Goal: Transaction & Acquisition: Purchase product/service

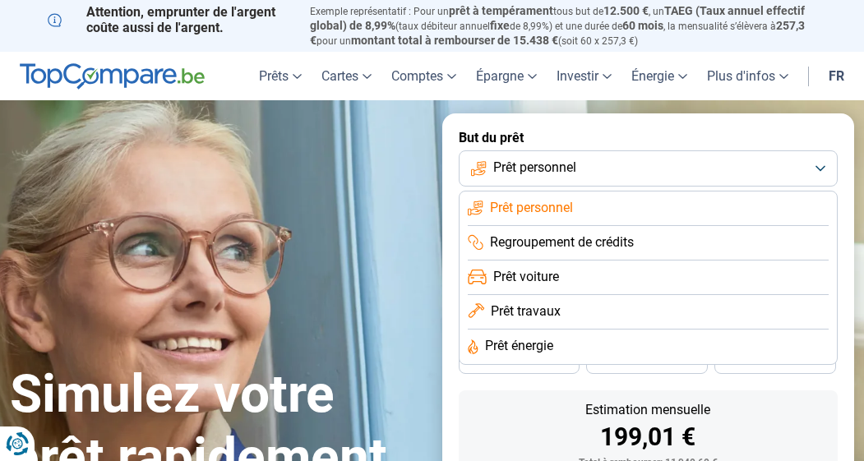
click at [589, 241] on span "Regroupement de crédits" at bounding box center [562, 242] width 144 height 18
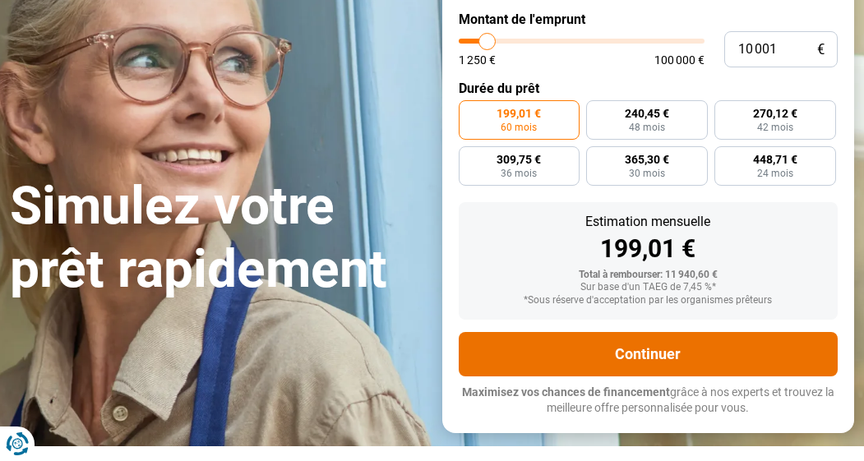
scroll to position [220, 0]
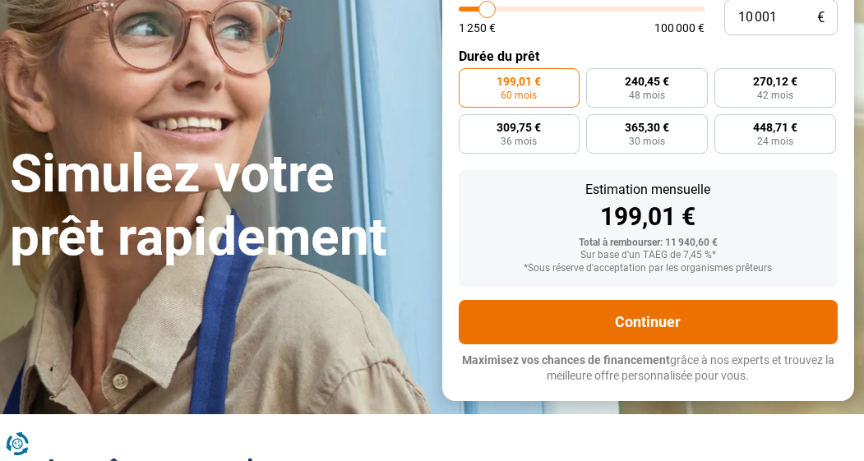
click at [627, 314] on button "Continuer" at bounding box center [648, 322] width 380 height 44
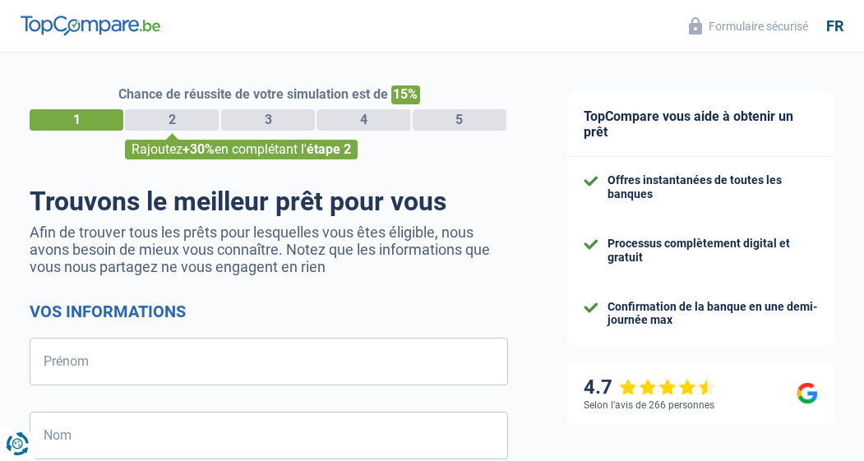
select select "32"
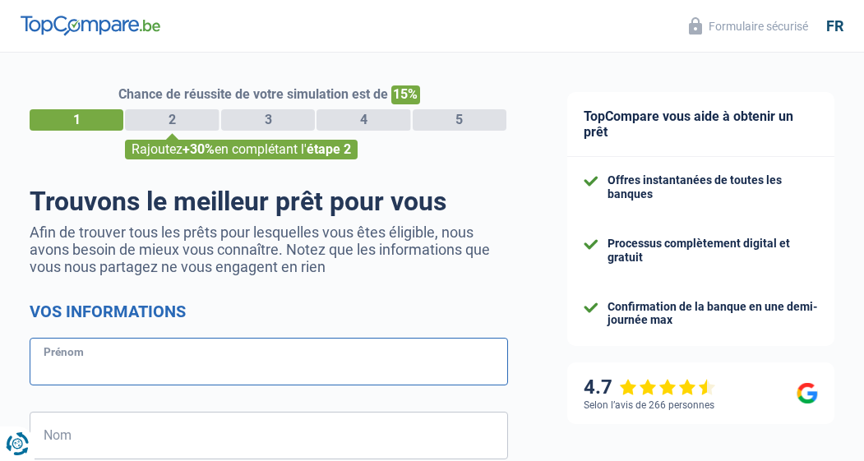
click at [233, 362] on input "Prénom" at bounding box center [269, 362] width 478 height 48
type input "Regis"
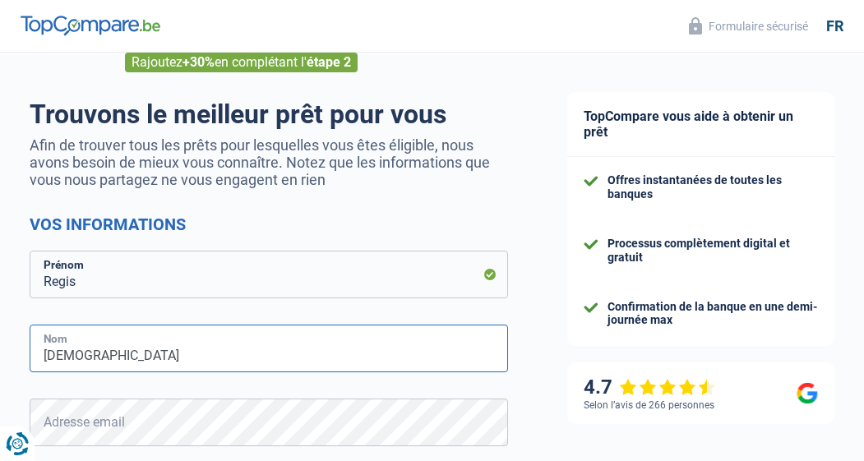
scroll to position [196, 0]
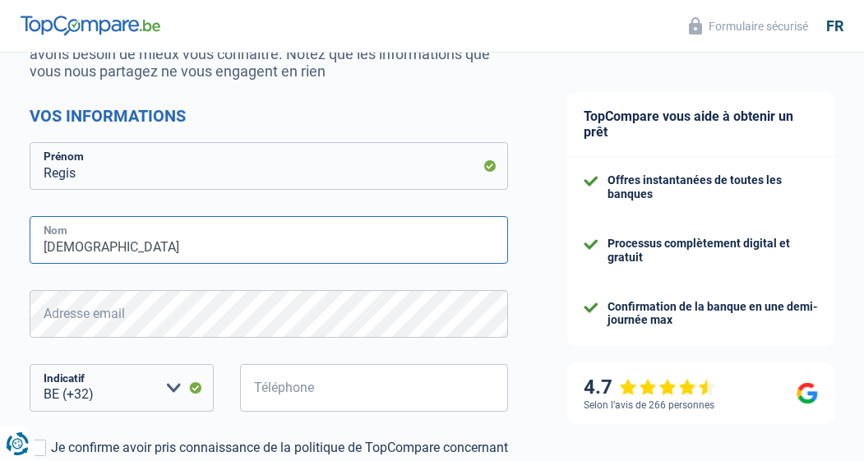
type input "[DEMOGRAPHIC_DATA]"
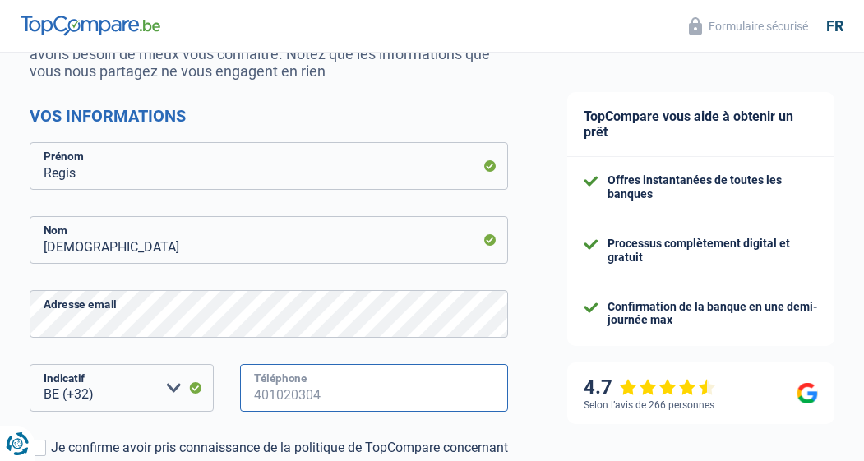
click at [328, 394] on input "Téléphone" at bounding box center [374, 388] width 268 height 48
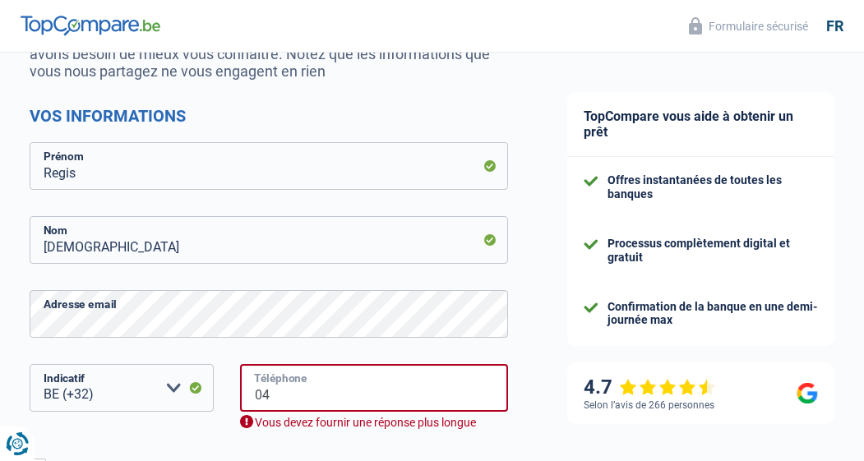
click at [389, 385] on input "04" at bounding box center [374, 388] width 268 height 48
click at [375, 400] on input "04" at bounding box center [374, 388] width 268 height 48
click at [371, 412] on input "04" at bounding box center [374, 388] width 268 height 48
click at [339, 411] on input "04" at bounding box center [374, 388] width 268 height 48
click at [312, 404] on input "04" at bounding box center [374, 388] width 268 height 48
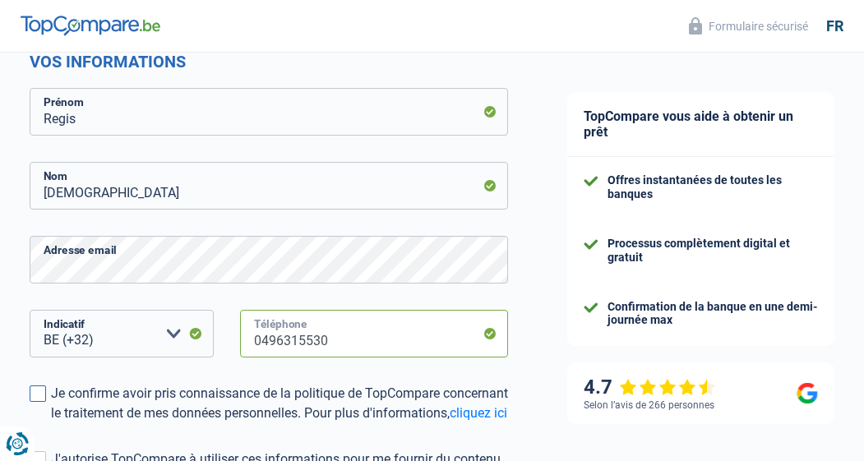
scroll to position [256, 0]
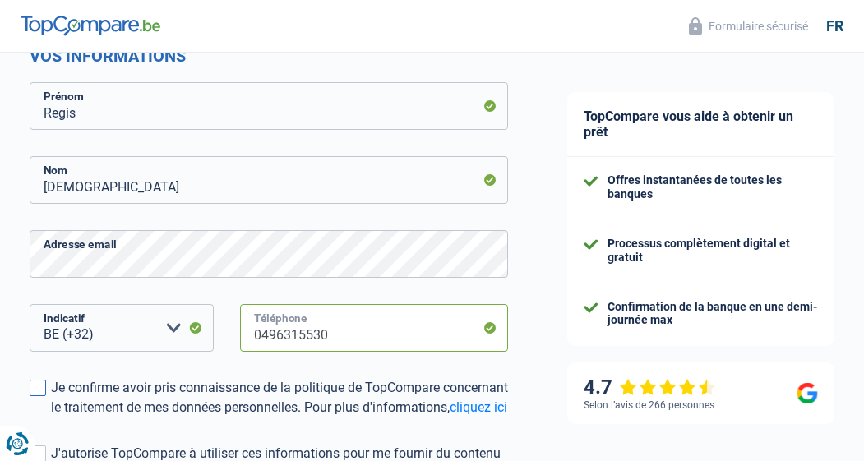
type input "0496315530"
click at [44, 389] on span at bounding box center [38, 388] width 16 height 16
click at [51, 417] on input "Je confirme avoir pris connaissance de la politique de TopCompare concernant le…" at bounding box center [51, 417] width 0 height 0
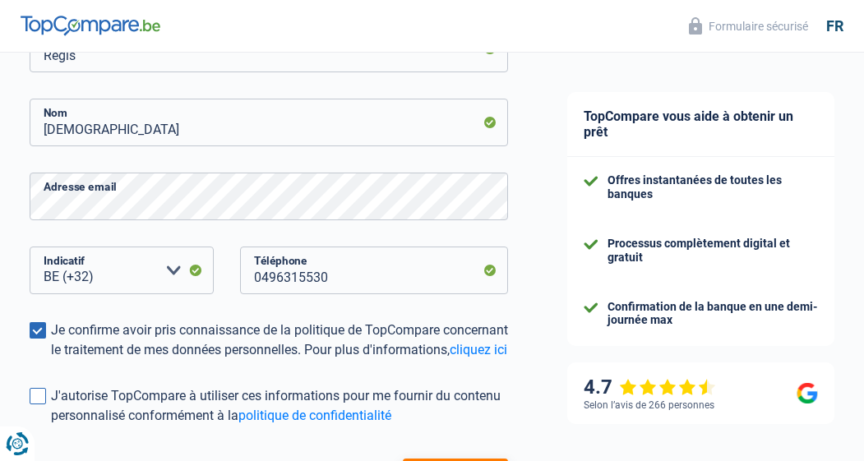
scroll to position [337, 0]
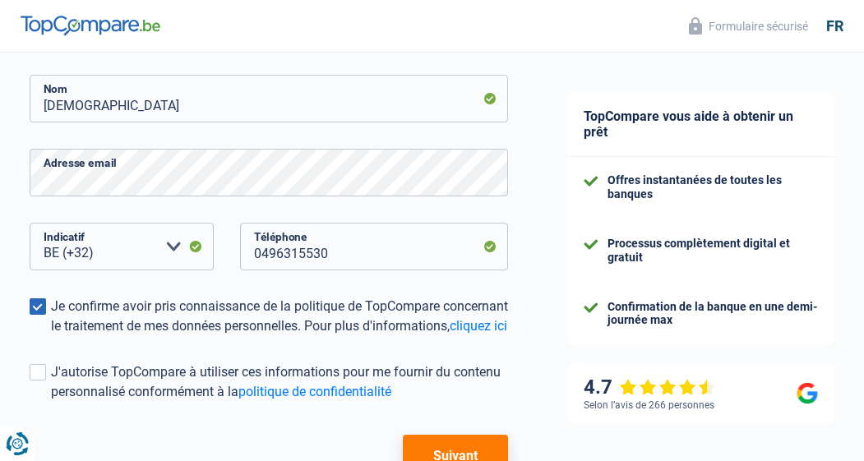
click at [446, 460] on button "Suivant" at bounding box center [455, 455] width 105 height 41
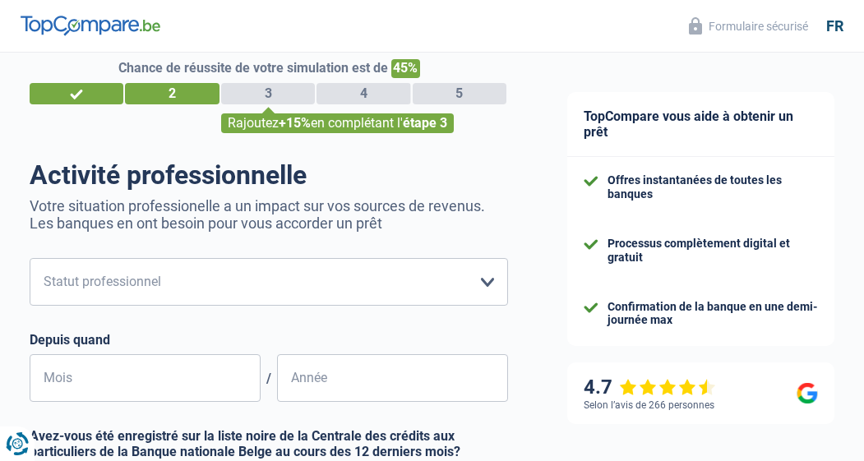
scroll to position [41, 0]
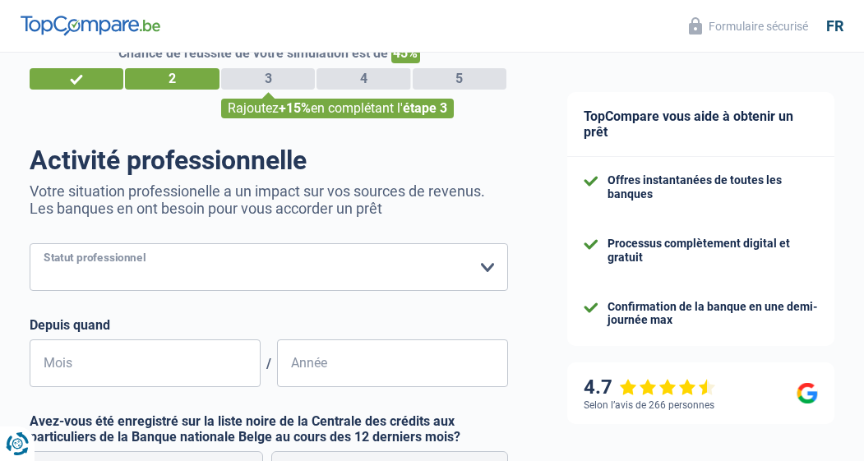
select select "privateEmployee"
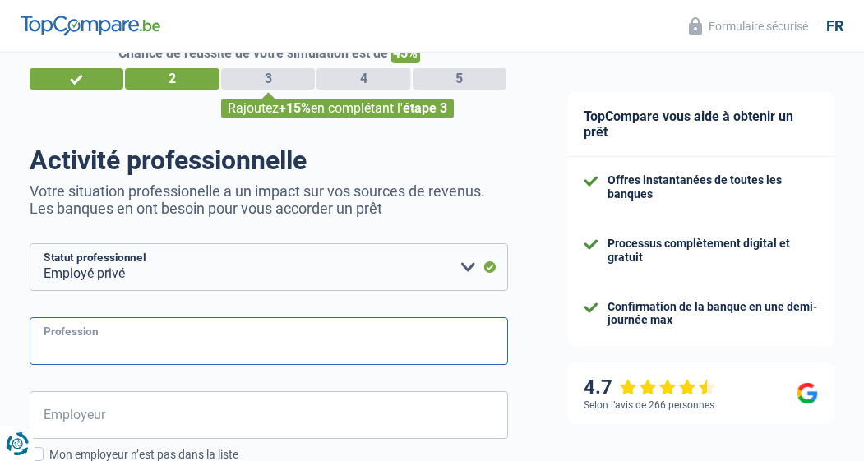
click at [158, 341] on input "Profession" at bounding box center [269, 341] width 478 height 48
type input "Conseiller clients"
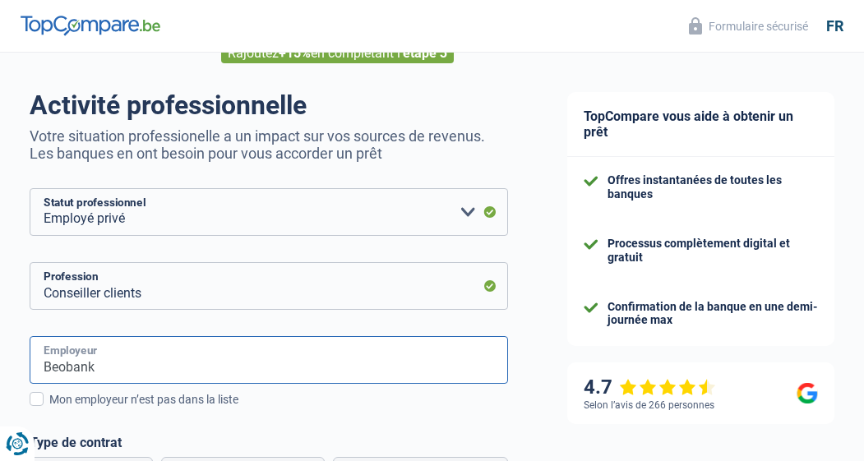
scroll to position [107, 0]
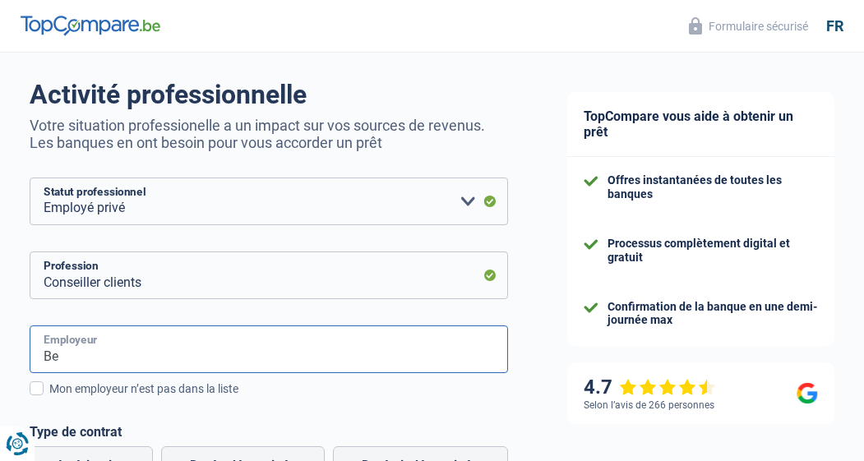
type input "B"
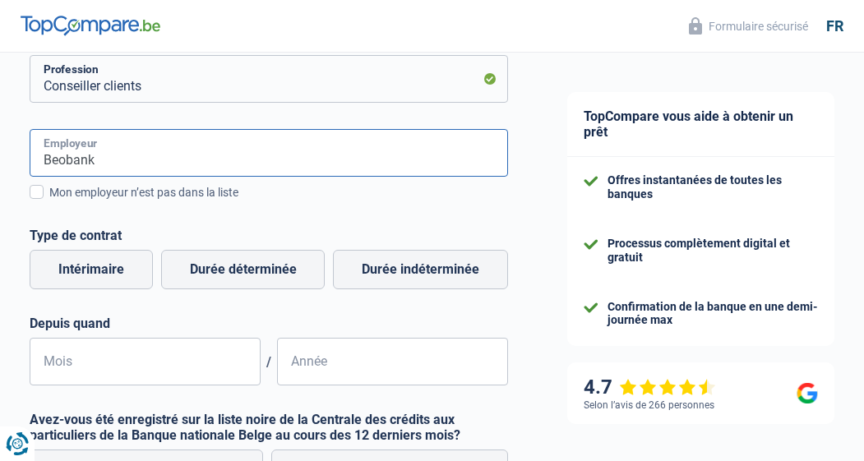
scroll to position [310, 0]
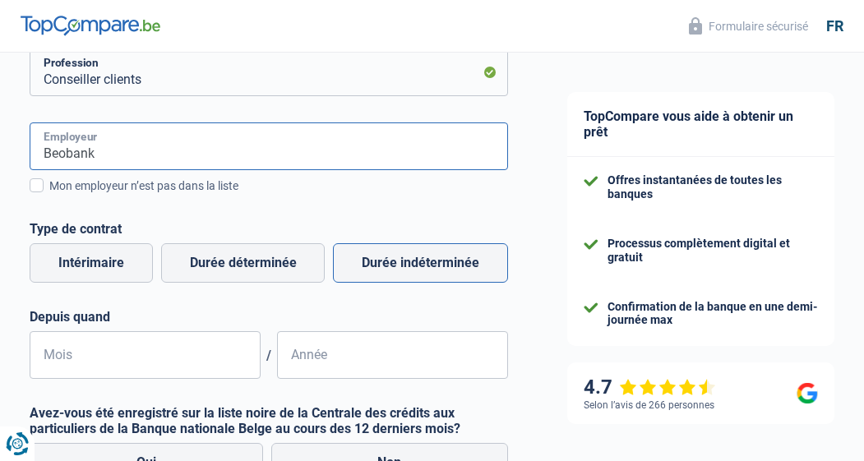
type input "Beobank"
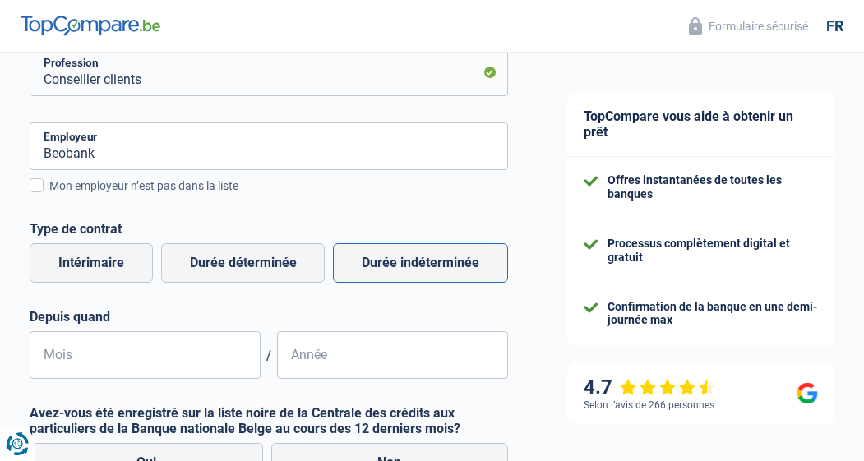
click at [381, 267] on label "Durée indéterminée" at bounding box center [420, 262] width 175 height 39
click at [381, 267] on input "Durée indéterminée" at bounding box center [420, 262] width 175 height 39
radio input "true"
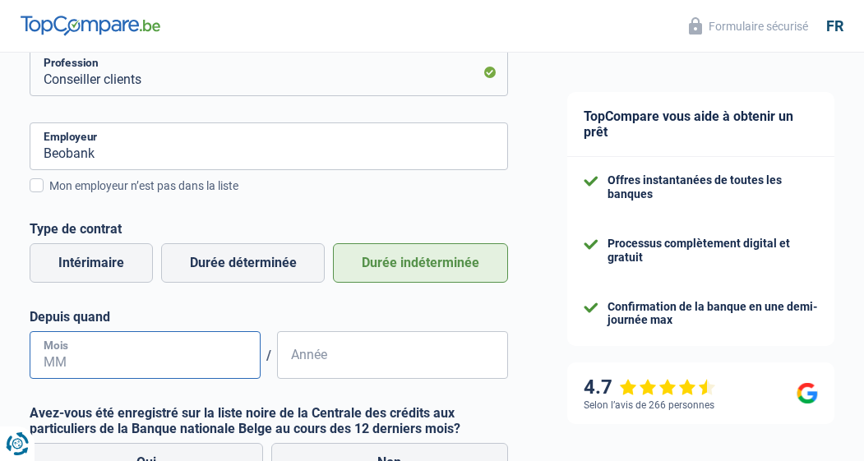
click at [162, 361] on input "Mois" at bounding box center [145, 355] width 231 height 48
type input "05"
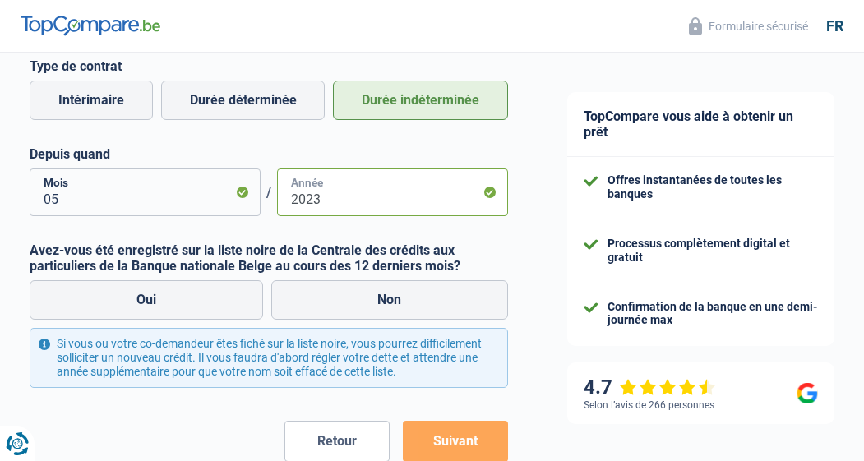
scroll to position [477, 0]
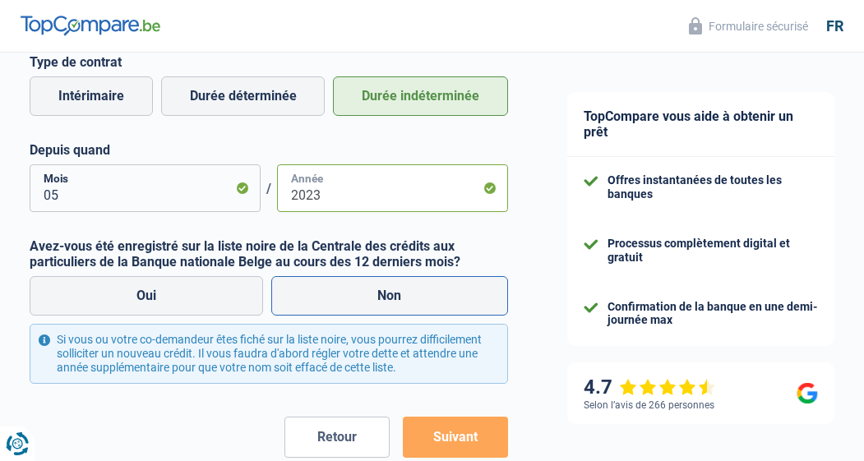
type input "2023"
click at [343, 306] on label "Non" at bounding box center [389, 295] width 237 height 39
click at [343, 306] on input "Non" at bounding box center [389, 295] width 237 height 39
radio input "true"
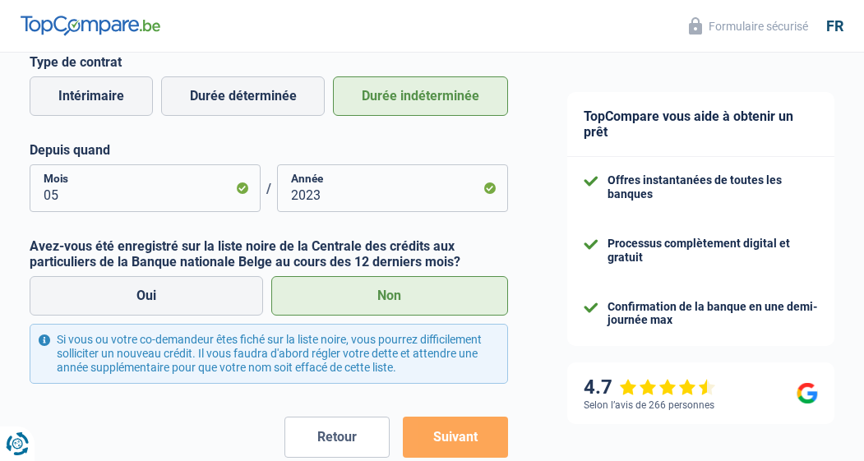
click at [426, 429] on button "Suivant" at bounding box center [455, 437] width 105 height 41
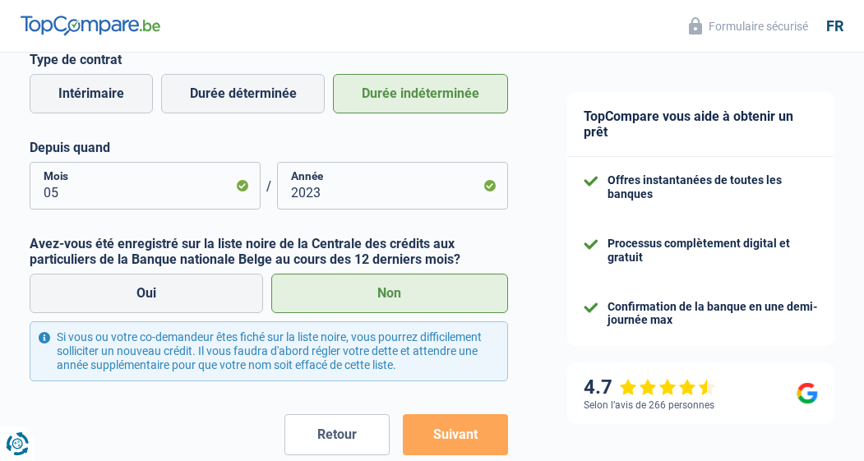
scroll to position [480, 0]
click at [448, 441] on button "Suivant" at bounding box center [455, 433] width 105 height 41
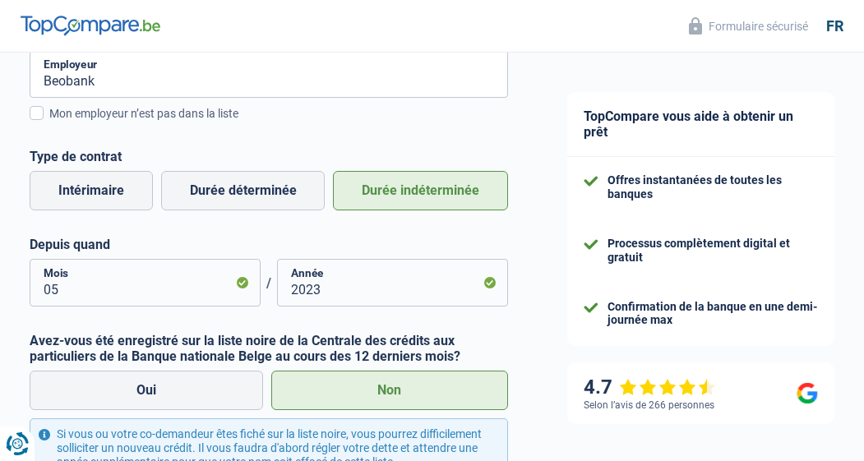
scroll to position [372, 0]
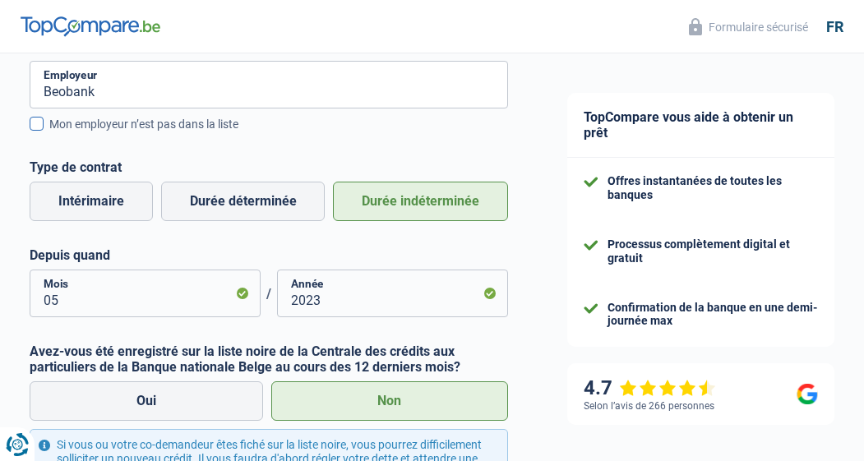
click at [215, 124] on div "Mon employeur n’est pas dans la liste" at bounding box center [278, 123] width 458 height 17
click at [49, 132] on input "Mon employeur n’est pas dans la liste" at bounding box center [49, 132] width 0 height 0
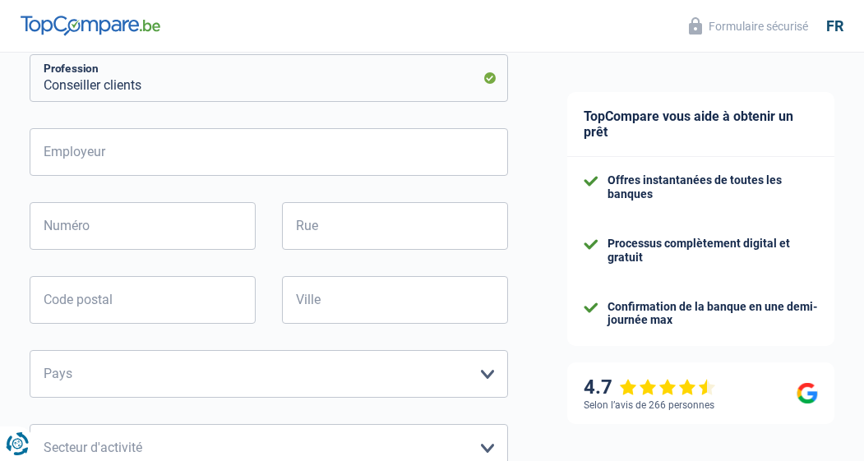
scroll to position [302, 0]
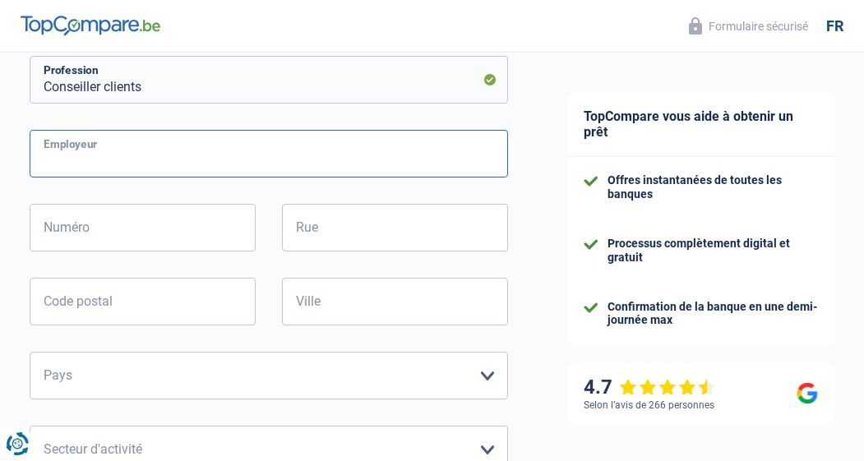
click at [224, 161] on input "Employeur" at bounding box center [269, 154] width 478 height 48
type input "Beobank"
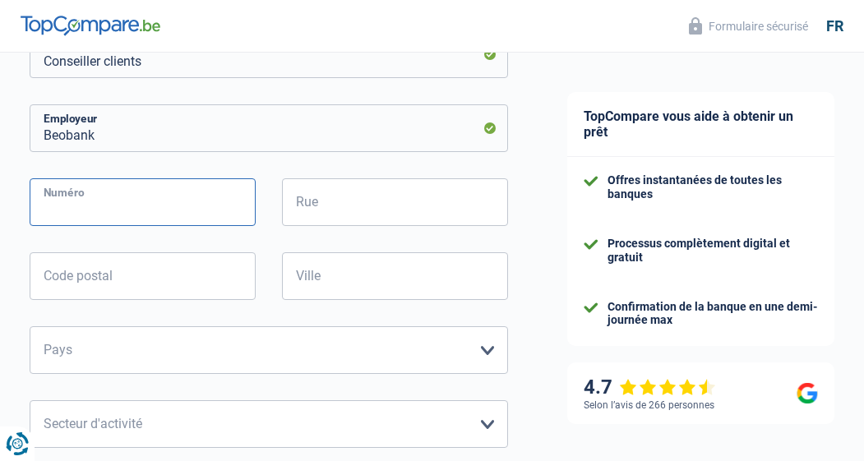
scroll to position [331, 0]
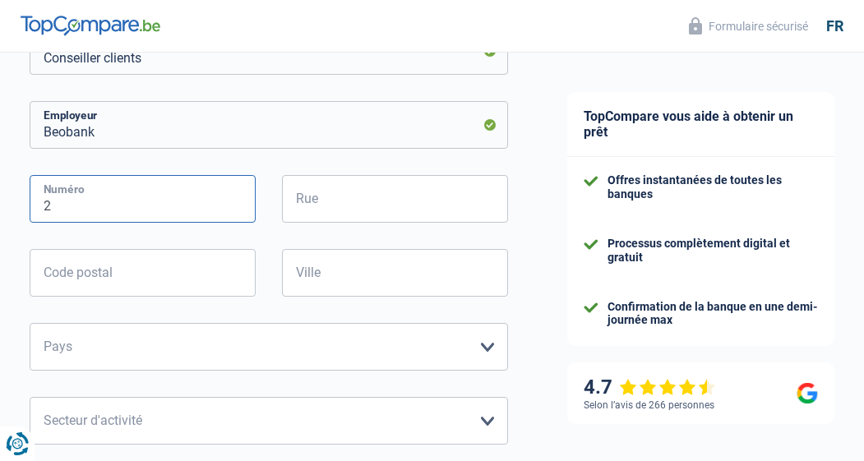
type input "2"
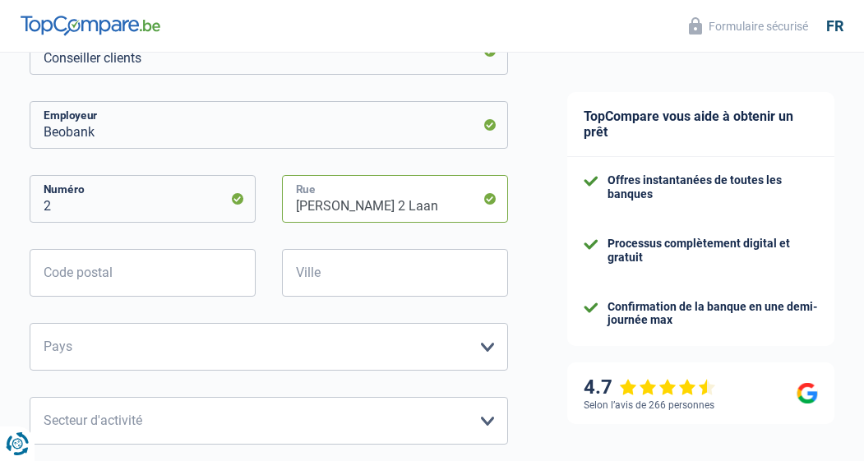
click at [421, 200] on input "Koning Albert 2 Laan" at bounding box center [395, 199] width 226 height 48
click at [383, 210] on input "Koning Albert 2 Laan" at bounding box center [395, 199] width 226 height 48
click at [397, 208] on input "Koning Albert 2 Laan" at bounding box center [395, 199] width 226 height 48
click at [417, 209] on input "Koning Albert 2 aan" at bounding box center [395, 199] width 226 height 48
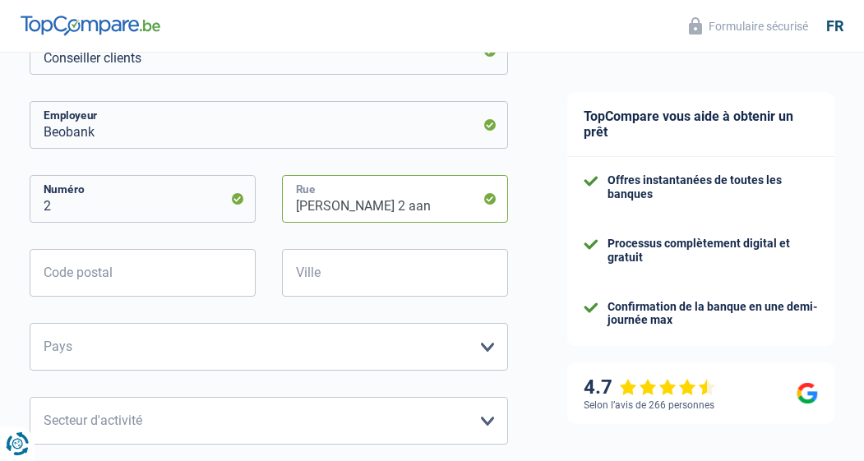
click at [417, 209] on input "Koning Albert 2 aan" at bounding box center [395, 199] width 226 height 48
click at [417, 206] on input "Koning Albert 2 aan" at bounding box center [395, 199] width 226 height 48
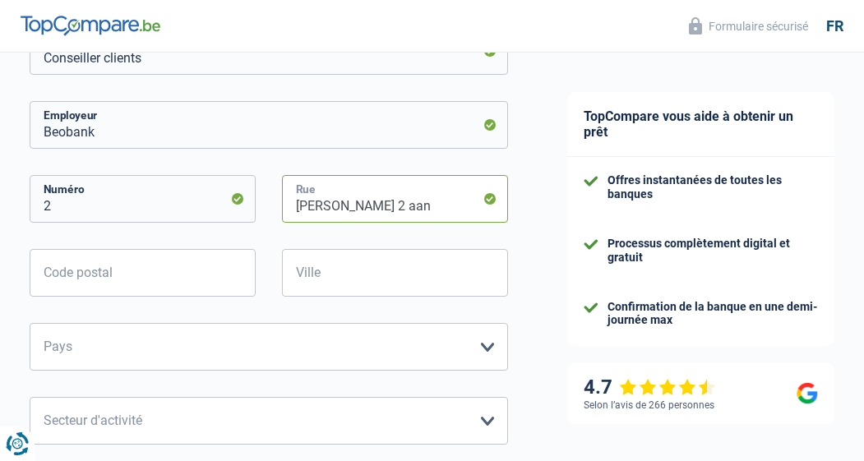
click at [417, 206] on input "Koning Albert 2 aan" at bounding box center [395, 199] width 226 height 48
type input "K"
type input "Boulevard Roi Albert 2"
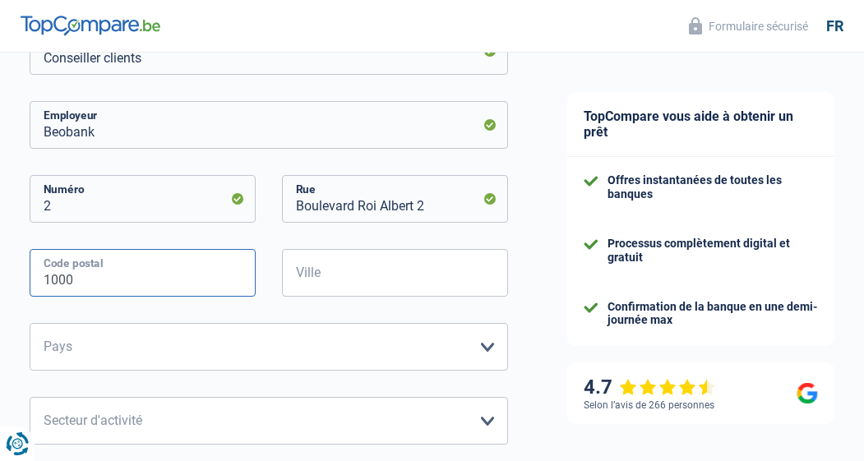
type input "1000"
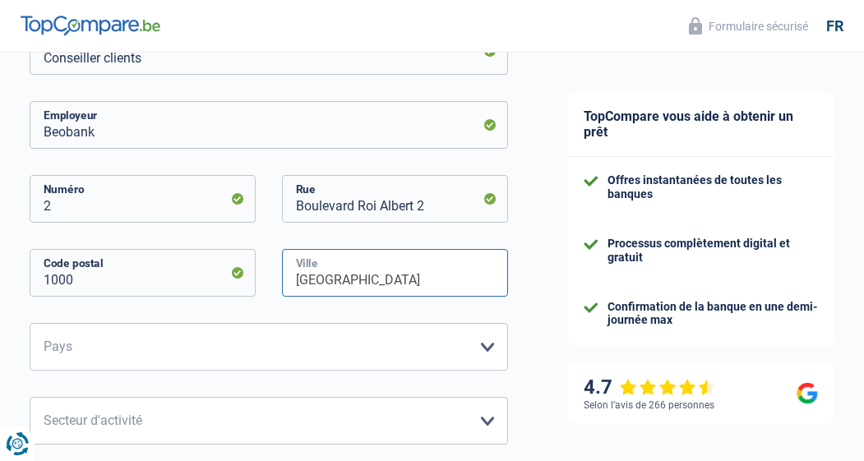
type input "Bruxelles"
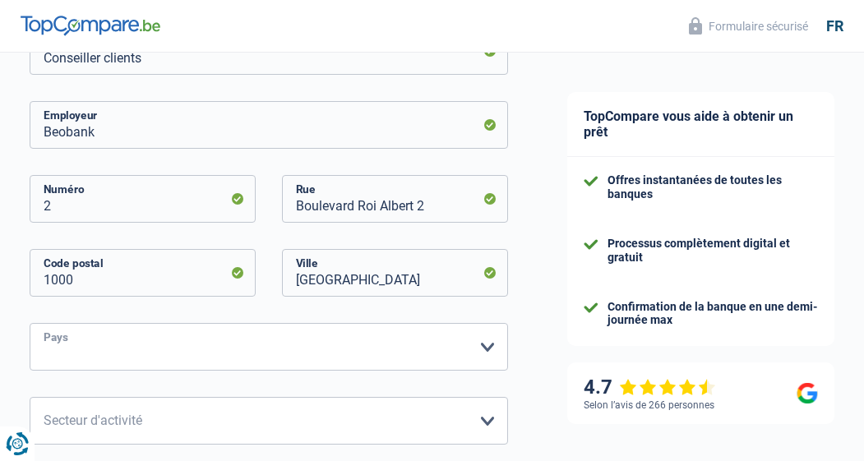
select select "BE"
click at [256, 454] on div "Beobank Employeur 2 Numéro Boulevard Roi Albert 2 Rue 1000 Code postal Bruxelle…" at bounding box center [269, 365] width 478 height 528
select select "banksInsurance"
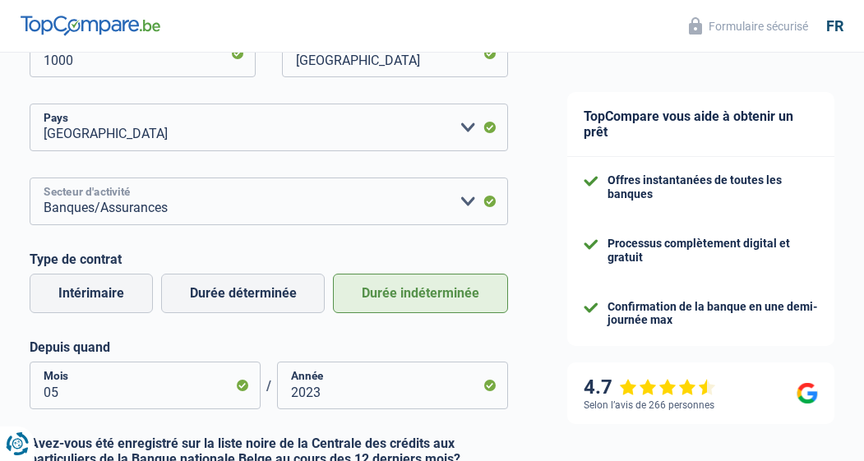
scroll to position [639, 0]
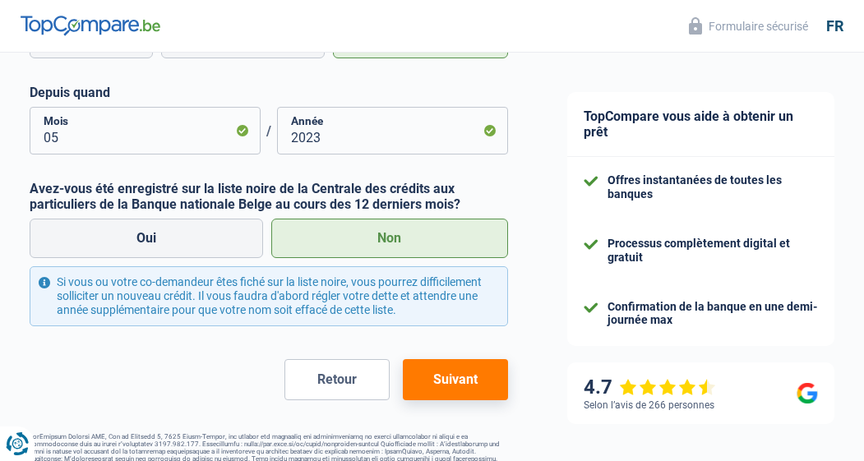
click at [468, 360] on button "Suivant" at bounding box center [455, 379] width 105 height 41
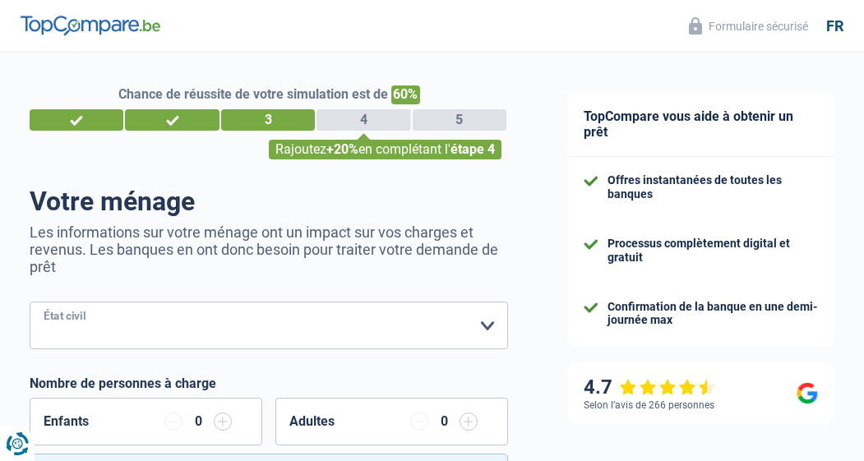
select select "single"
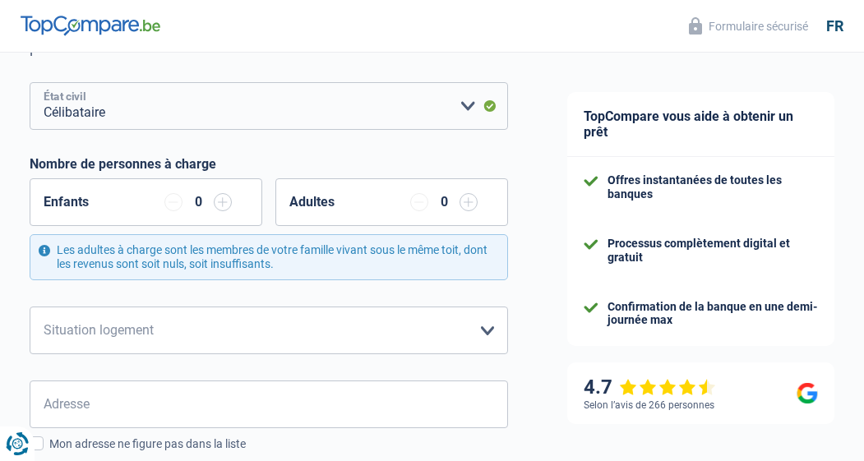
scroll to position [267, 0]
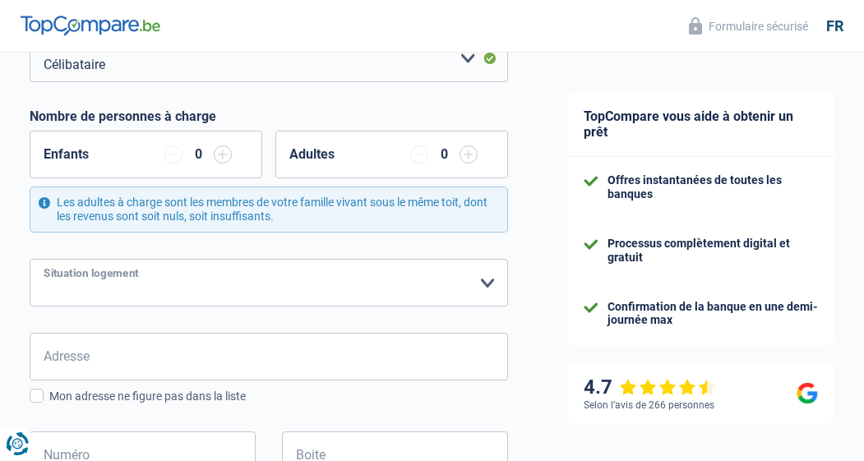
select select "ownerWithMortgage"
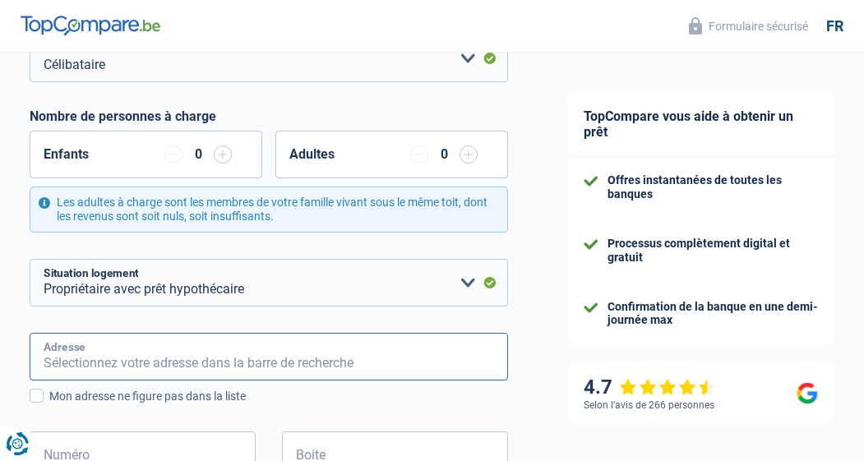
click at [211, 362] on input "Adresse" at bounding box center [269, 357] width 478 height 48
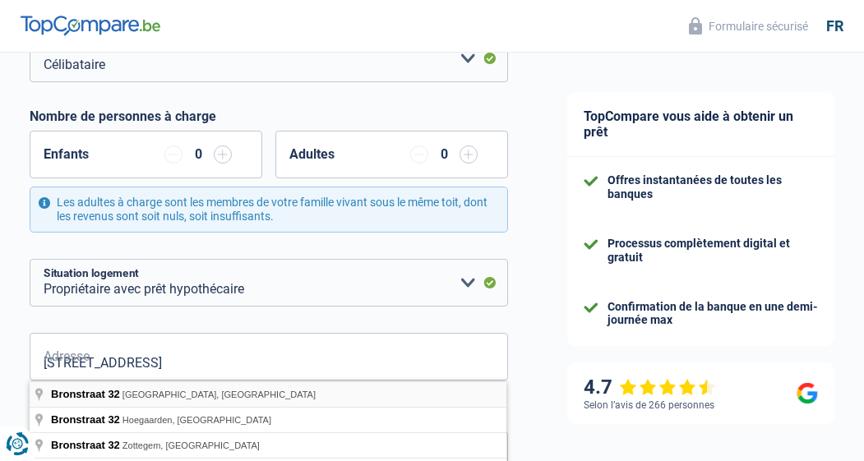
type input "Bronstraat, 1700, Dilbeek, BE"
type input "32"
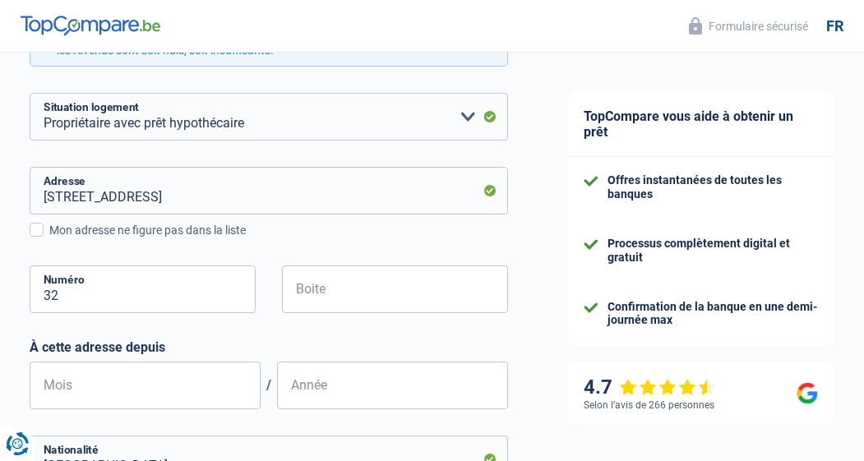
scroll to position [489, 0]
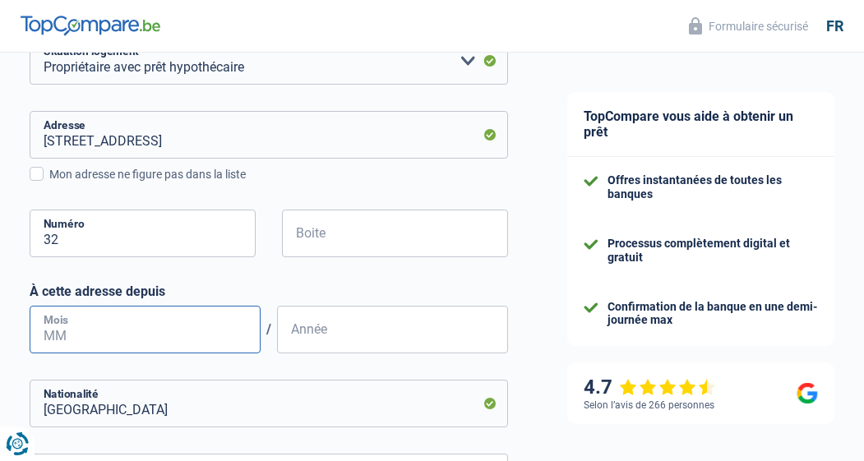
click at [175, 320] on input "Mois" at bounding box center [145, 330] width 231 height 48
type input "02"
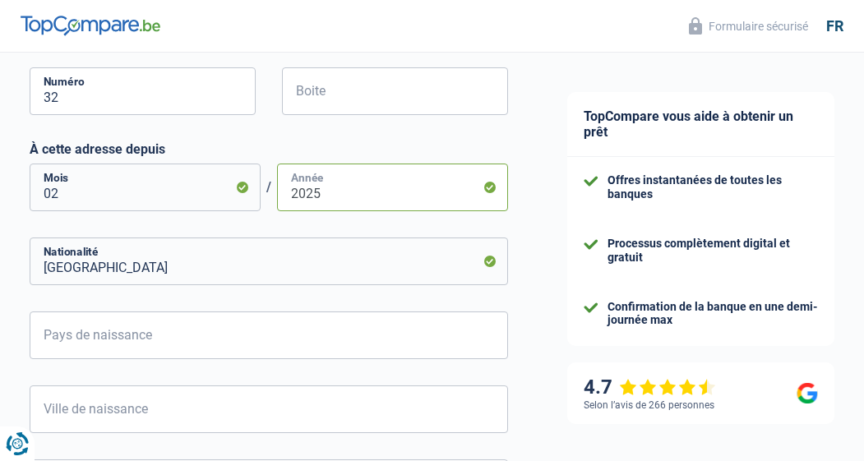
scroll to position [646, 0]
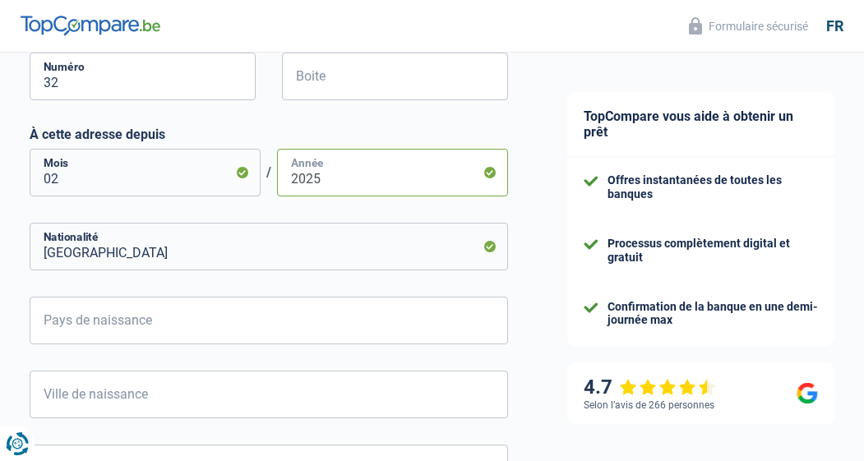
type input "2025"
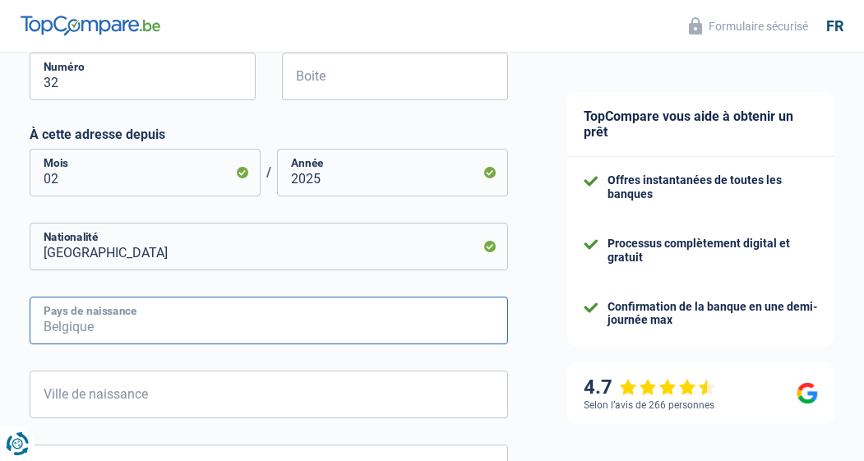
click at [186, 320] on input "Pays de naissance" at bounding box center [269, 321] width 478 height 48
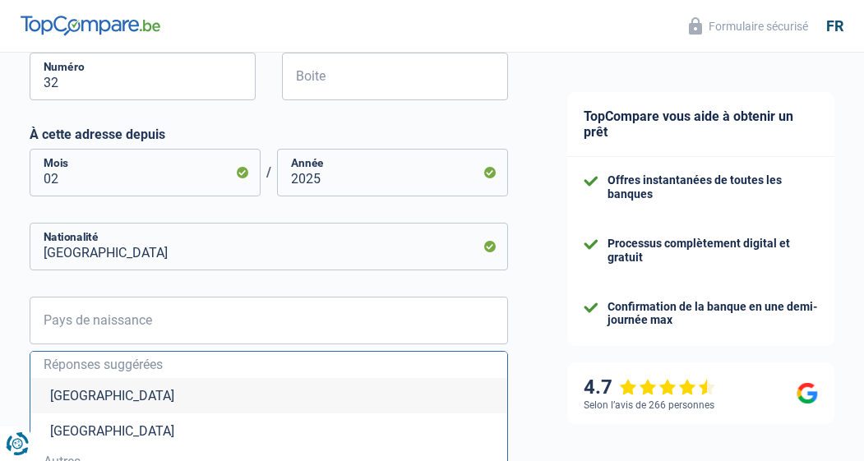
click at [194, 401] on li "Belgique" at bounding box center [268, 395] width 477 height 35
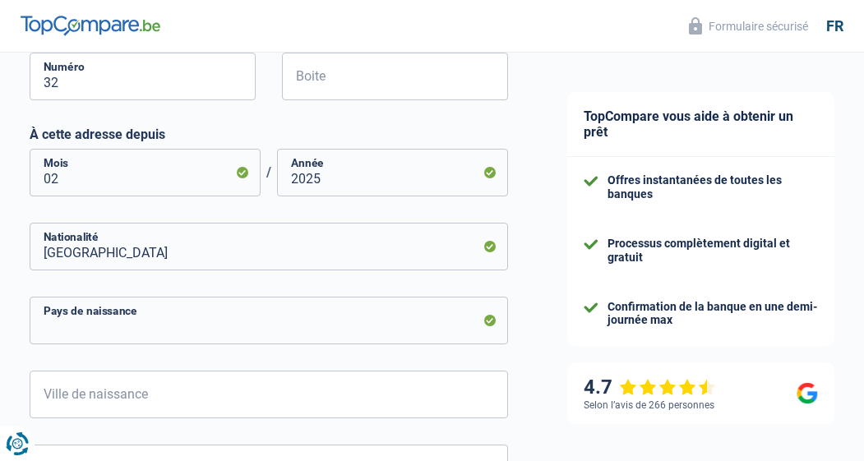
type input "Belgique"
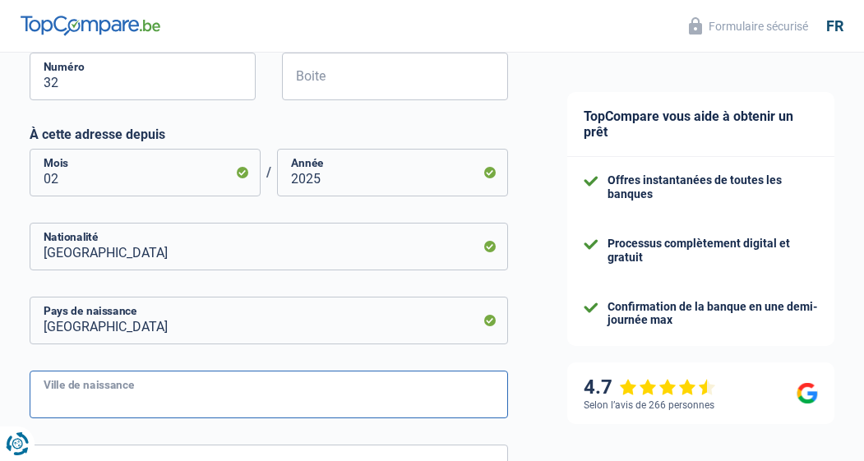
click at [182, 407] on input "Ville de naissance" at bounding box center [269, 395] width 478 height 48
type input "Liege"
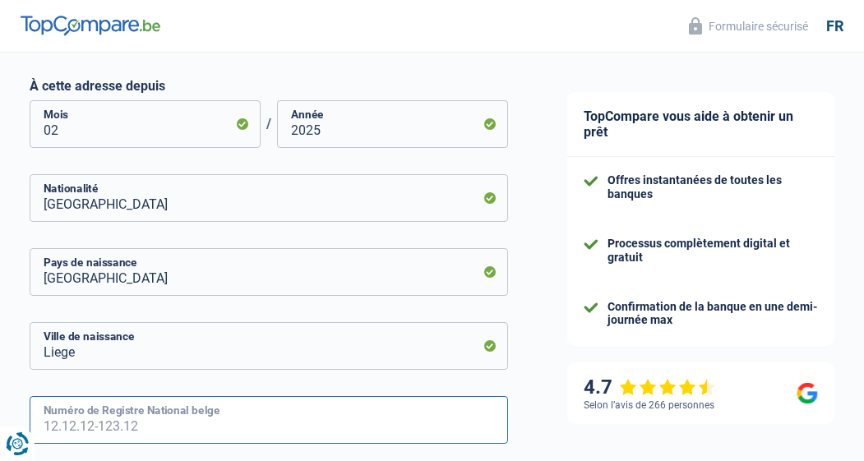
scroll to position [712, 0]
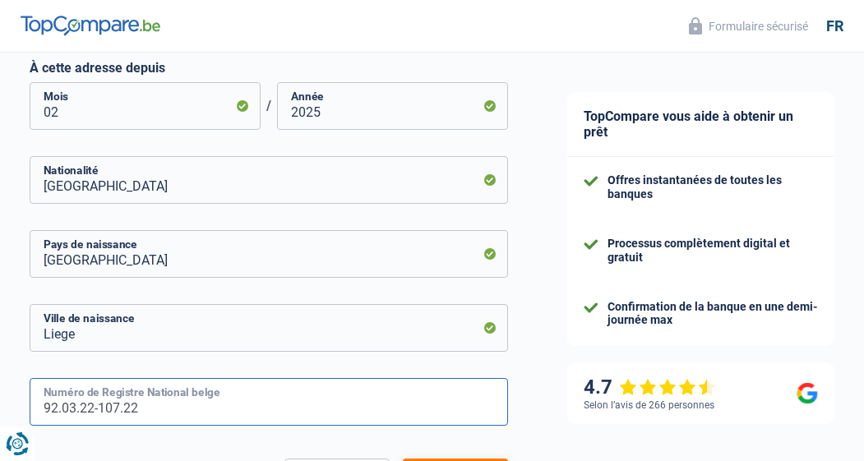
type input "92.03.22-107.22"
select select "netSalary"
select select "mealVouchers"
select select "mortgage"
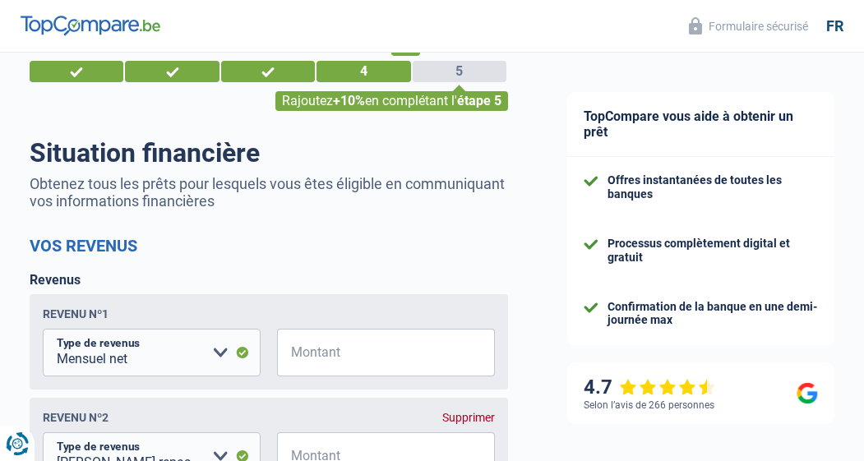
scroll to position [78, 0]
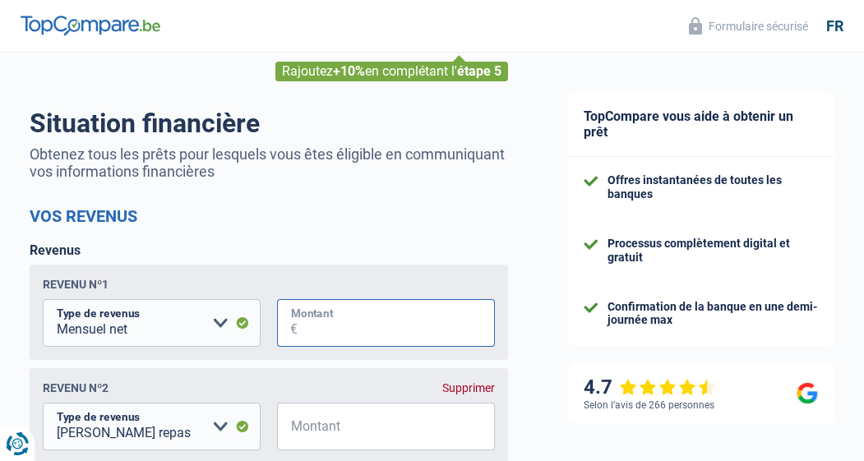
click at [339, 327] on input "Montant" at bounding box center [395, 323] width 197 height 48
type input "2.258"
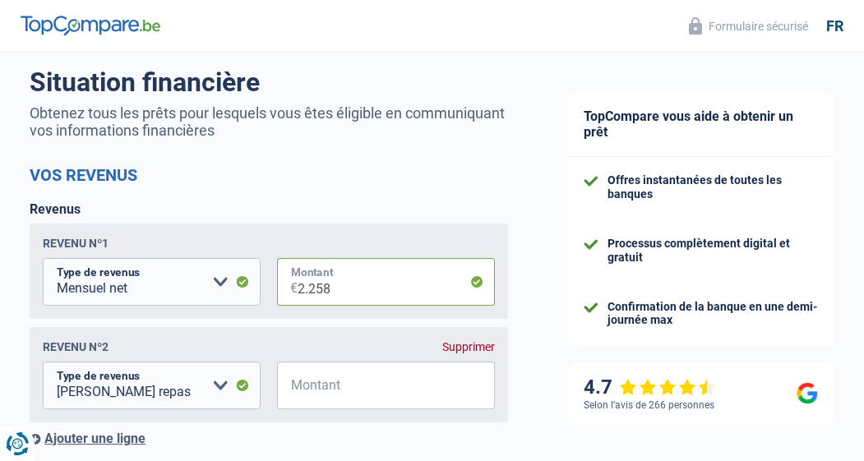
scroll to position [172, 0]
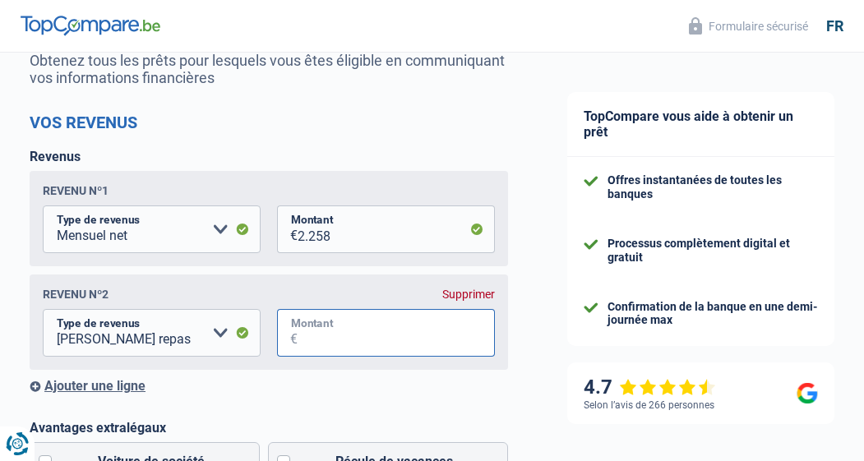
click at [336, 329] on input "Montant" at bounding box center [395, 333] width 197 height 48
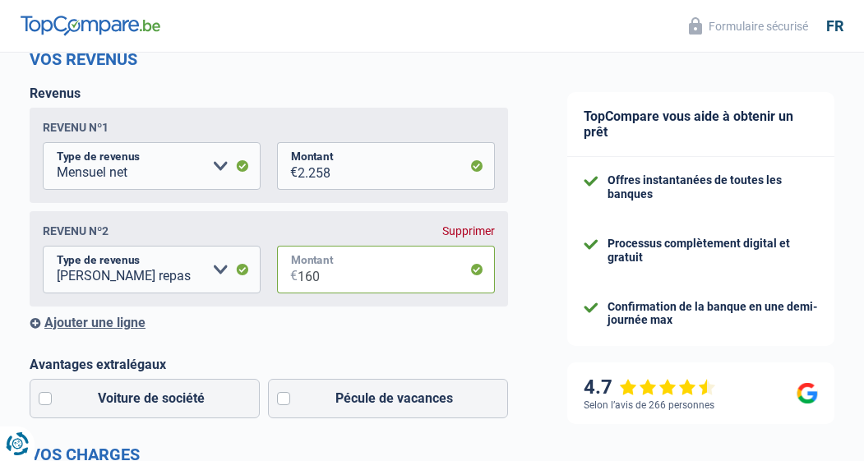
scroll to position [238, 0]
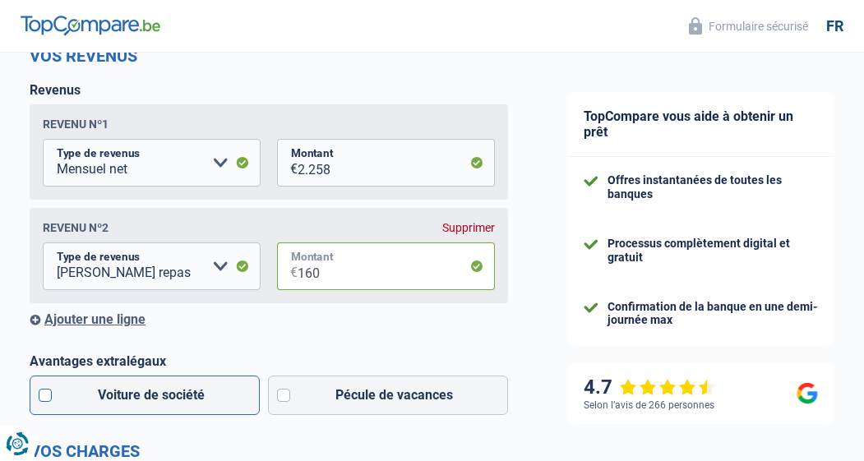
type input "160"
click at [131, 397] on label "Voiture de société" at bounding box center [145, 394] width 230 height 39
click at [131, 397] on input "Voiture de société" at bounding box center [145, 394] width 230 height 39
checkbox input "true"
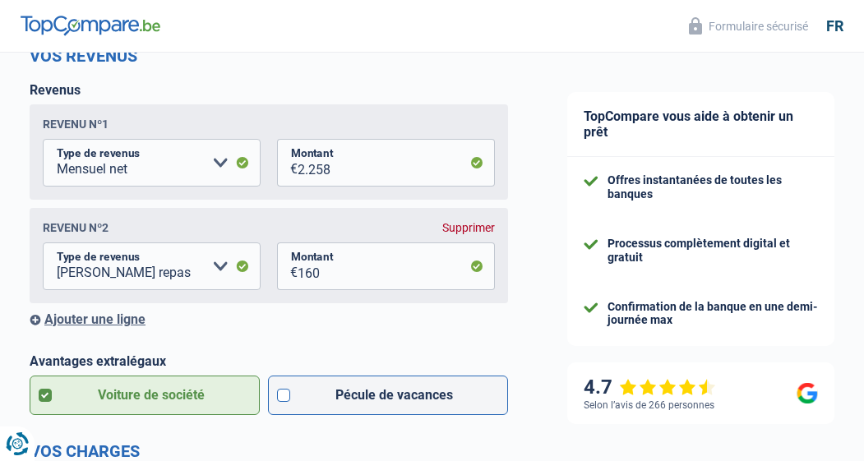
click at [358, 397] on label "Pécule de vacances" at bounding box center [388, 394] width 241 height 39
click at [358, 397] on input "Pécule de vacances" at bounding box center [388, 394] width 241 height 39
checkbox input "true"
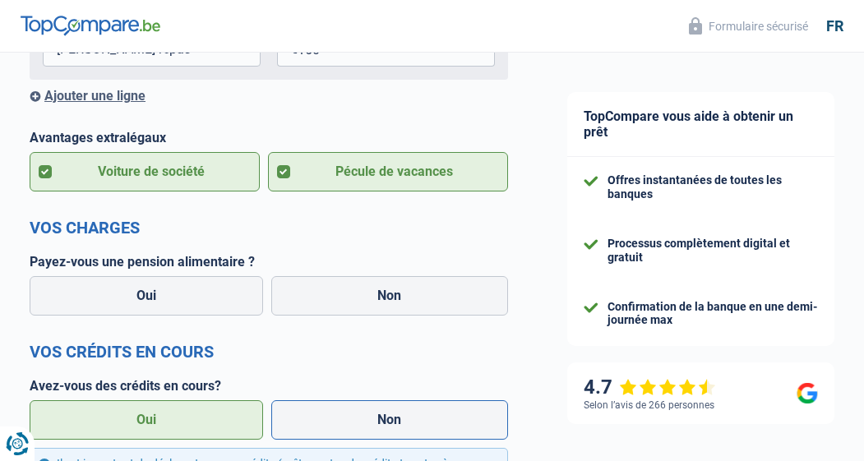
scroll to position [469, 0]
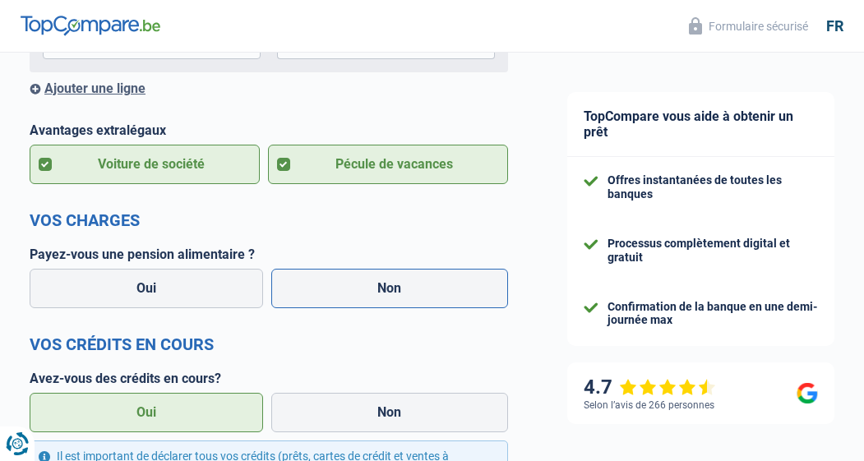
click at [326, 283] on label "Non" at bounding box center [389, 288] width 237 height 39
click at [326, 283] on input "Non" at bounding box center [389, 288] width 237 height 39
radio input "true"
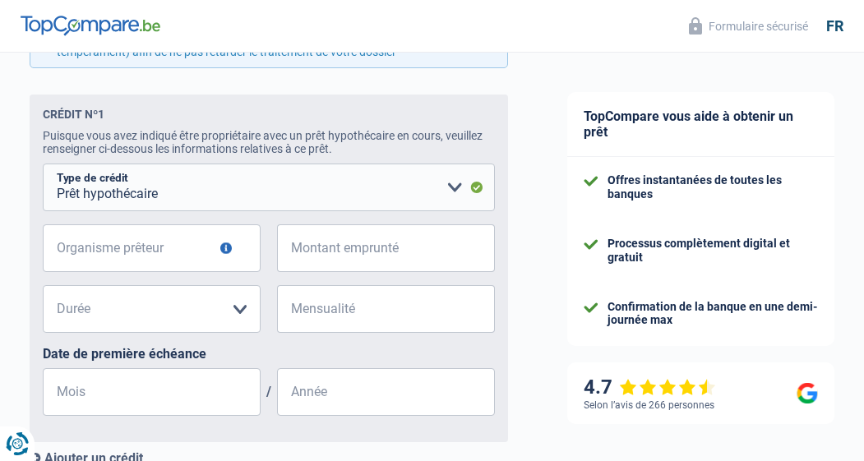
scroll to position [940, 0]
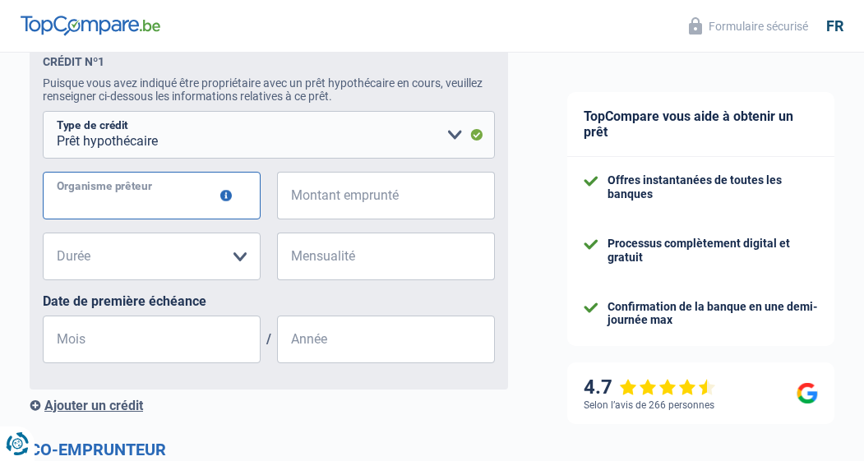
click at [174, 209] on input "Organisme prêteur" at bounding box center [152, 196] width 218 height 48
type input "Crelan"
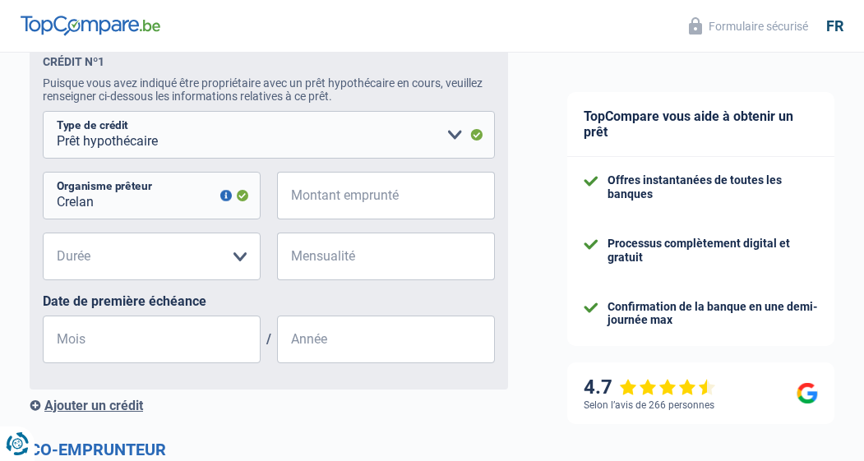
drag, startPoint x: 174, startPoint y: 205, endPoint x: 184, endPoint y: 260, distance: 56.7
click at [184, 260] on select "120 mois 180 mois 240 mois 300 mois 360 mois 420 mois Veuillez sélectionner une…" at bounding box center [152, 257] width 218 height 48
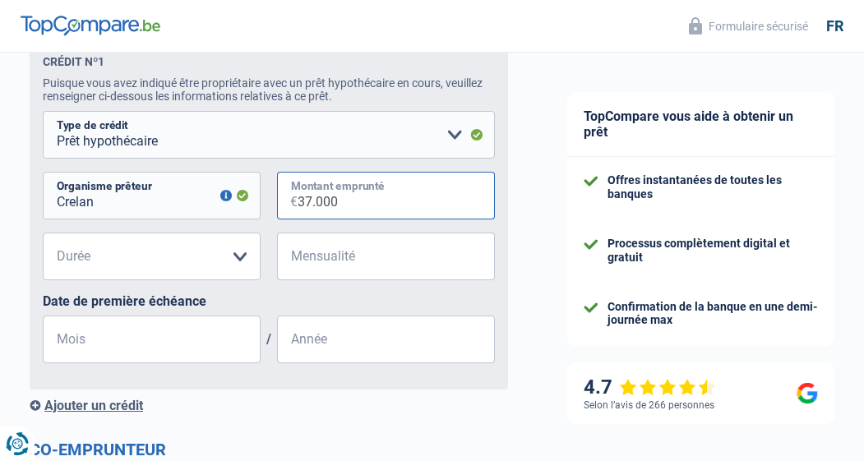
type input "370.000"
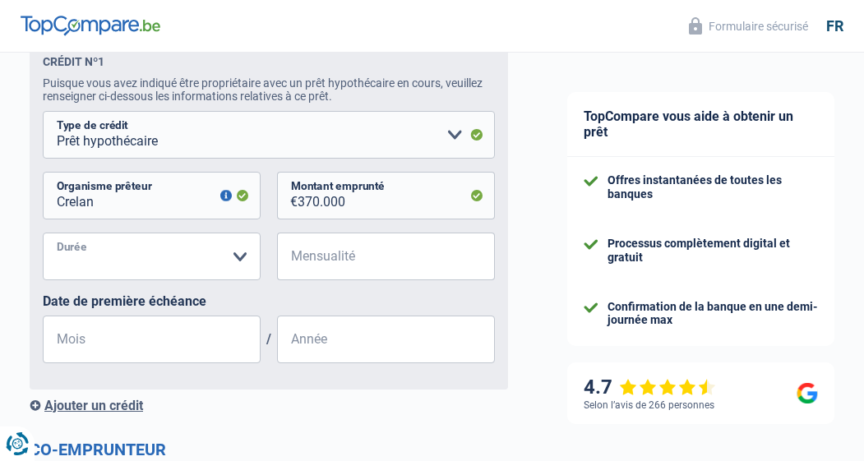
select select "300"
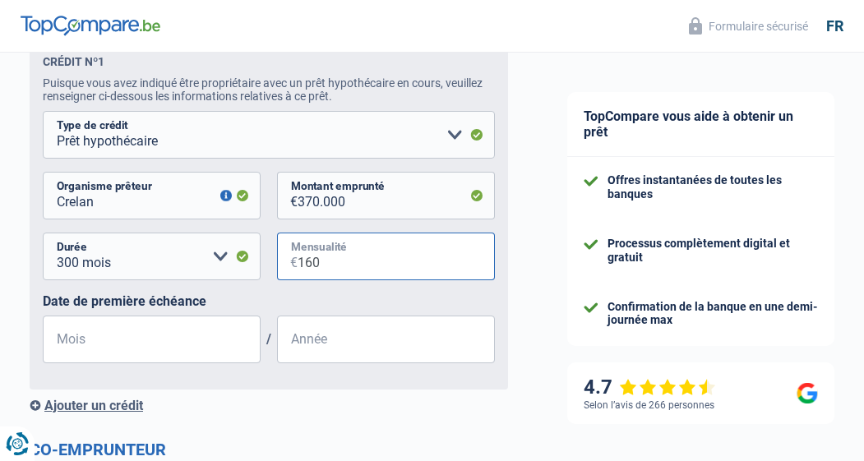
type input "1.600"
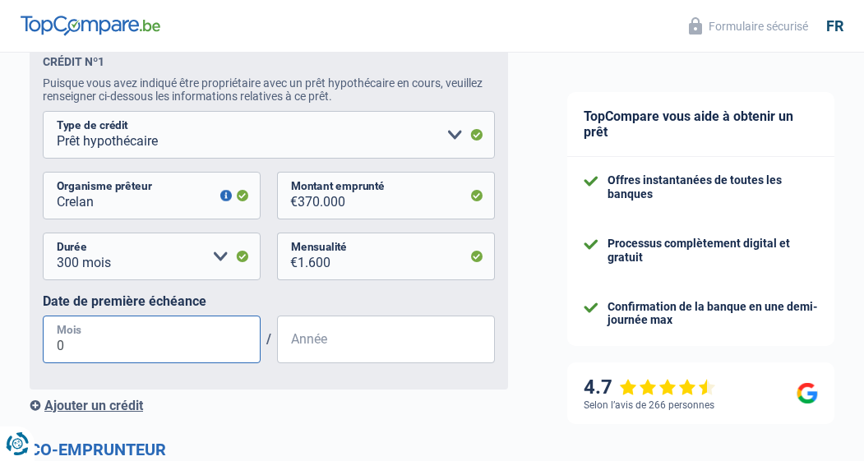
type input "05"
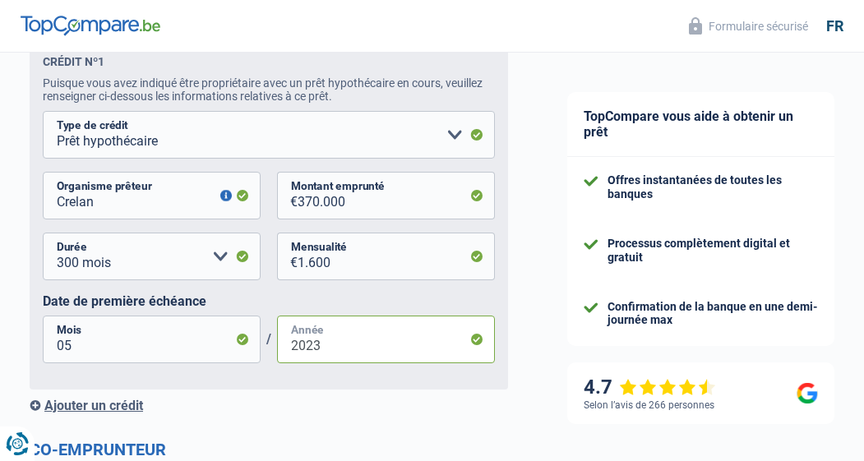
type input "2023"
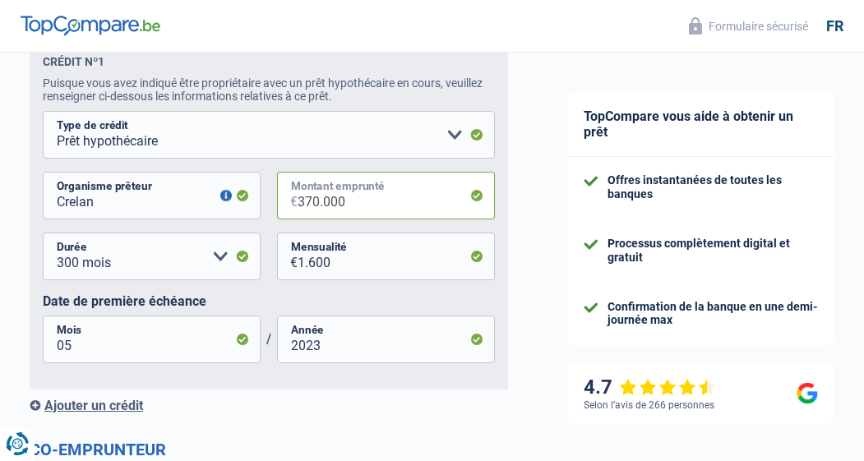
type input "370"
select select
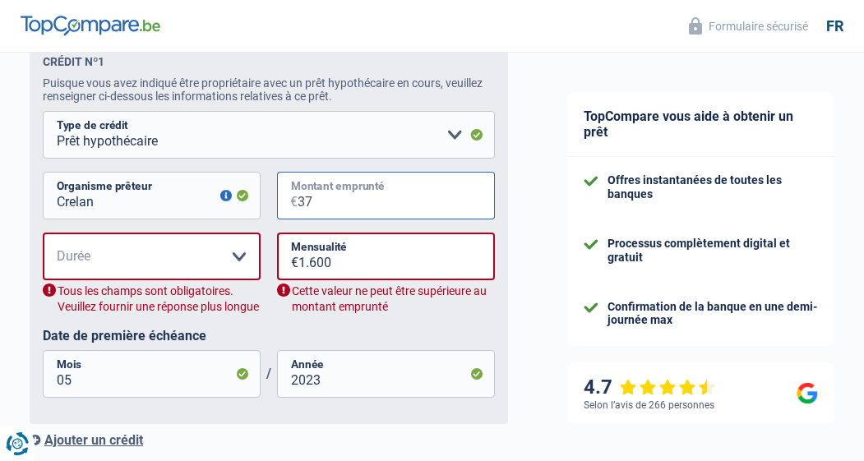
type input "3"
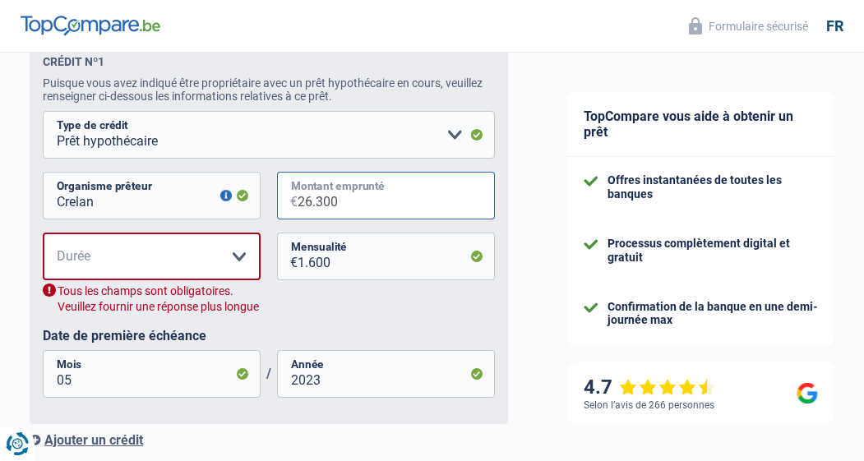
type input "263.000"
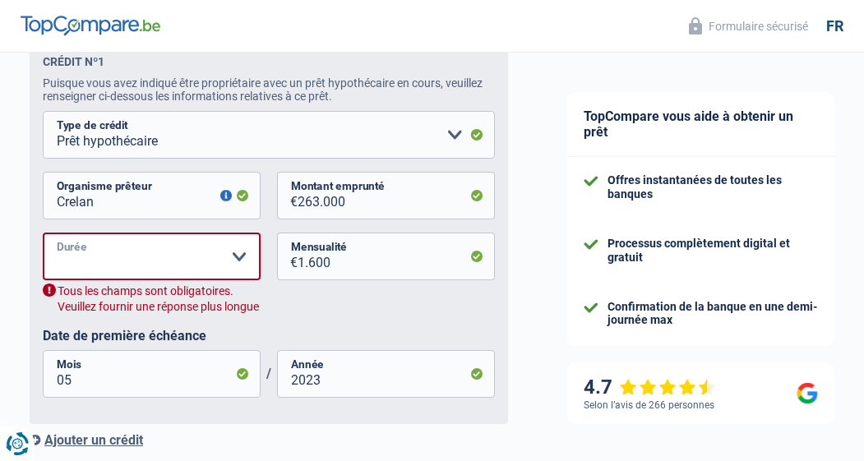
select select "300"
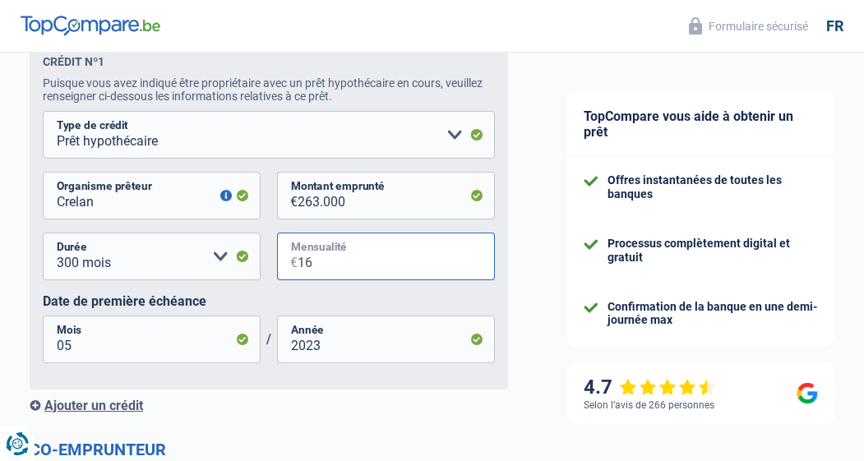
type input "1"
type input "1.136"
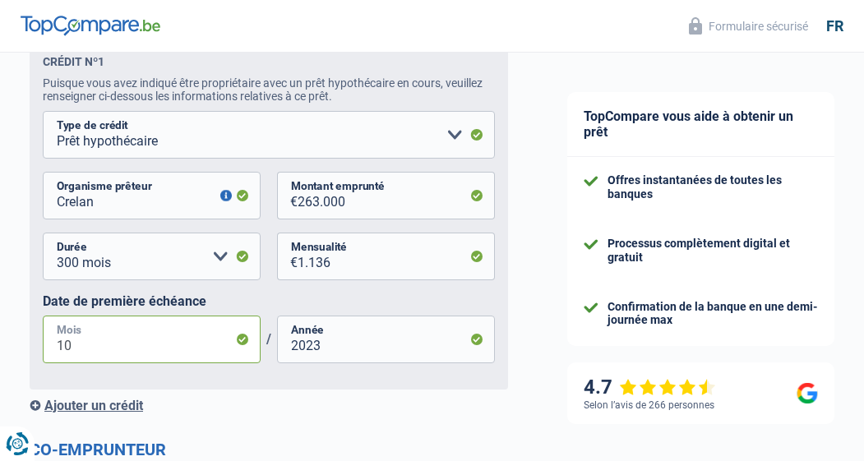
type input "1"
type input "11"
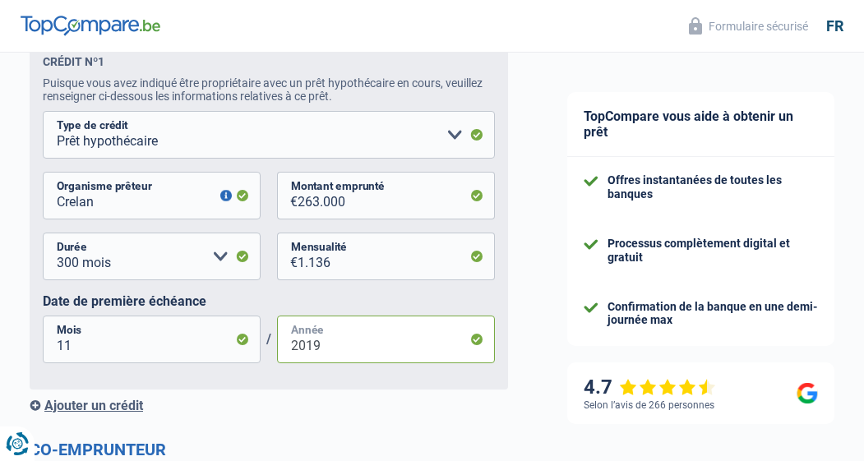
type input "2019"
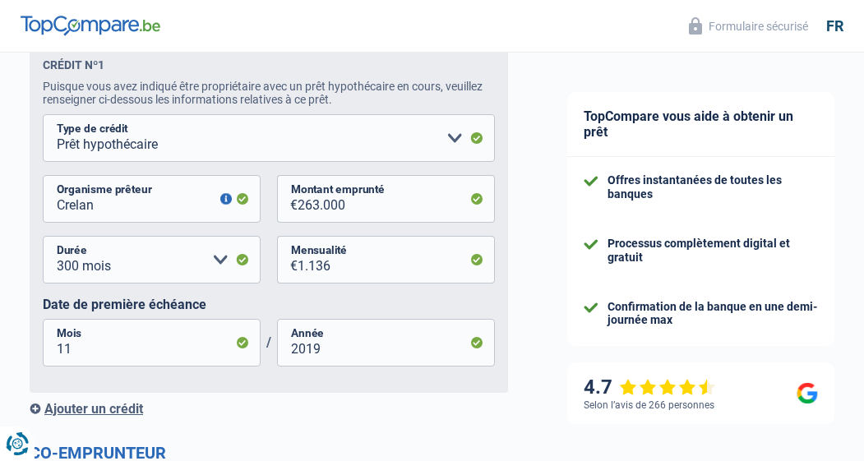
scroll to position [975, 0]
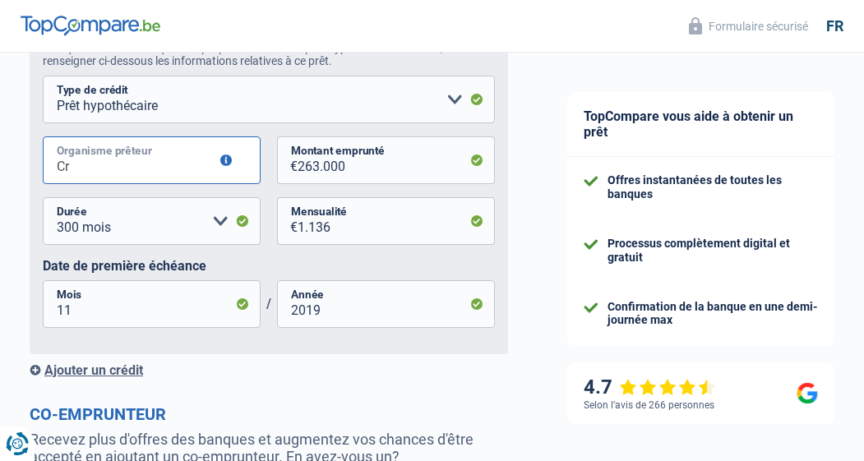
type input "C"
type input "Axa Banque"
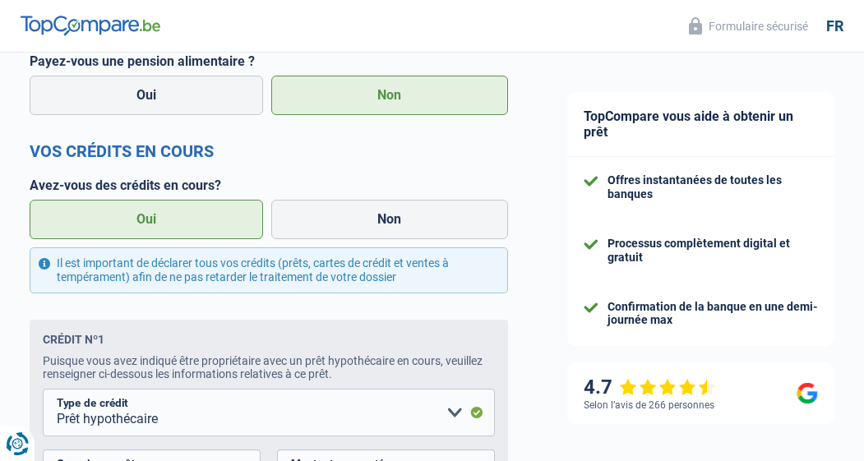
scroll to position [646, 0]
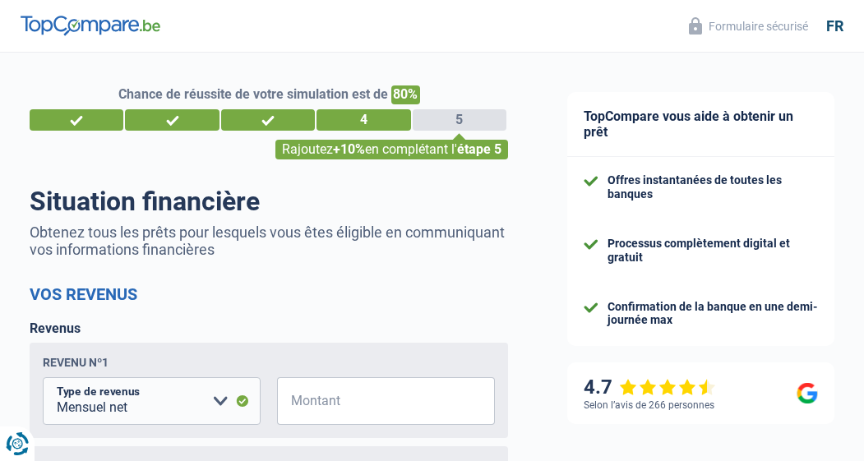
select select "netSalary"
select select "mealVouchers"
select select "mortgage"
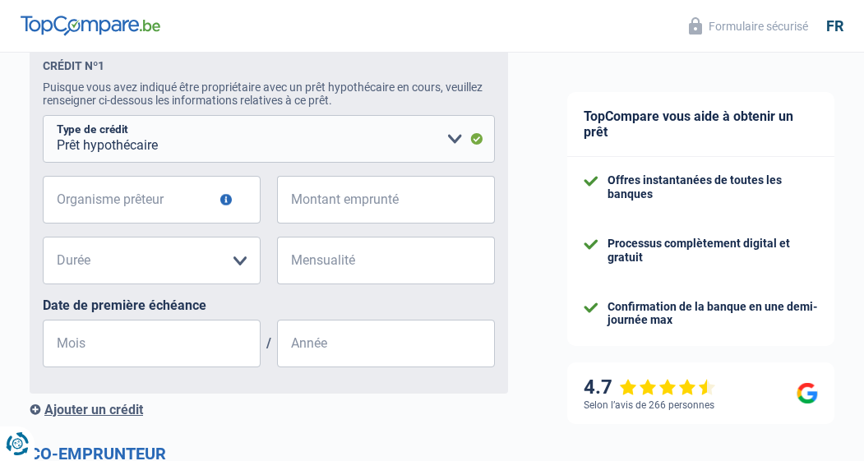
scroll to position [1076, 0]
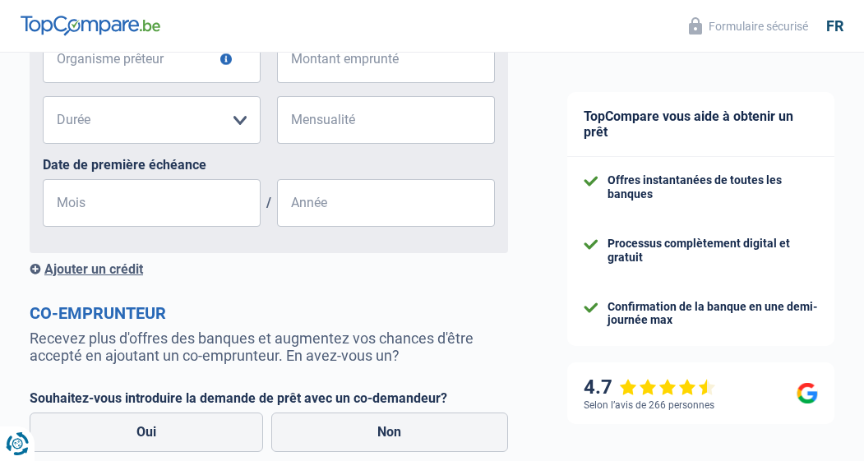
click at [113, 275] on div "Ajouter un crédit" at bounding box center [269, 269] width 478 height 16
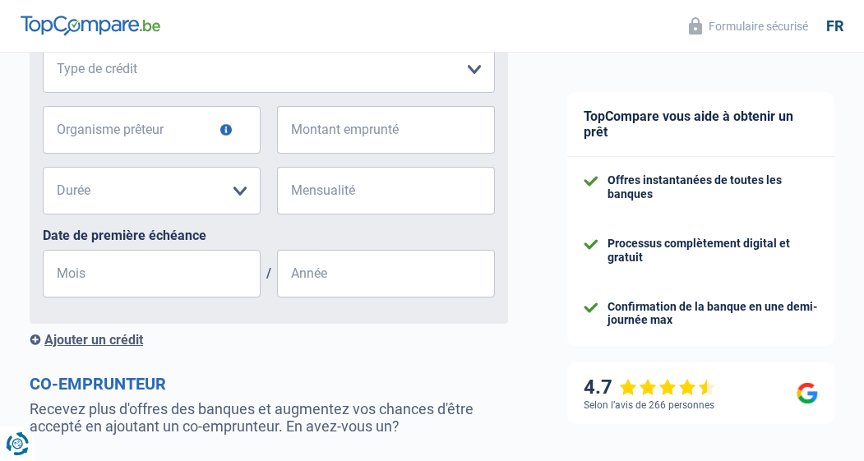
scroll to position [1367, 0]
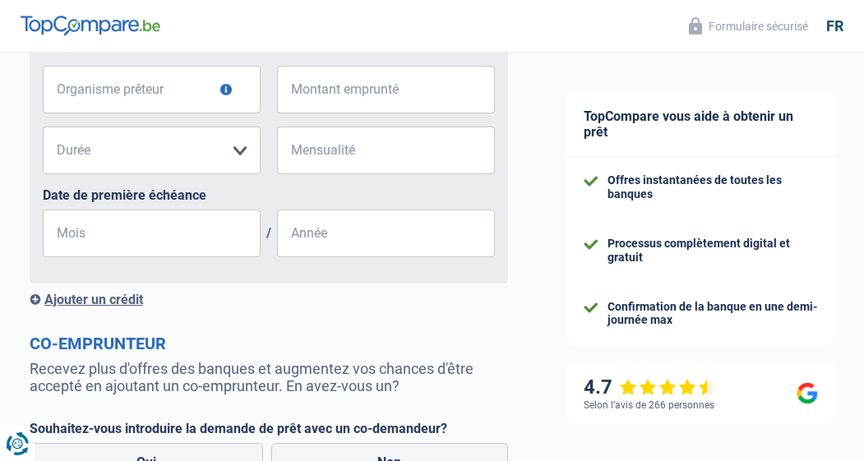
click at [94, 307] on div "Ajouter un crédit" at bounding box center [269, 300] width 478 height 16
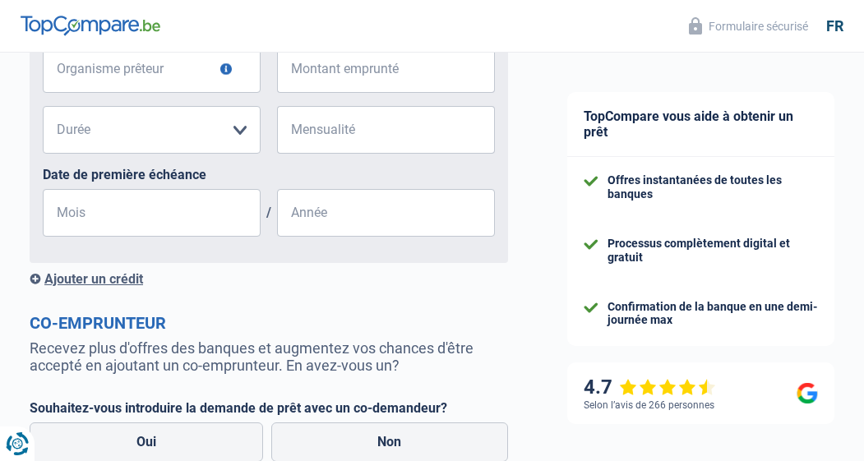
scroll to position [1758, 0]
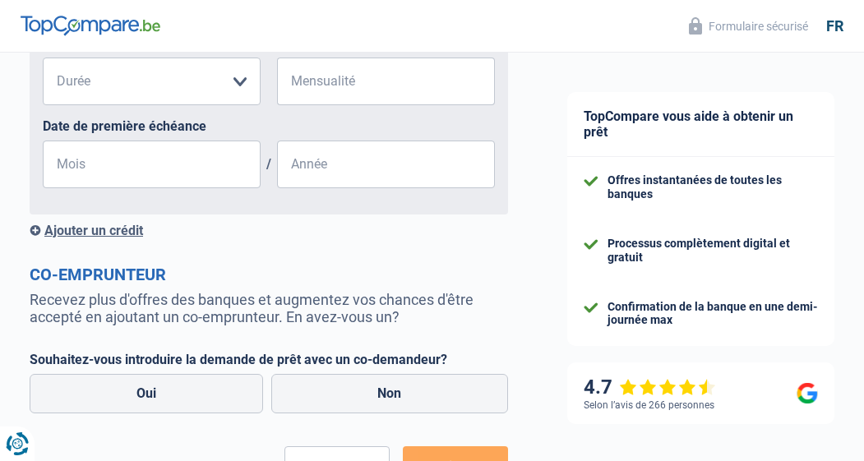
click at [92, 234] on div "Ajouter un crédit" at bounding box center [269, 231] width 478 height 16
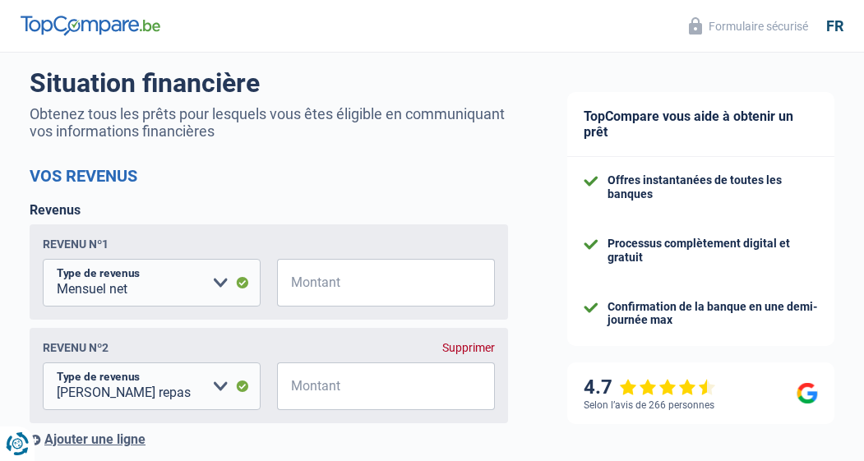
scroll to position [113, 0]
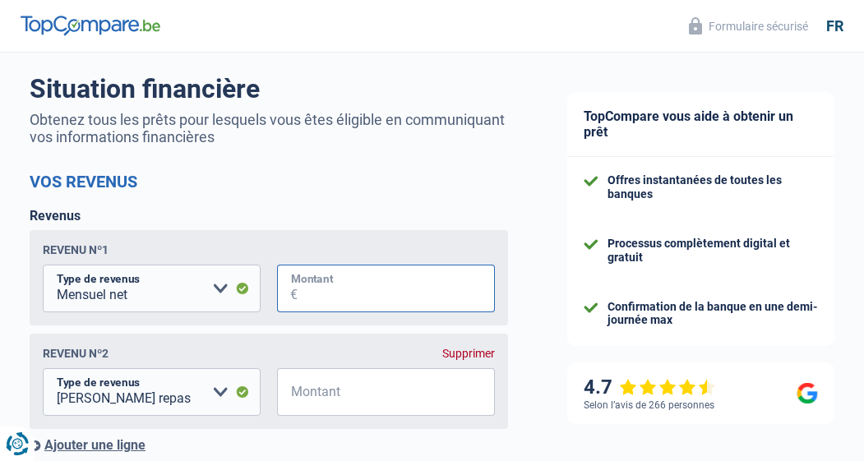
click at [331, 292] on input "Montant" at bounding box center [395, 289] width 197 height 48
type input "2.258"
click at [0, 0] on html "Vous avez le contrôle de vos données Nous utilisons des cookies, tout comme nos…" at bounding box center [432, 125] width 864 height 477
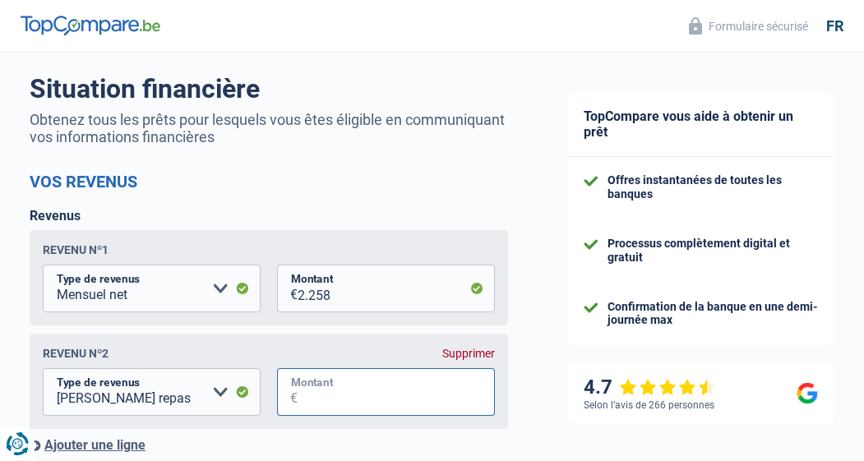
click at [333, 398] on input "Montant" at bounding box center [395, 392] width 197 height 48
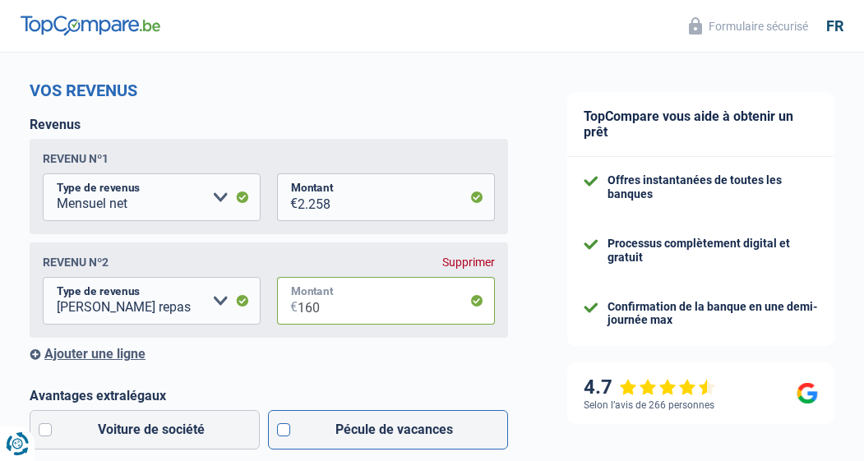
scroll to position [214, 0]
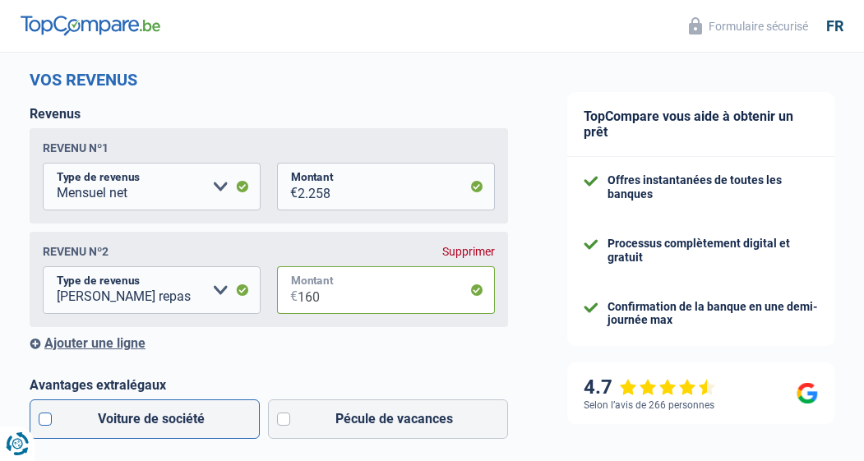
type input "160"
click at [237, 414] on label "Voiture de société" at bounding box center [145, 418] width 230 height 39
click at [237, 414] on input "Voiture de société" at bounding box center [145, 418] width 230 height 39
checkbox input "true"
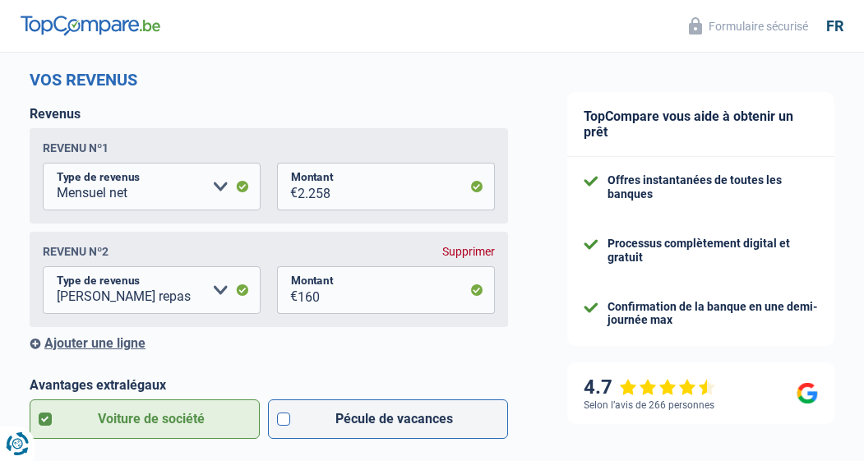
click at [343, 419] on label "Pécule de vacances" at bounding box center [388, 418] width 241 height 39
click at [343, 419] on input "Pécule de vacances" at bounding box center [388, 418] width 241 height 39
checkbox input "true"
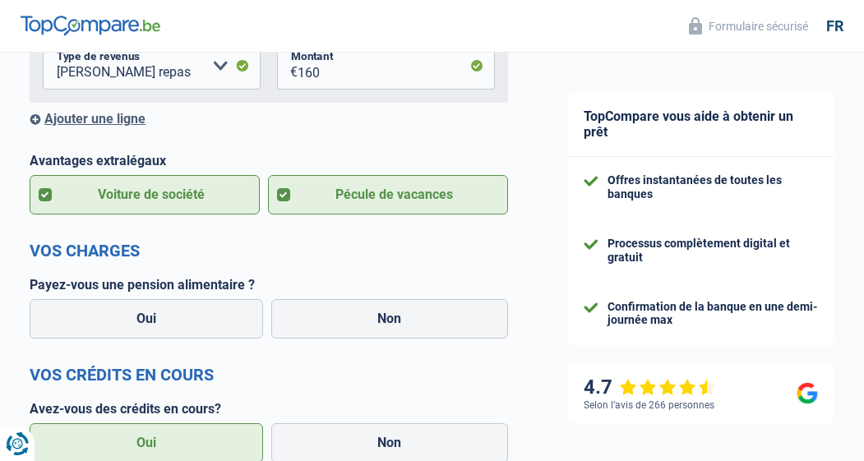
scroll to position [444, 0]
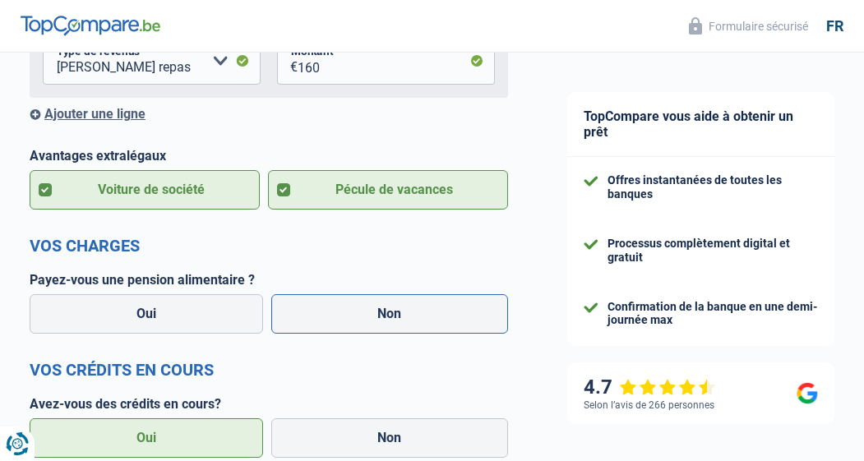
click at [332, 320] on label "Non" at bounding box center [389, 313] width 237 height 39
click at [332, 320] on input "Non" at bounding box center [389, 313] width 237 height 39
radio input "true"
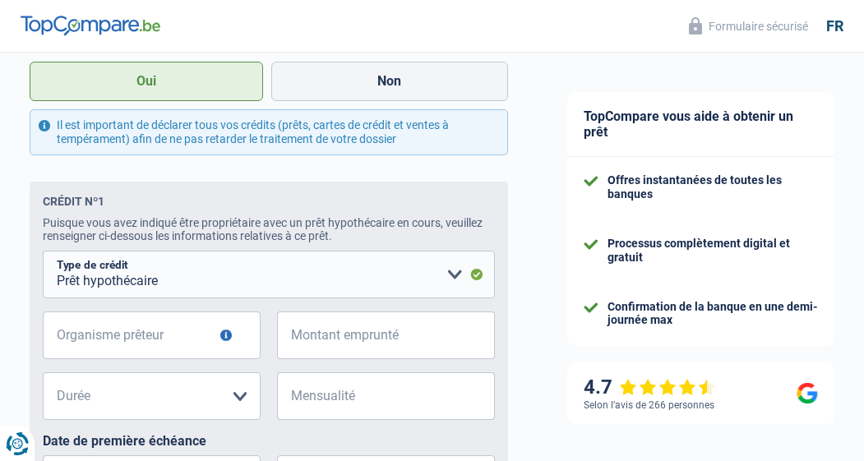
scroll to position [821, 0]
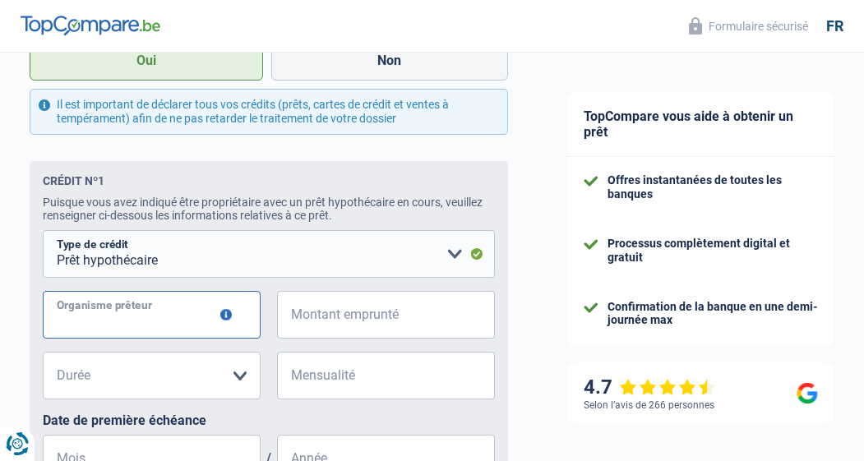
click at [201, 328] on input "Organisme prêteur" at bounding box center [152, 315] width 218 height 48
type input "Axa Banque"
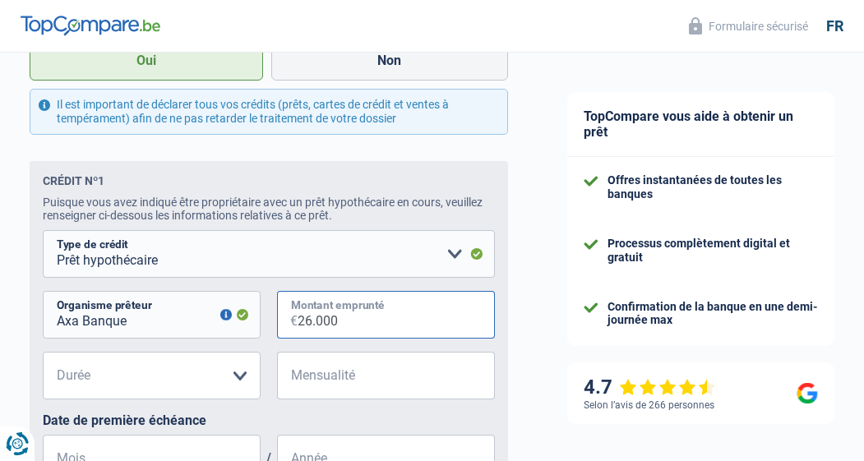
type input "260.000"
select select "300"
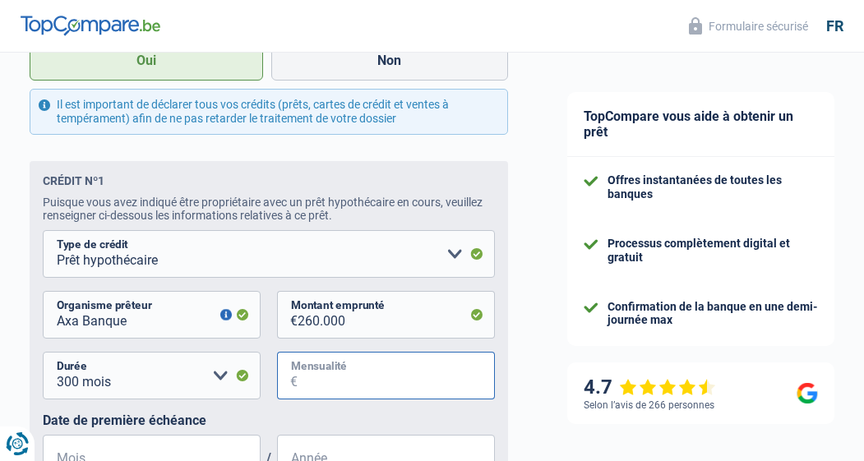
click at [392, 396] on input "Mensualité" at bounding box center [395, 376] width 197 height 48
type input "1.136"
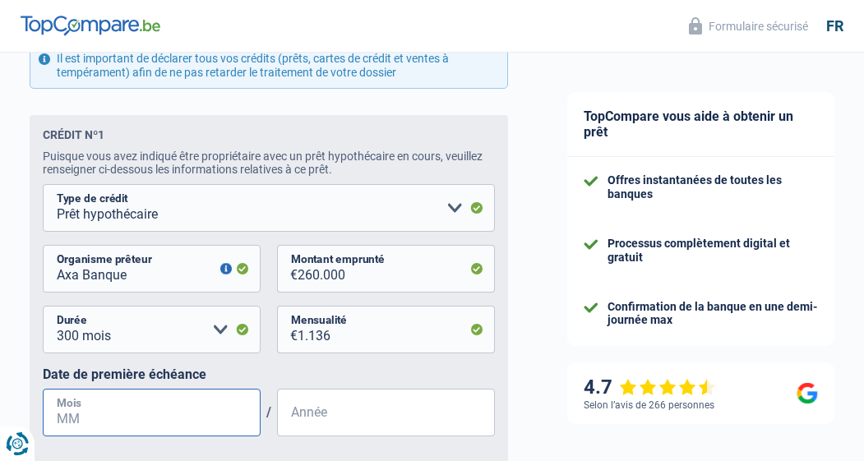
click at [216, 422] on input "Mois" at bounding box center [152, 413] width 218 height 48
type input "11"
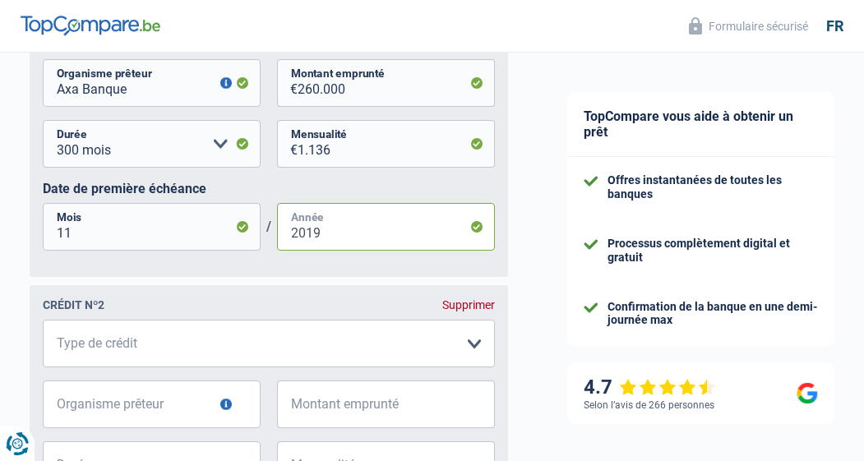
scroll to position [1090, 0]
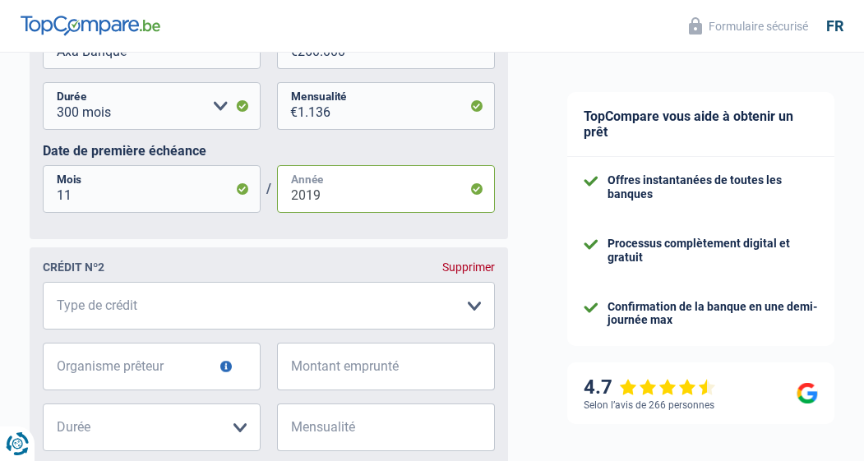
type input "2019"
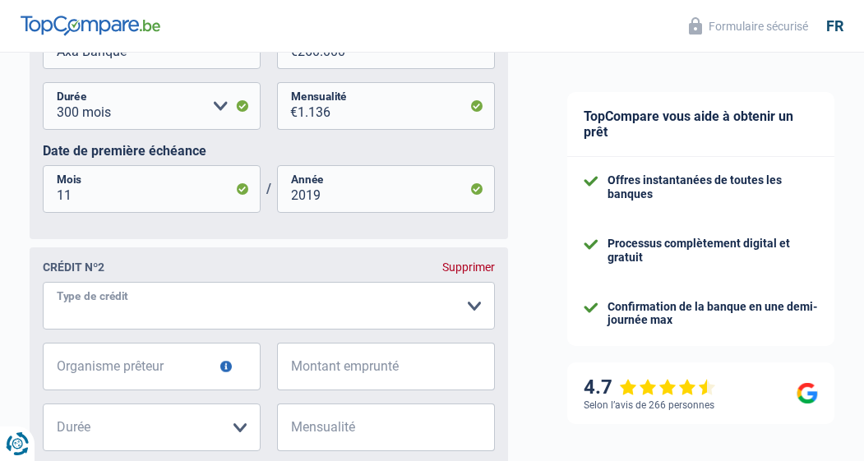
select select "mortgage"
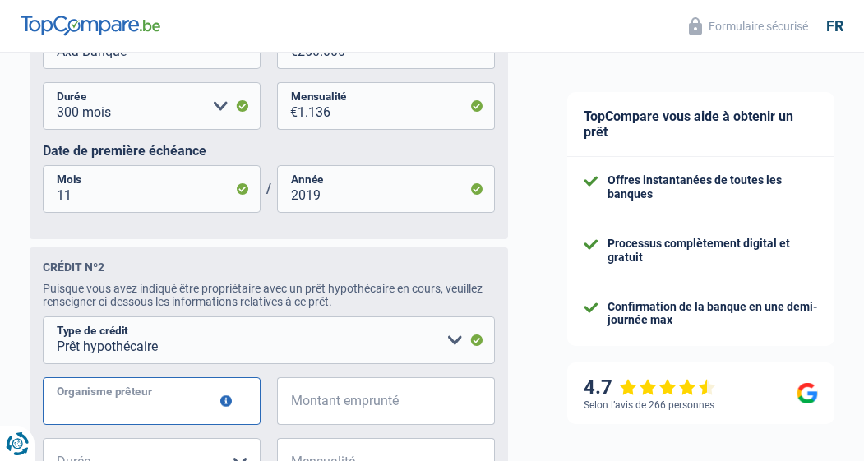
click at [162, 410] on input "Organisme prêteur" at bounding box center [152, 401] width 218 height 48
type input "Crelan"
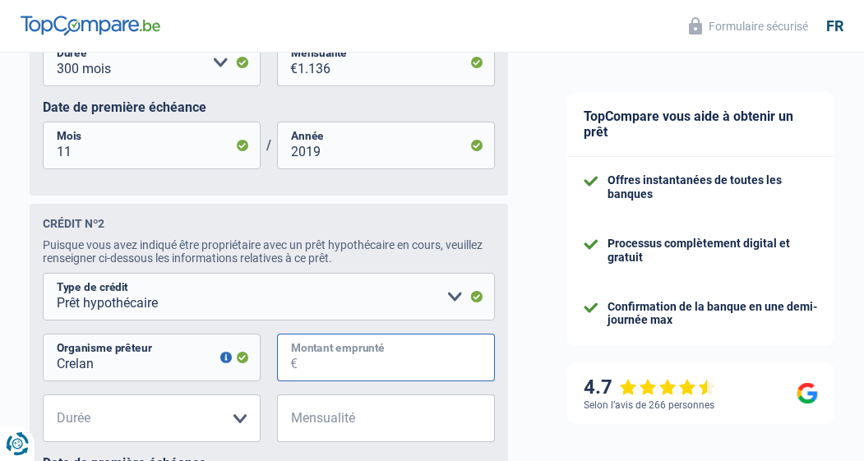
scroll to position [1154, 0]
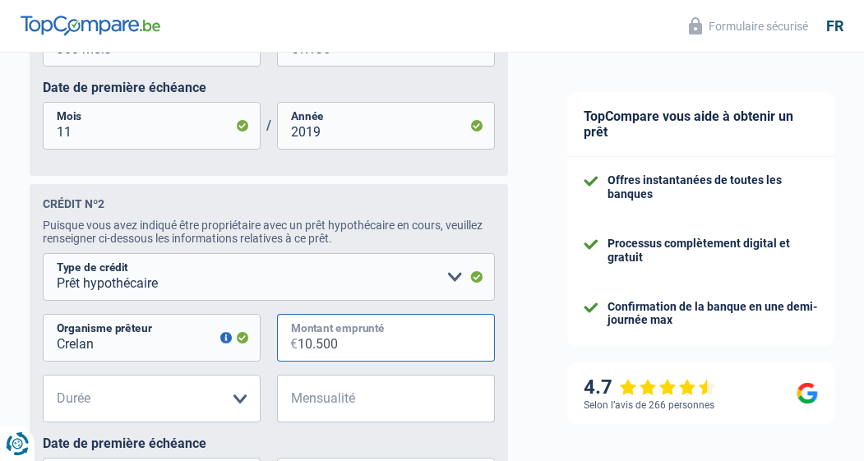
type input "105.000"
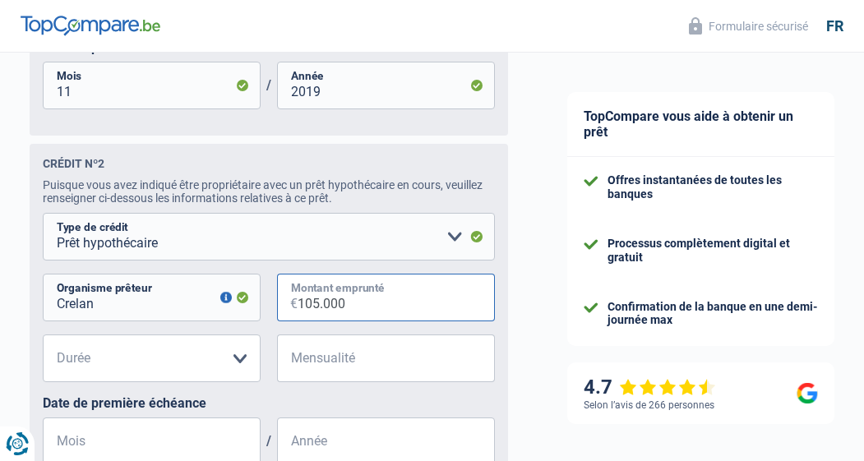
scroll to position [1196, 0]
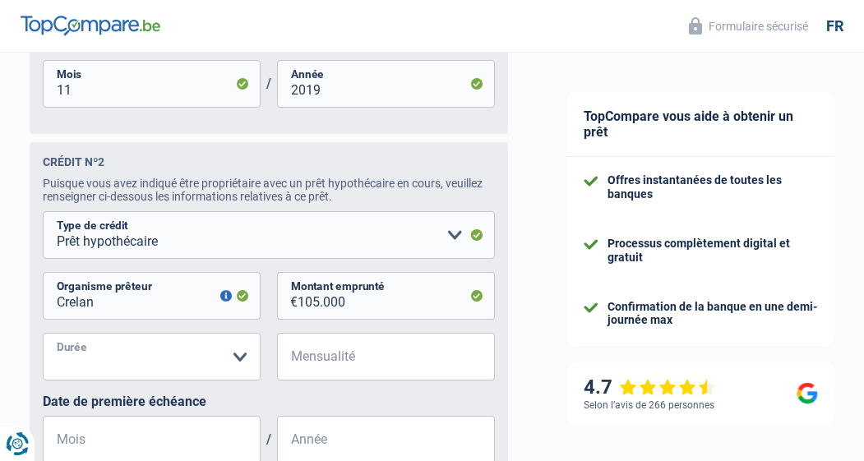
select select "300"
click at [313, 357] on input "Mensualité" at bounding box center [395, 357] width 197 height 48
type input "474"
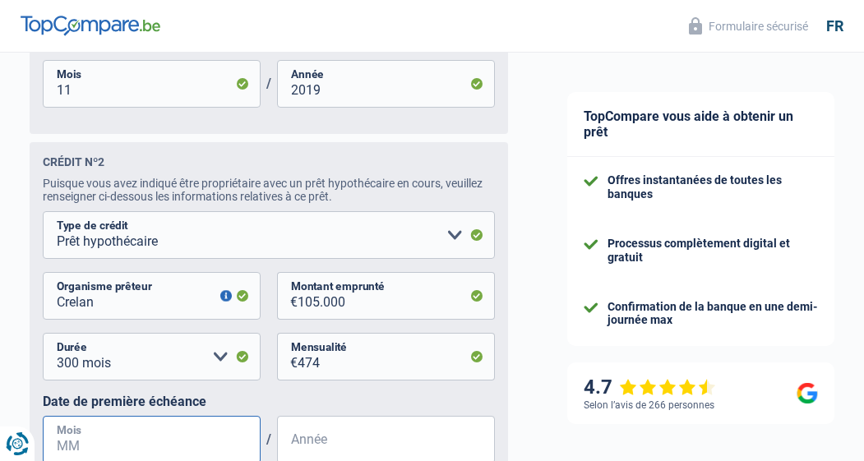
click at [76, 450] on input "Mois" at bounding box center [152, 440] width 218 height 48
type input "02"
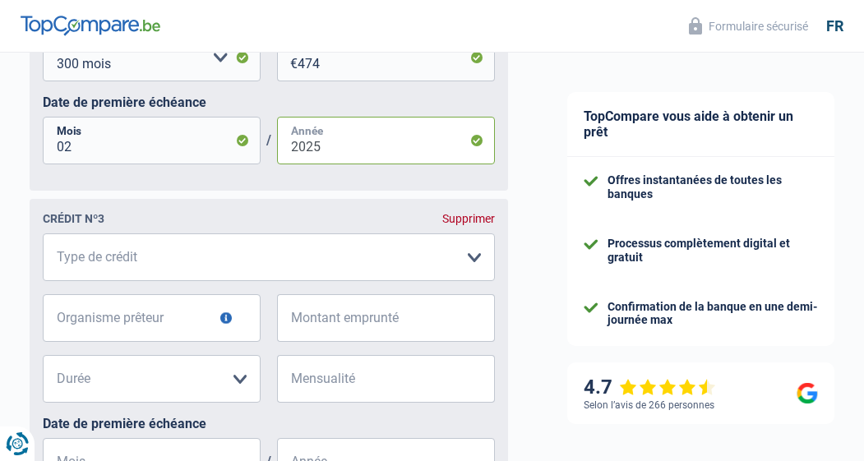
scroll to position [1504, 0]
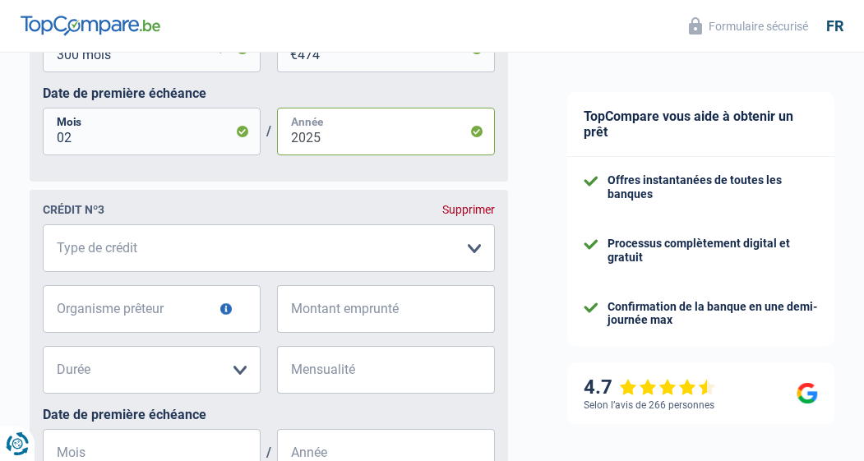
type input "2025"
select select "cardOrCredit"
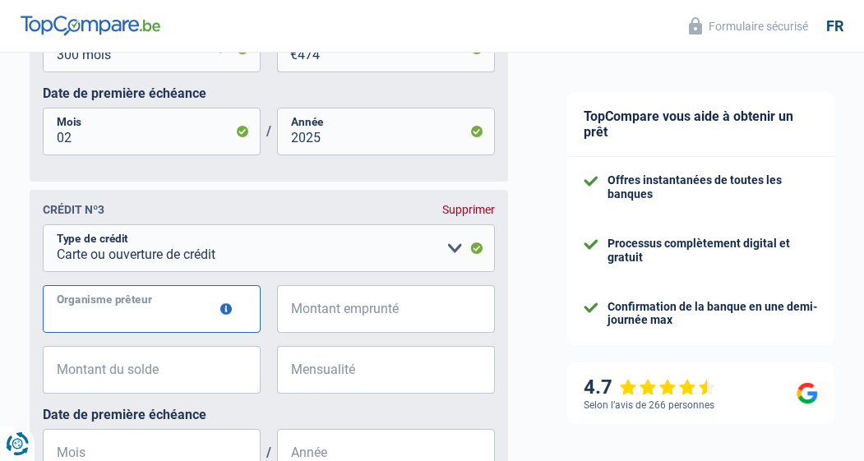
click at [189, 317] on input "Organisme prêteur" at bounding box center [152, 309] width 218 height 48
type input "Cofidis"
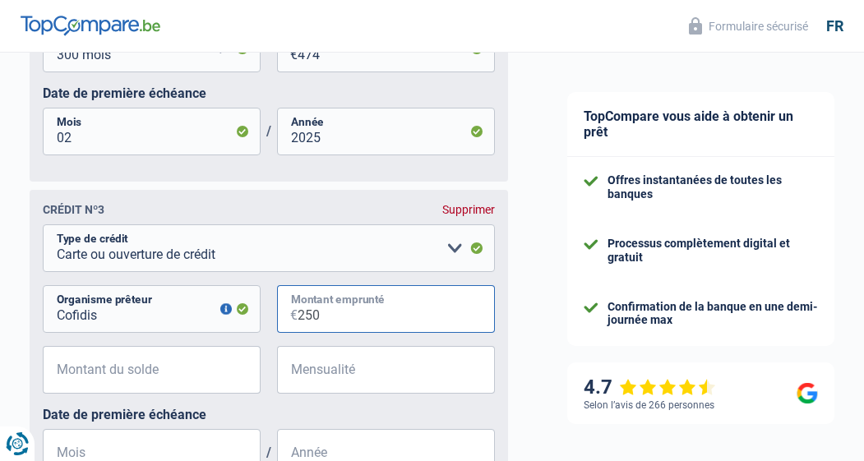
type input "2.500"
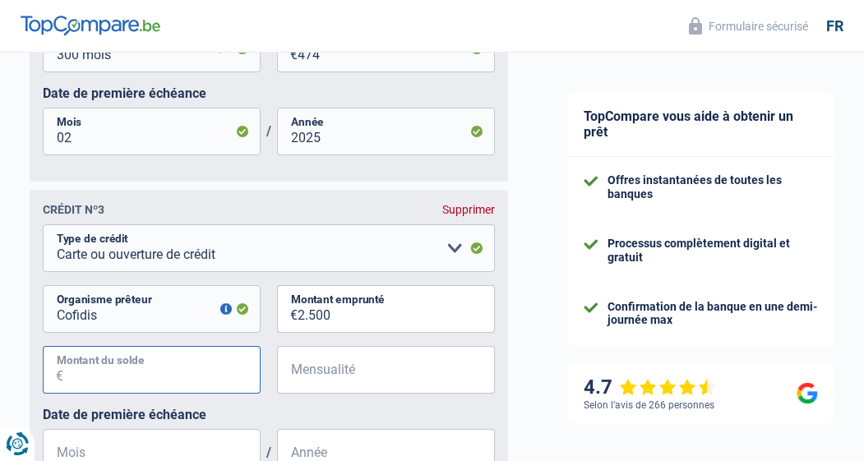
click at [82, 393] on input "Montant du solde" at bounding box center [161, 370] width 197 height 48
type input "2.500"
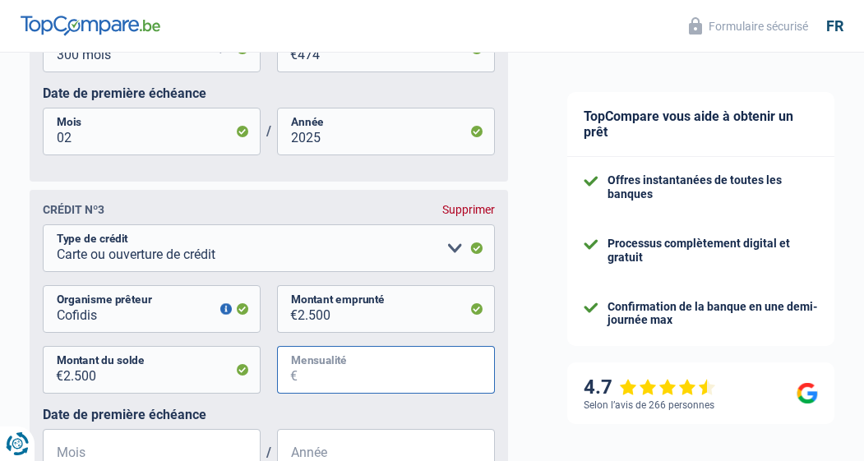
click at [342, 373] on input "Mensualité" at bounding box center [395, 370] width 197 height 48
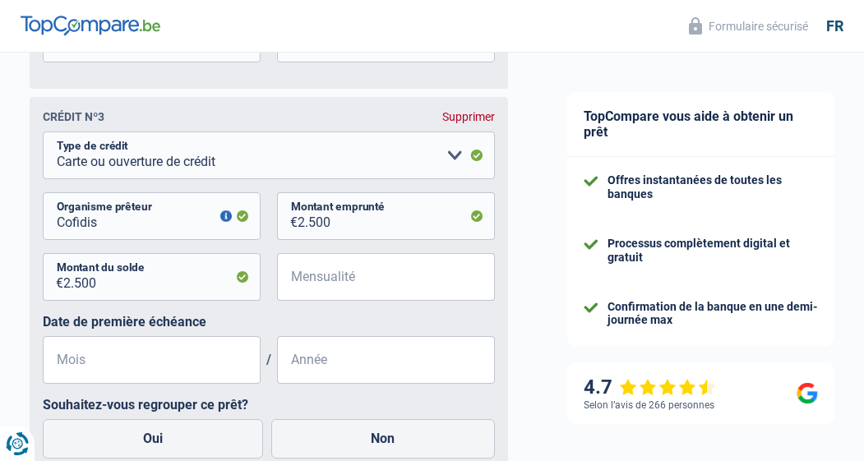
scroll to position [1599, 0]
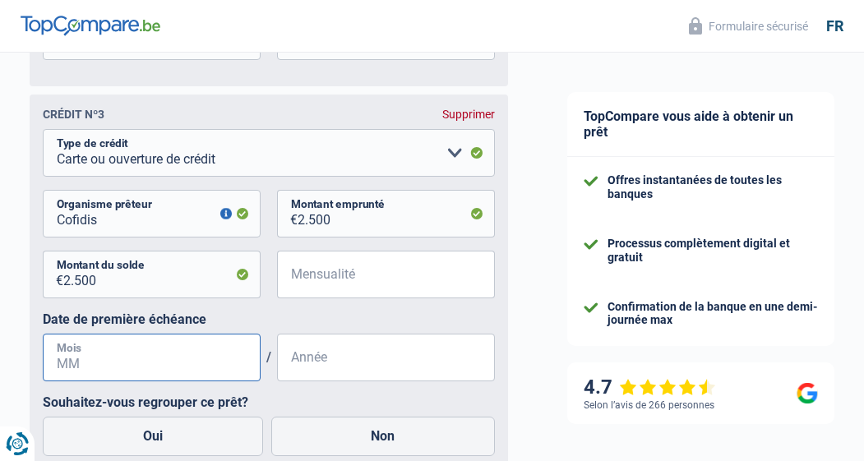
click at [153, 381] on input "Mois" at bounding box center [152, 358] width 218 height 48
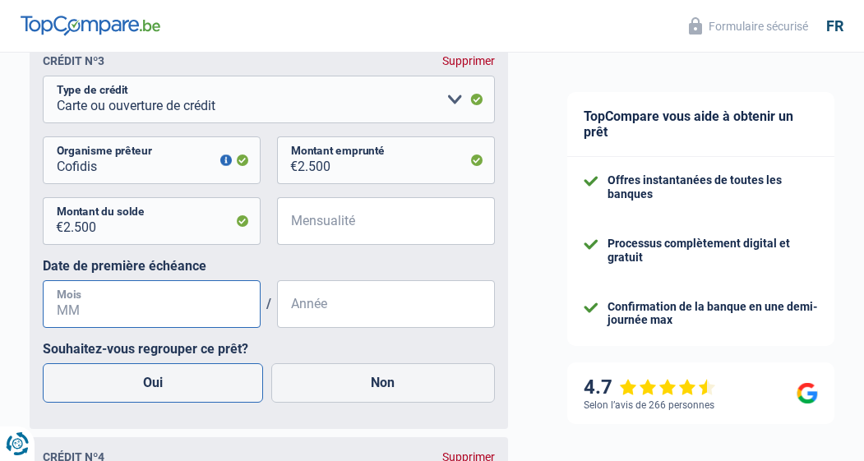
scroll to position [1656, 0]
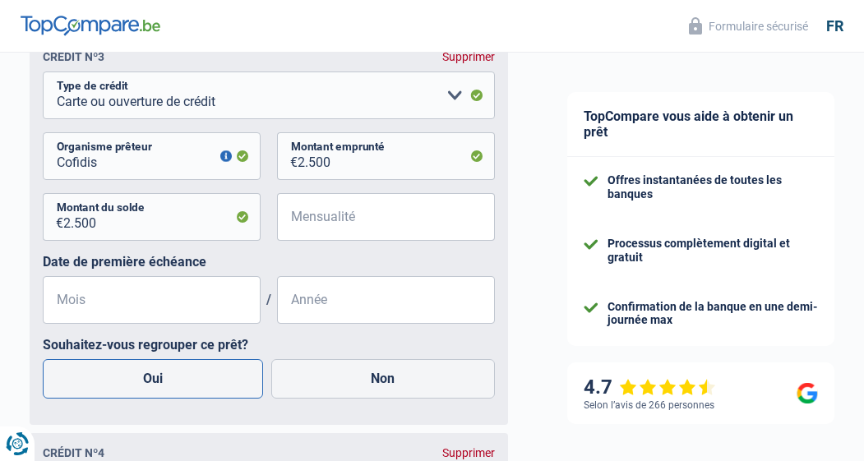
click at [237, 386] on label "Oui" at bounding box center [153, 378] width 220 height 39
click at [237, 386] on input "Oui" at bounding box center [153, 378] width 220 height 39
radio input "true"
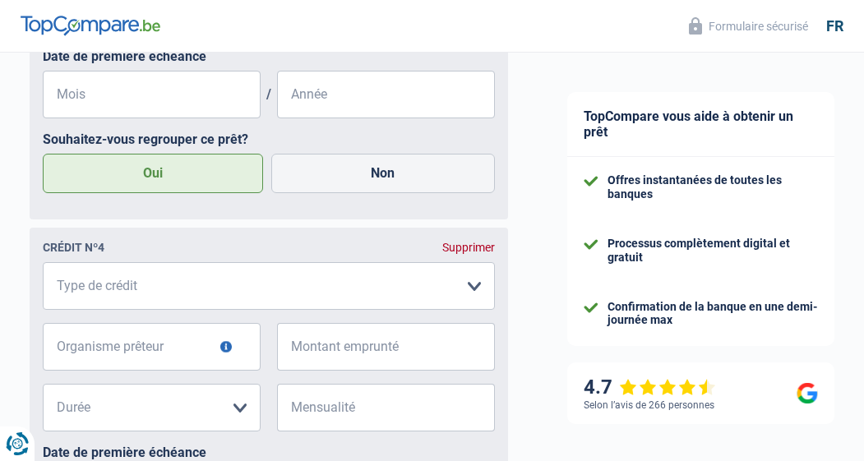
scroll to position [1901, 0]
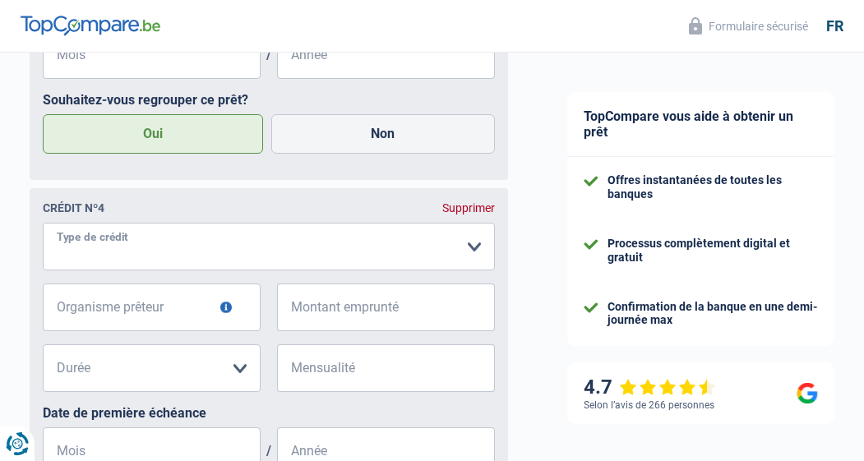
select select "personalLoan"
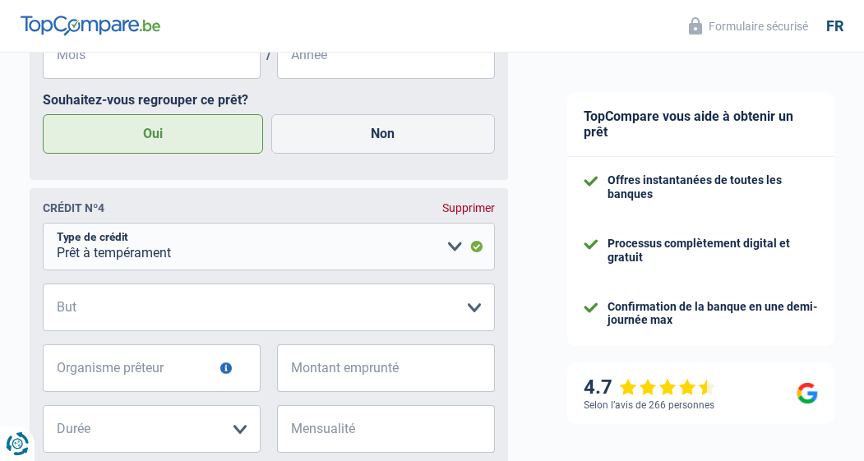
click at [289, 348] on fieldset "Carte ou ouverture de crédit Prêt hypothécaire Vente à tempérament Prêt à tempé…" at bounding box center [269, 423] width 452 height 401
select select "smallWorks"
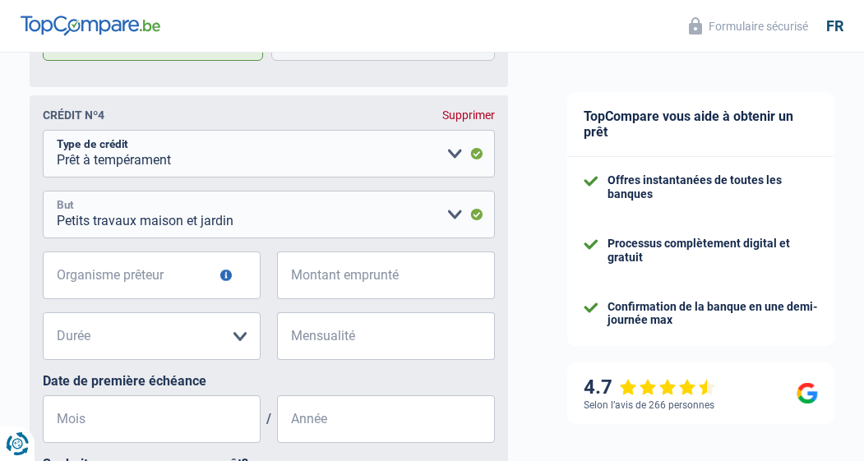
scroll to position [2066, 0]
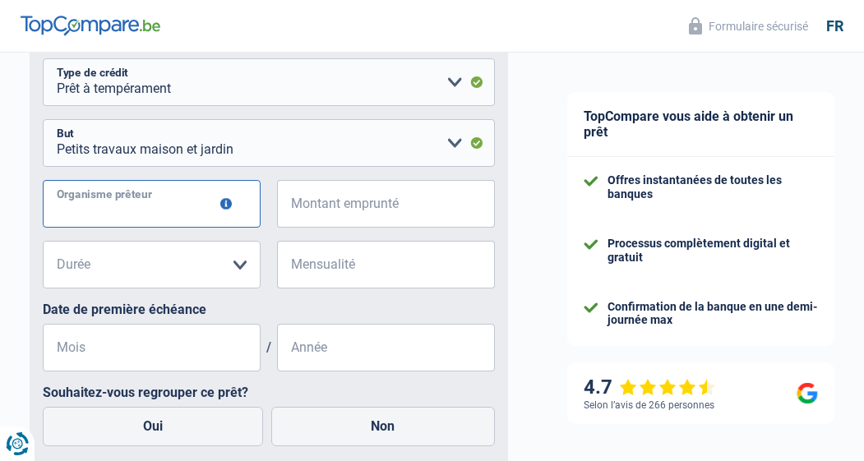
click at [176, 208] on input "Organisme prêteur" at bounding box center [152, 204] width 218 height 48
type input "Cofidis"
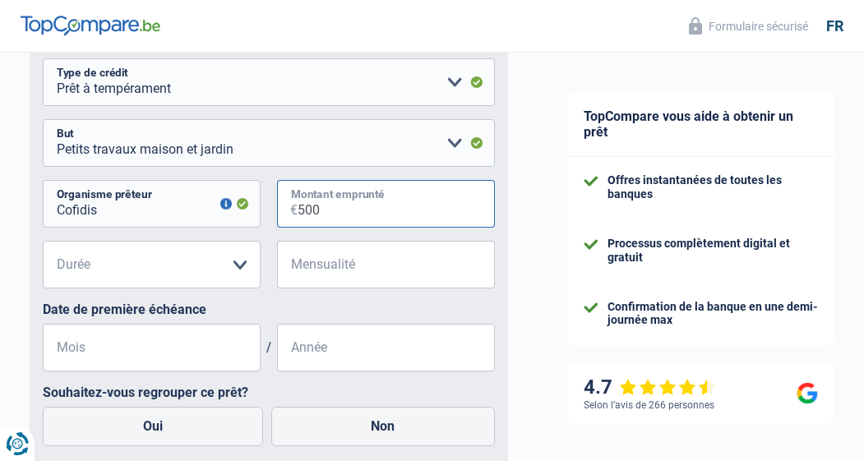
type input "5.001"
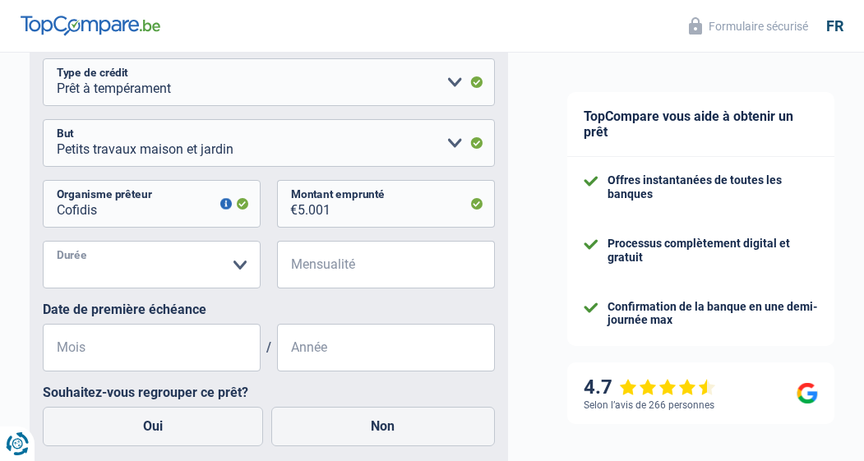
select select "36"
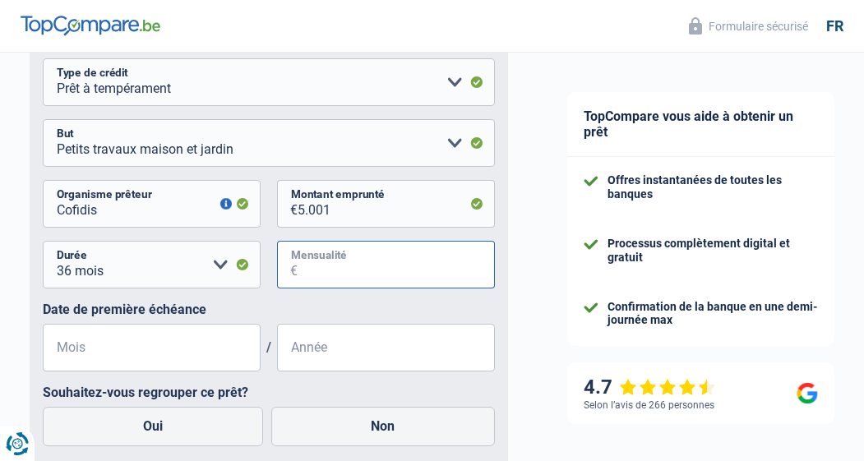
click at [302, 278] on input "Mensualité" at bounding box center [395, 265] width 197 height 48
type input "172"
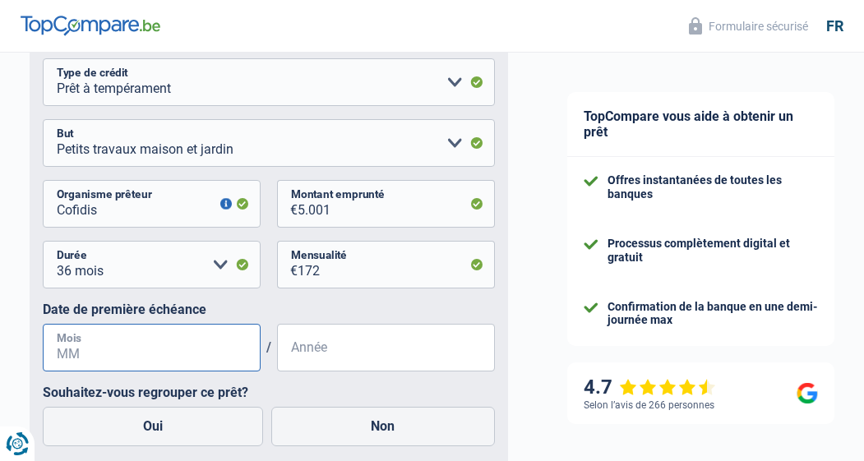
click at [132, 355] on input "Mois" at bounding box center [152, 348] width 218 height 48
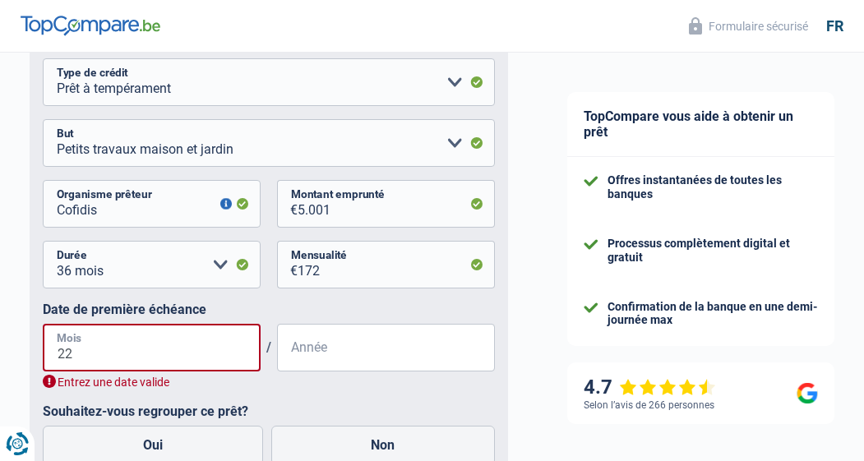
type input "2"
type input "01"
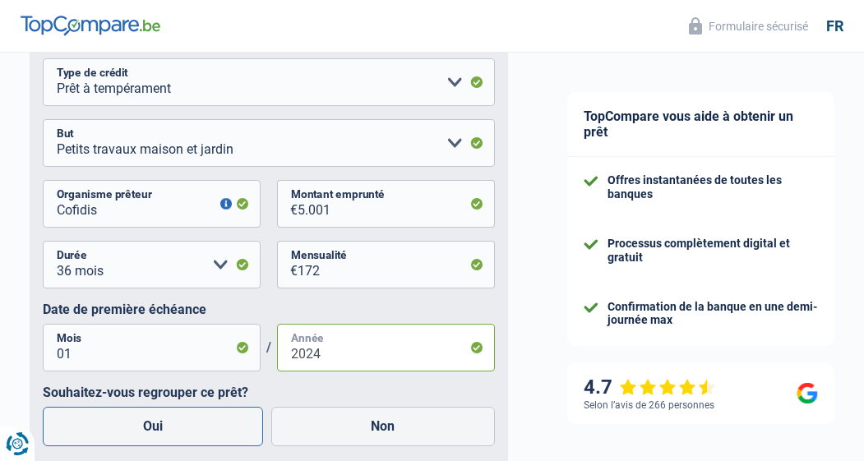
type input "2024"
click at [98, 446] on label "Oui" at bounding box center [153, 426] width 220 height 39
click at [98, 446] on input "Oui" at bounding box center [153, 426] width 220 height 39
radio input "true"
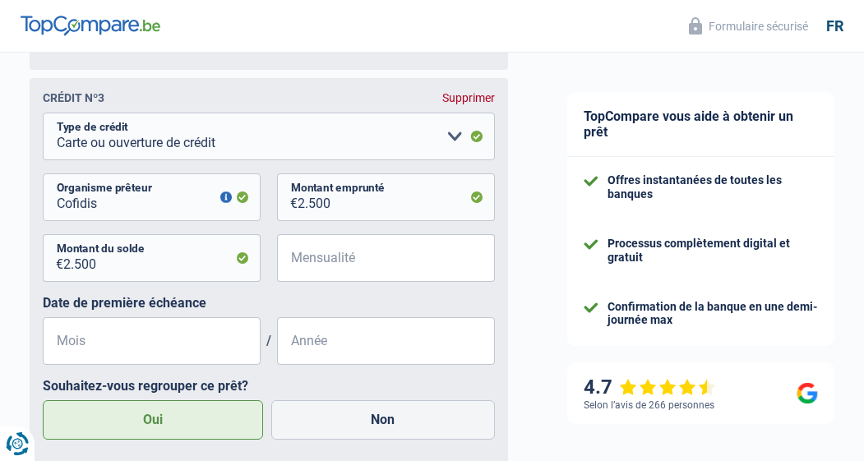
scroll to position [1613, 0]
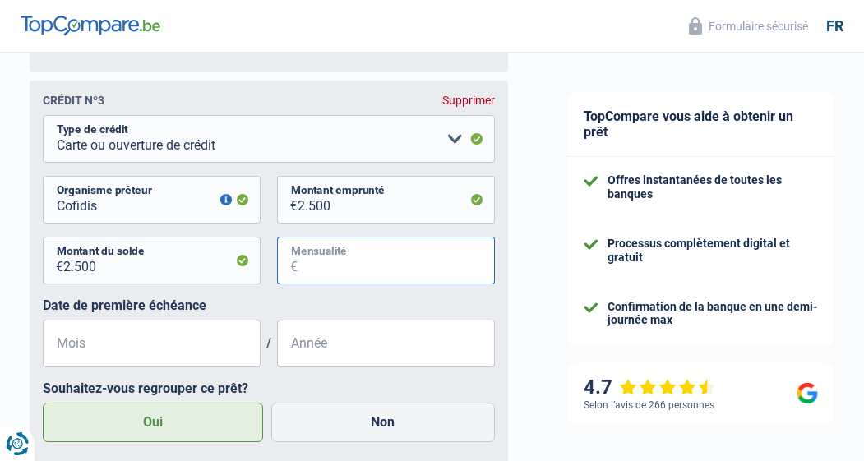
click at [325, 274] on input "Mensualité" at bounding box center [395, 261] width 197 height 48
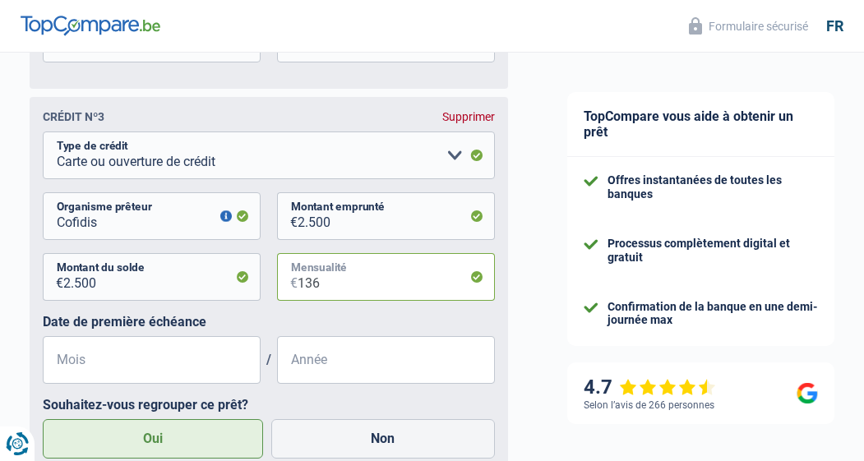
type input "136"
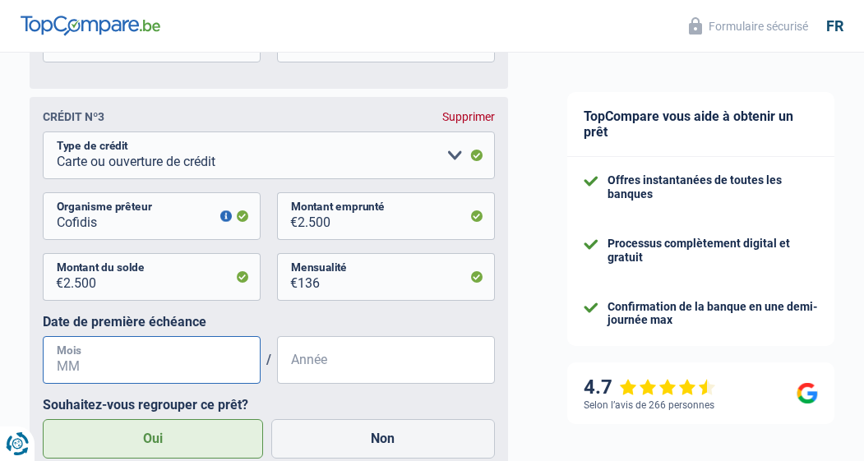
click at [177, 380] on input "Mois" at bounding box center [152, 360] width 218 height 48
type input "03"
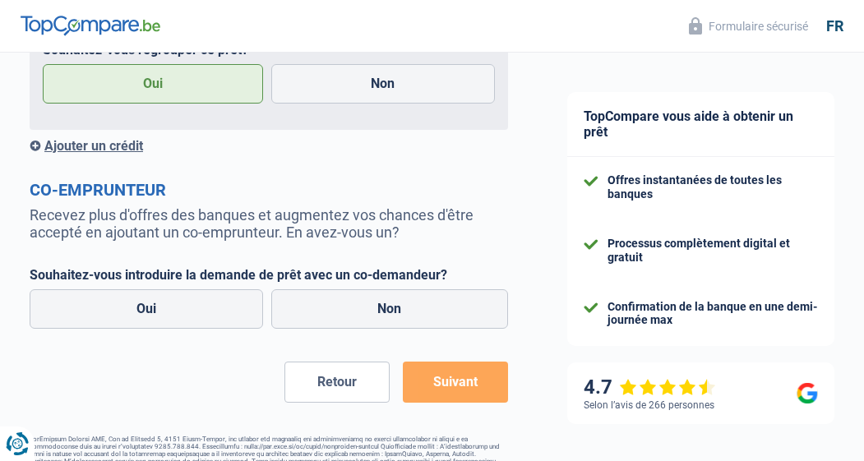
scroll to position [2419, 0]
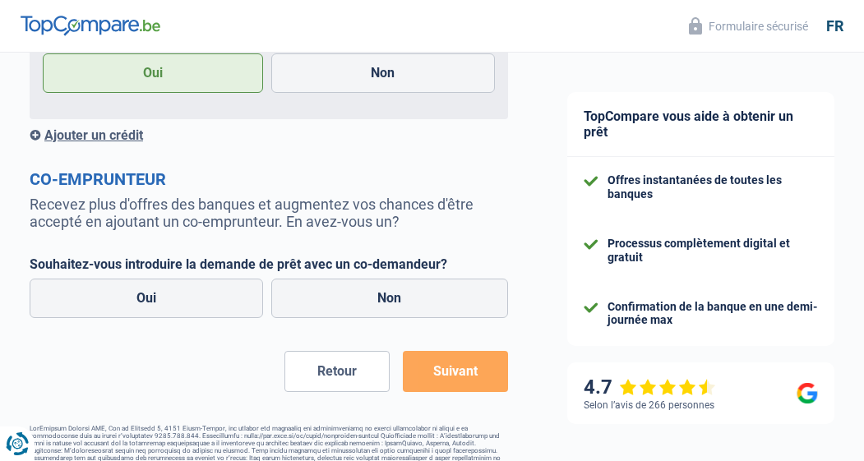
type input "2016"
click at [124, 139] on div "Ajouter un crédit" at bounding box center [269, 135] width 478 height 16
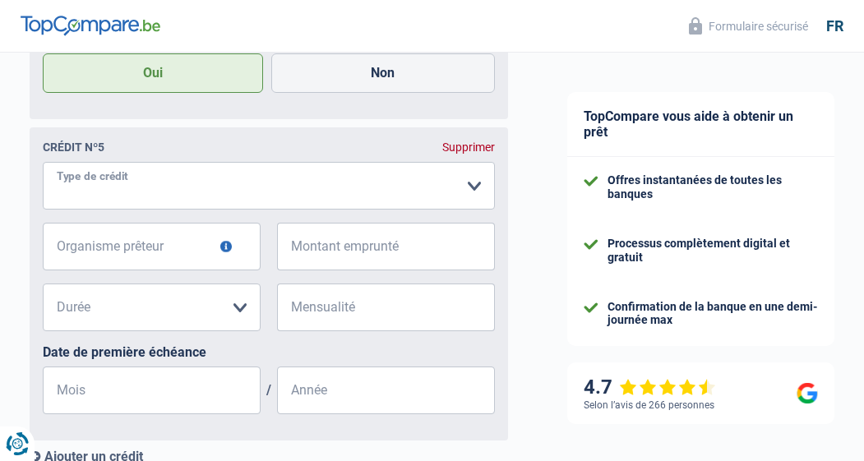
select select "cardOrCredit"
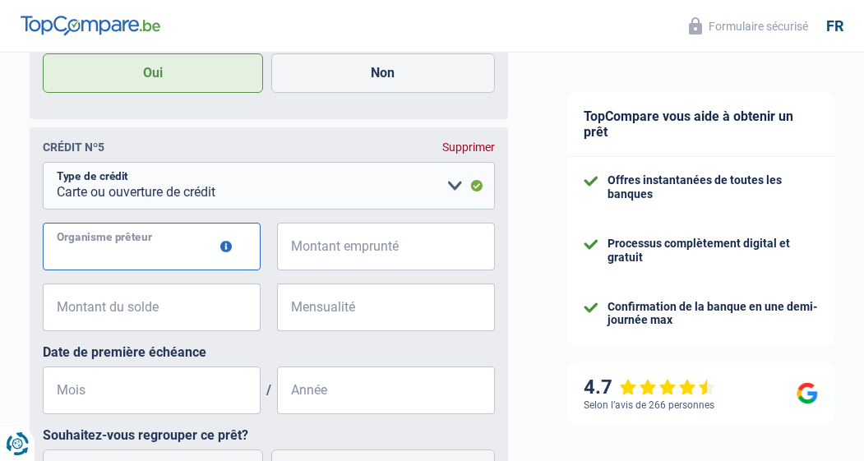
click at [187, 263] on input "Organisme prêteur" at bounding box center [152, 247] width 218 height 48
type input "Crelan"
click at [463, 154] on div "Supprimer" at bounding box center [468, 147] width 53 height 13
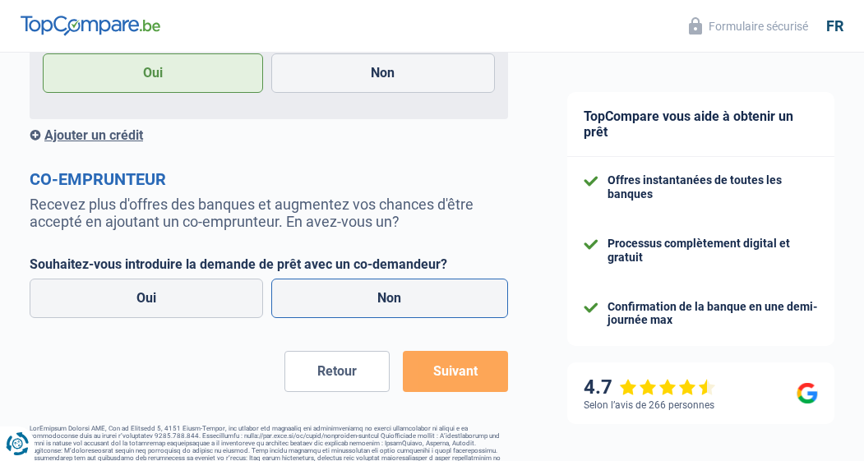
click at [411, 297] on label "Non" at bounding box center [389, 298] width 237 height 39
click at [411, 297] on input "Non" at bounding box center [389, 298] width 237 height 39
radio input "true"
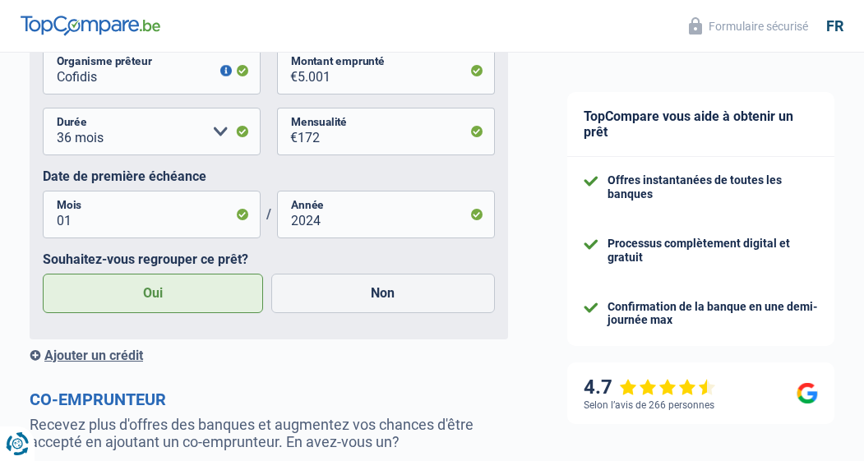
scroll to position [2280, 0]
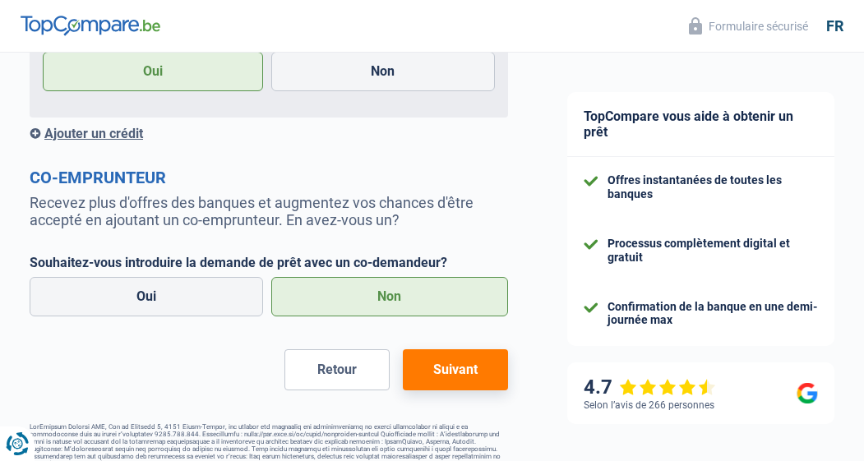
click at [454, 383] on button "Suivant" at bounding box center [455, 369] width 105 height 41
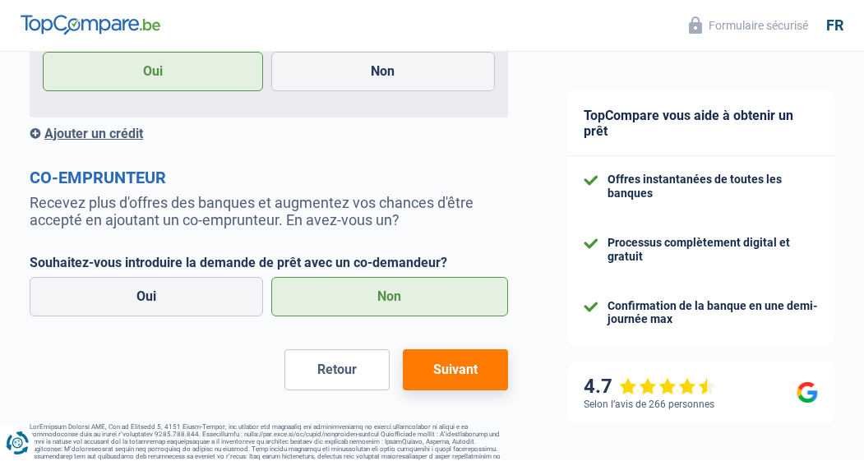
select select "refinancing"
select select "36"
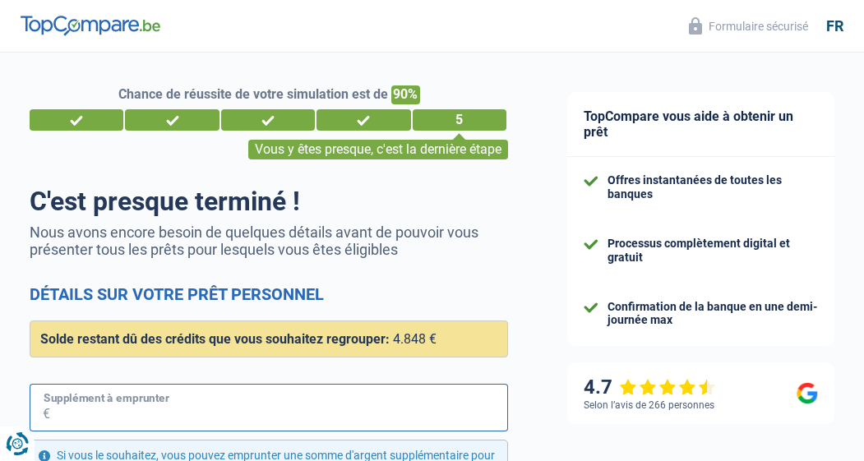
click at [198, 403] on input "Supplément à emprunter" at bounding box center [279, 408] width 458 height 48
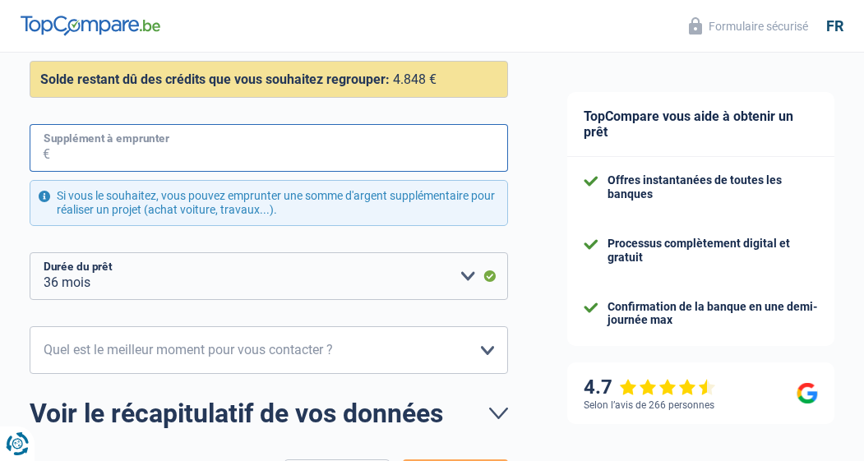
scroll to position [264, 0]
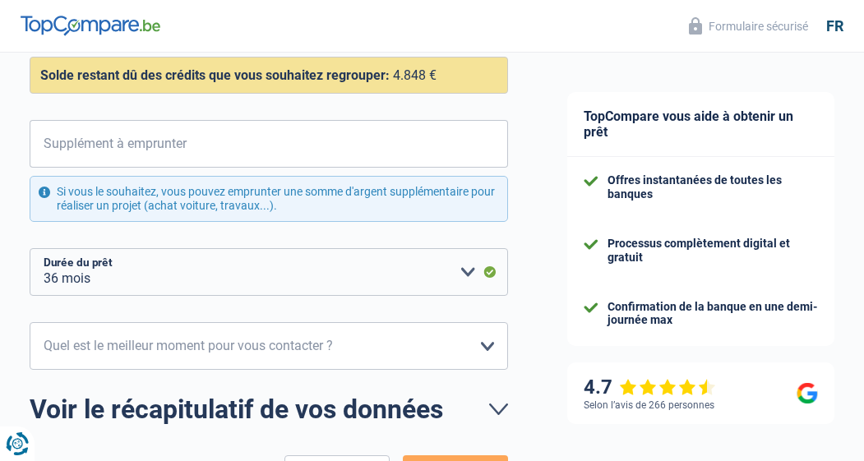
drag, startPoint x: 242, startPoint y: 282, endPoint x: 154, endPoint y: 307, distance: 92.3
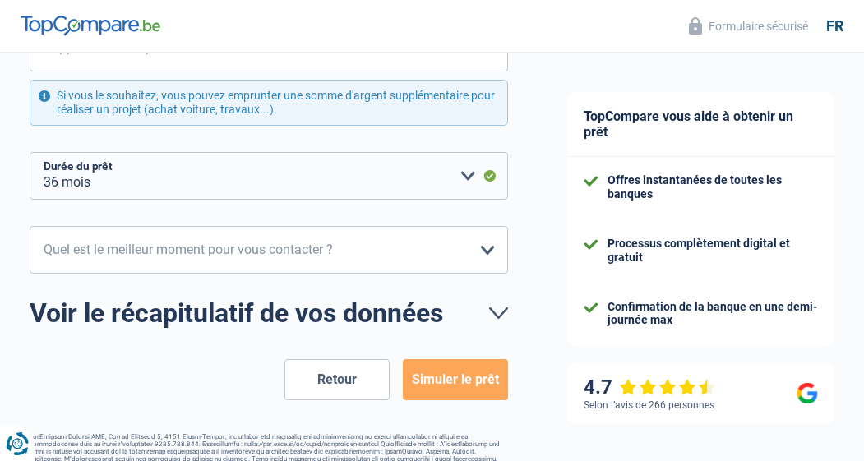
scroll to position [359, 0]
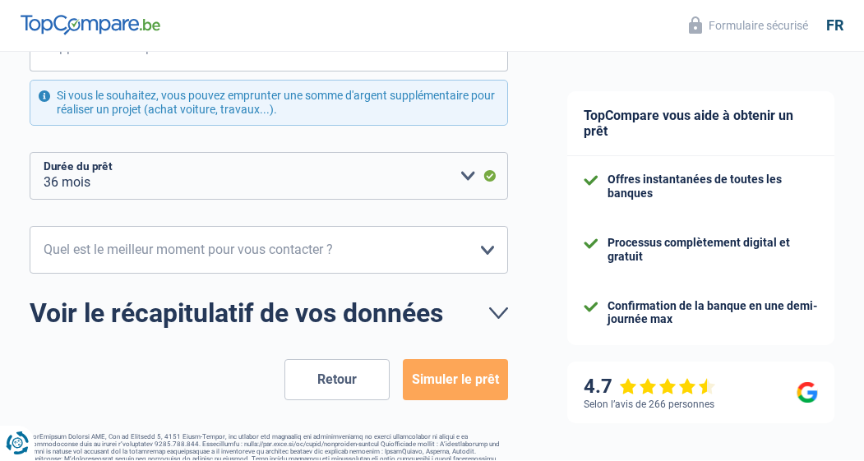
drag, startPoint x: 391, startPoint y: 179, endPoint x: 200, endPoint y: 403, distance: 294.4
click at [445, 383] on button "Simuler le prêt" at bounding box center [455, 380] width 105 height 41
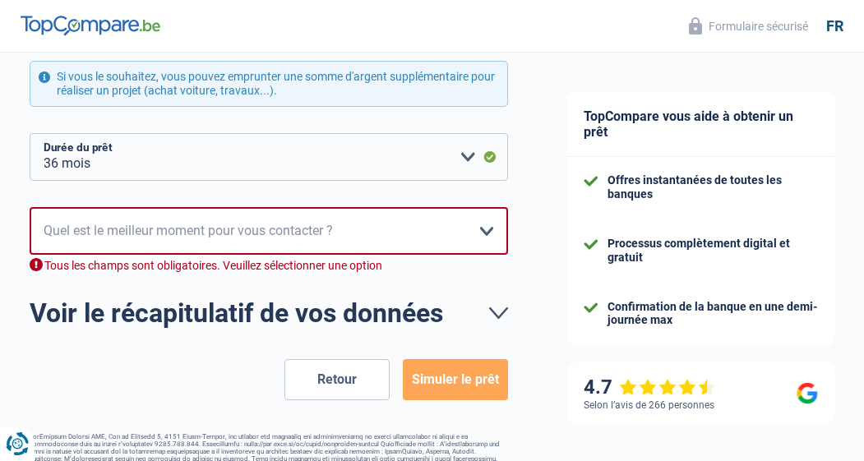
scroll to position [378, 0]
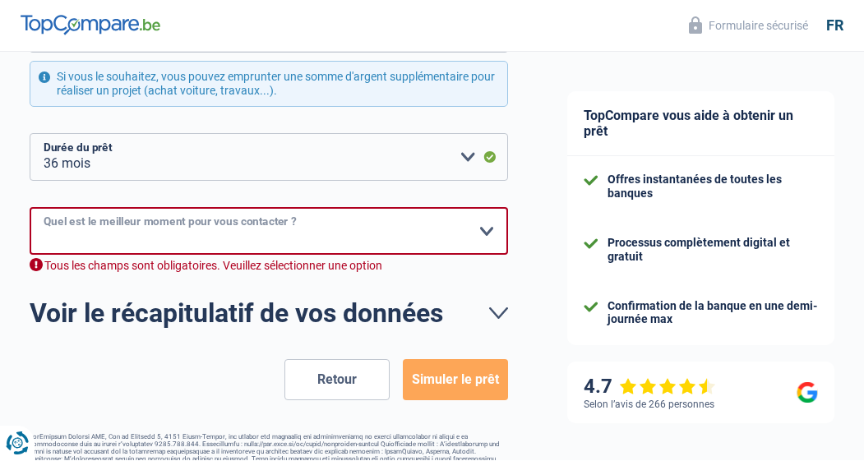
select select "16-18"
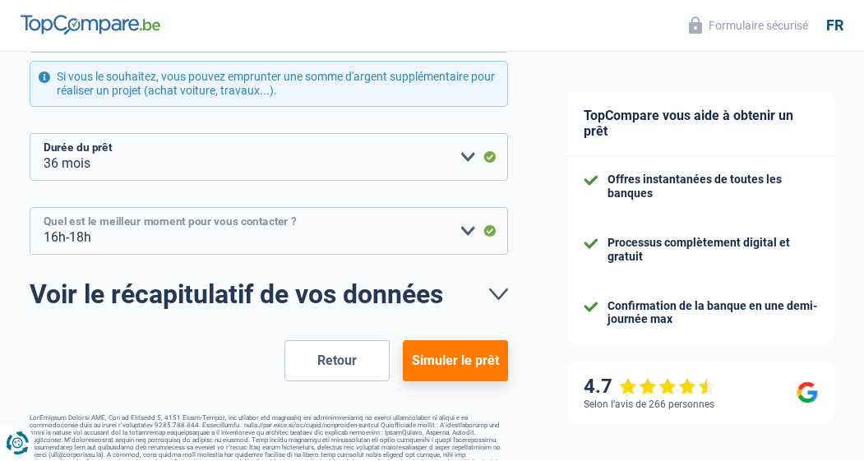
scroll to position [359, 0]
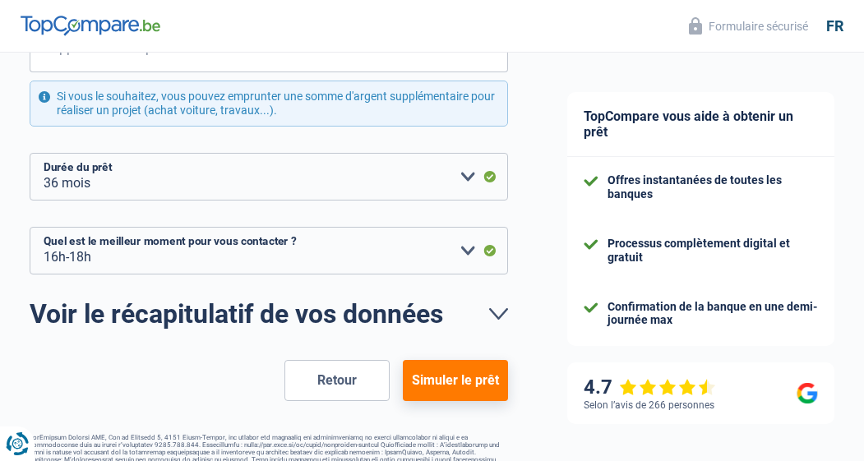
click at [453, 378] on button "Simuler le prêt" at bounding box center [455, 380] width 105 height 41
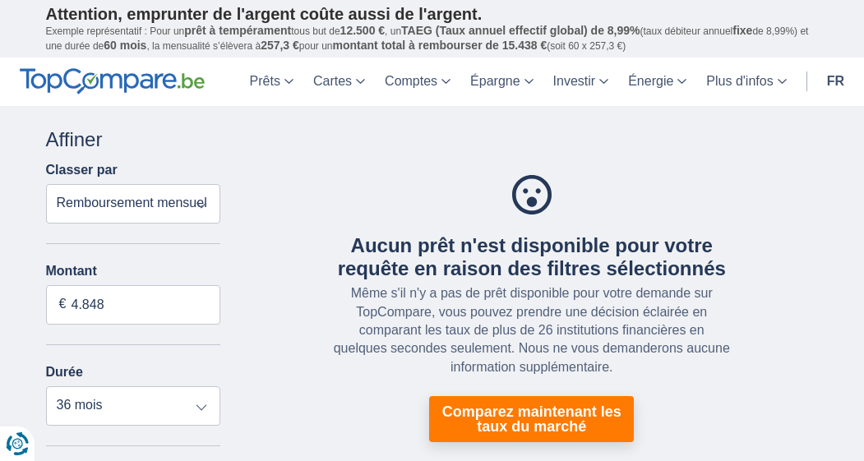
select select "trp+"
click at [135, 184] on div "Annuler Filtres Affiner Classer par Remboursement total TAEG Remboursement mens…" at bounding box center [134, 439] width 200 height 627
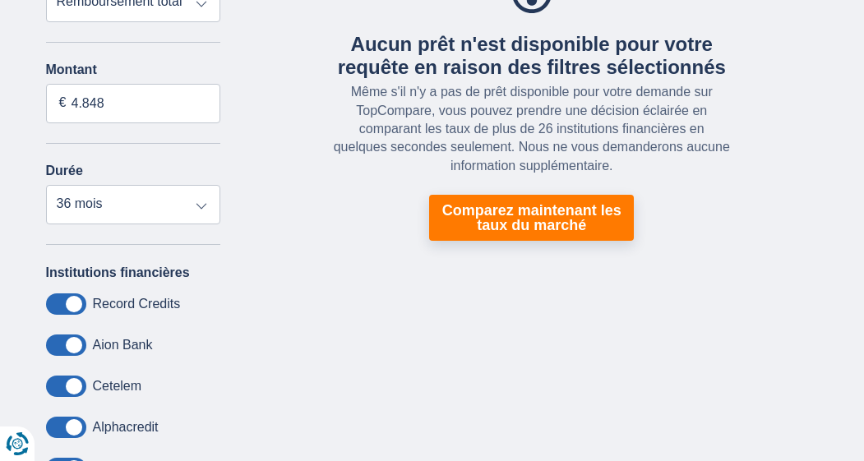
scroll to position [274, 0]
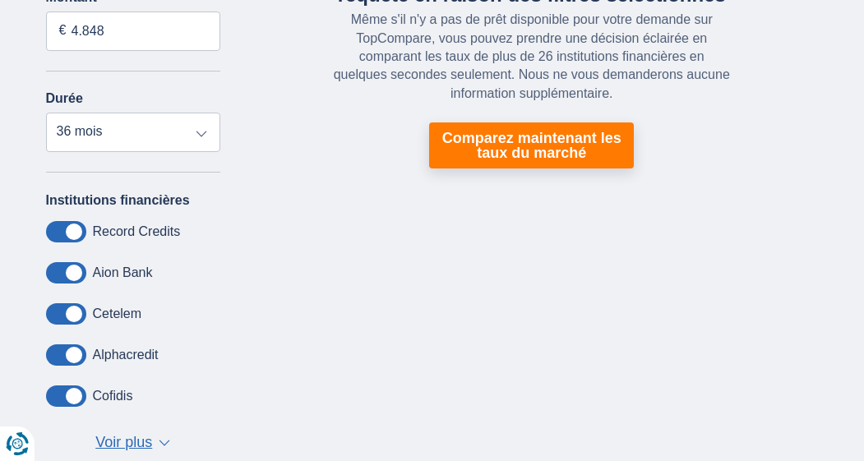
click at [145, 452] on span "Voir plus" at bounding box center [123, 442] width 57 height 21
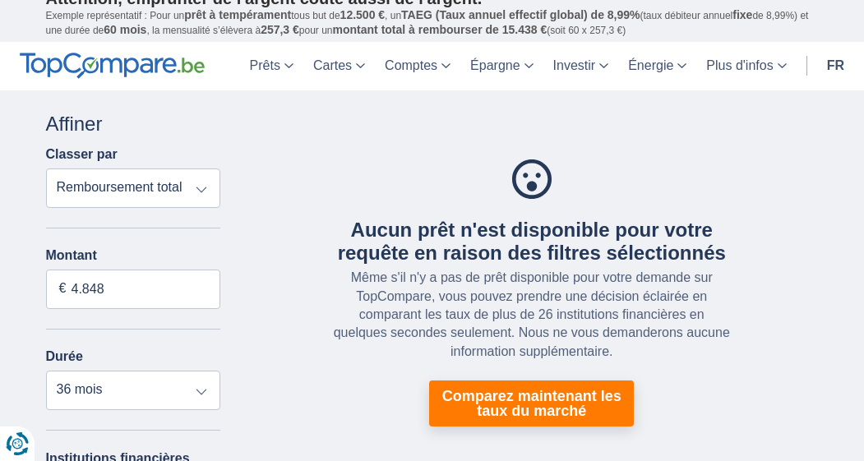
scroll to position [0, 0]
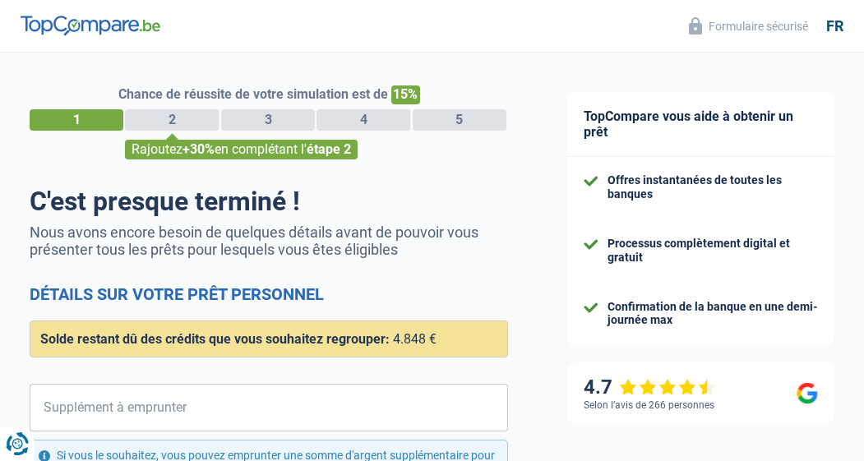
select select "refinancing"
select select "36"
select select "16-18"
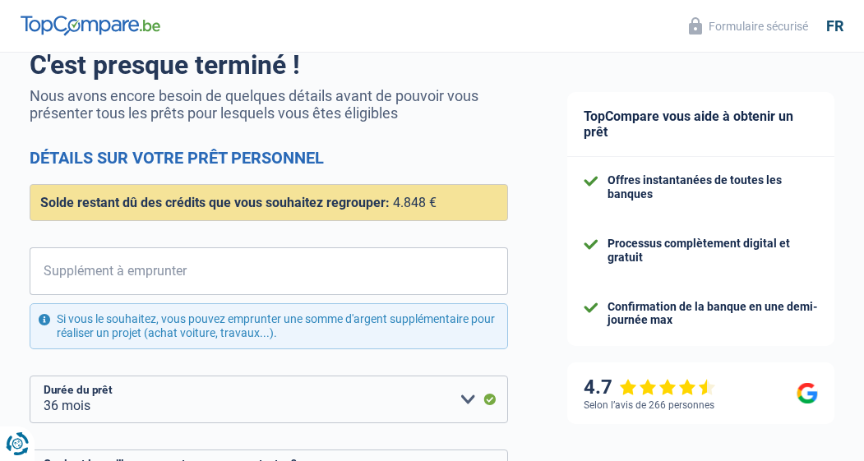
scroll to position [138, 0]
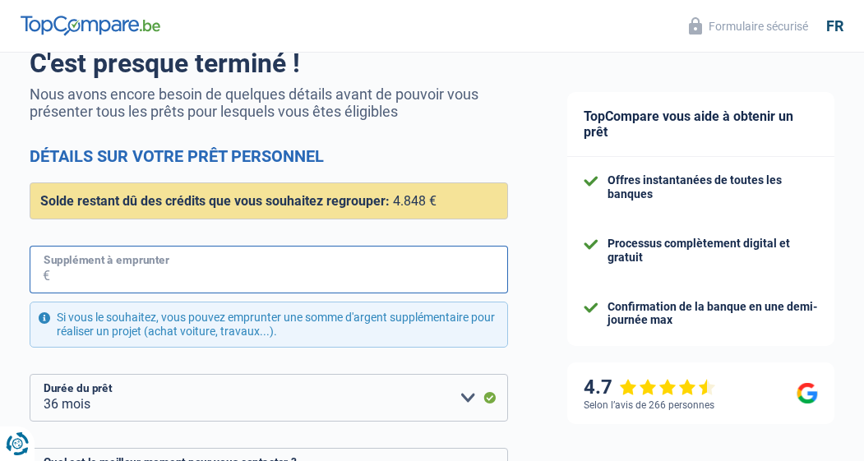
click at [360, 258] on input "Supplément à emprunter" at bounding box center [279, 270] width 458 height 48
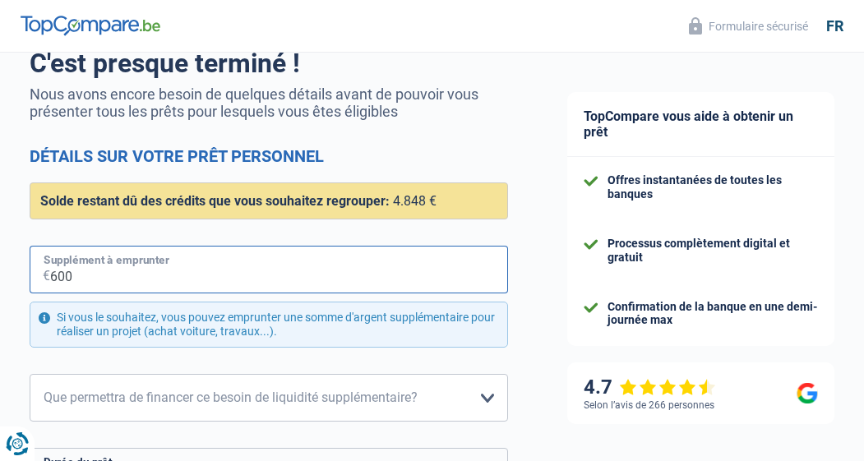
type input "6.000"
select select "60"
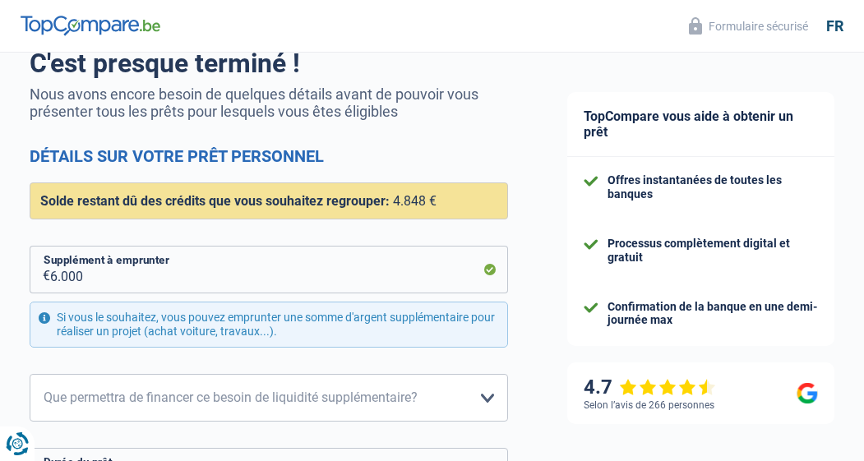
drag, startPoint x: 370, startPoint y: 399, endPoint x: 546, endPoint y: 314, distance: 196.2
click at [0, 0] on html "Vous avez le contrôle de vos données Nous utilisons des cookies, tout comme nos…" at bounding box center [432, 100] width 864 height 477
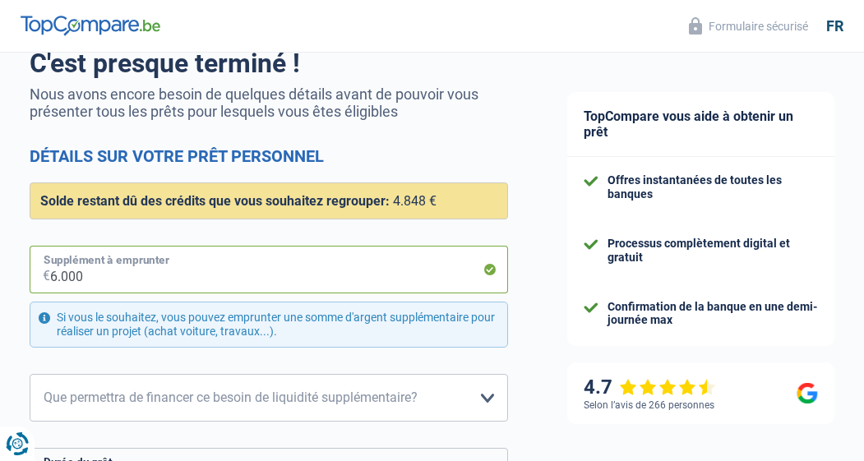
click at [262, 278] on input "6.000" at bounding box center [279, 270] width 458 height 48
click at [262, 277] on input "6.000" at bounding box center [279, 270] width 458 height 48
type input "6"
select select "36"
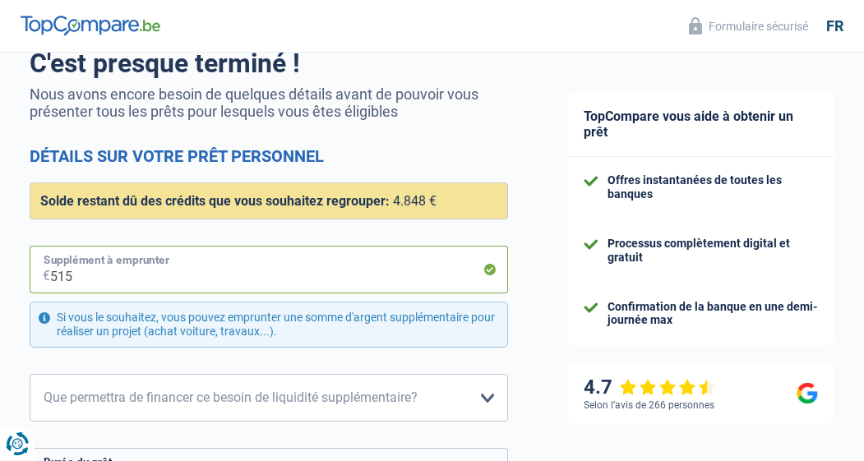
type input "5.153"
select select "60"
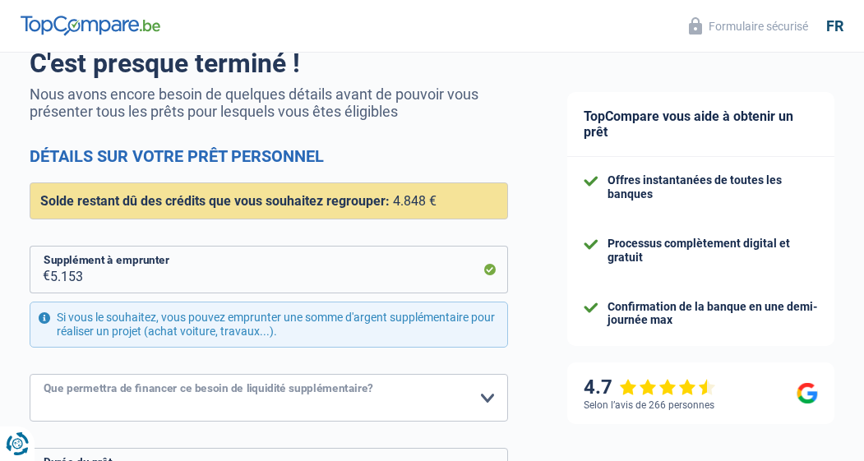
select select "study"
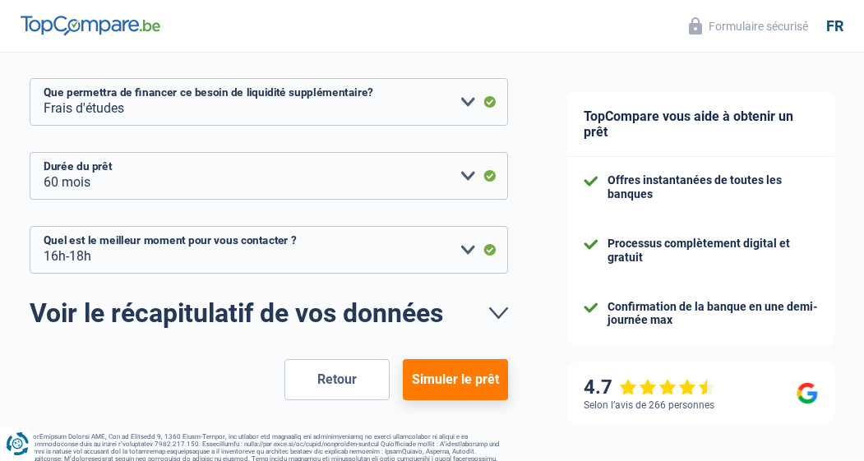
click at [467, 378] on button "Simuler le prêt" at bounding box center [455, 379] width 105 height 41
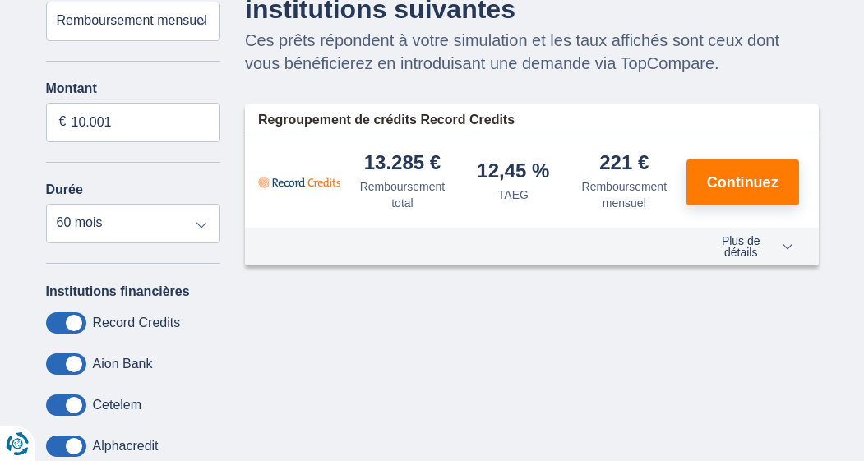
scroll to position [177, 0]
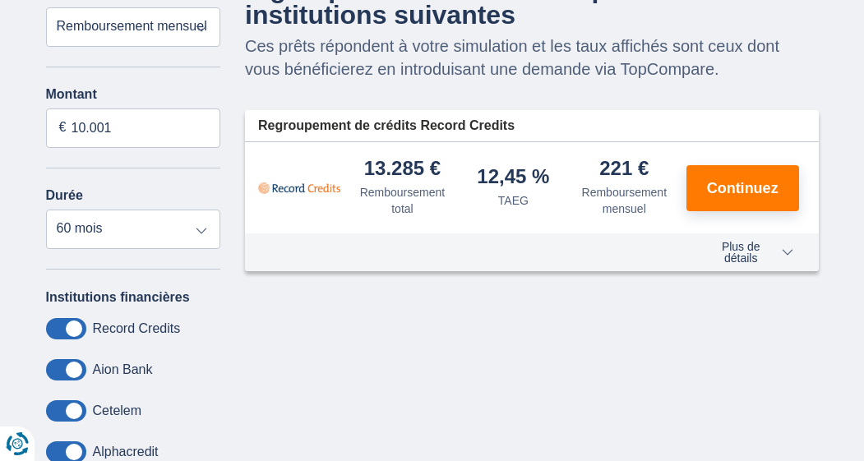
click at [772, 256] on span "Plus de détails" at bounding box center [748, 252] width 90 height 23
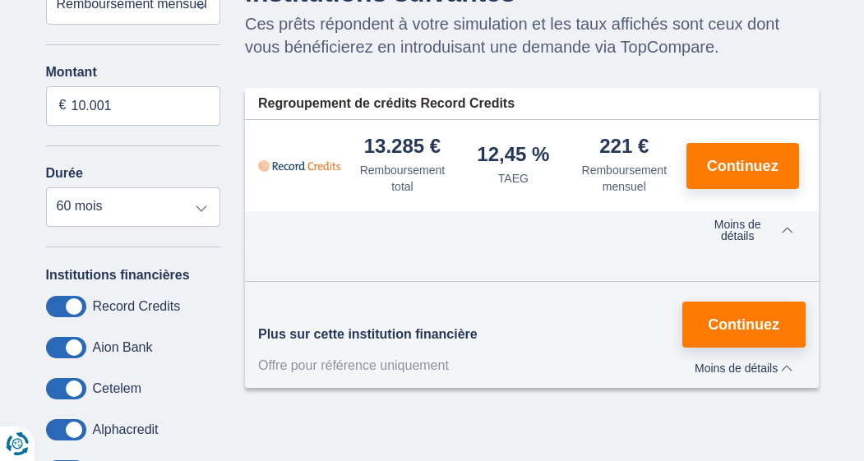
scroll to position [198, 0]
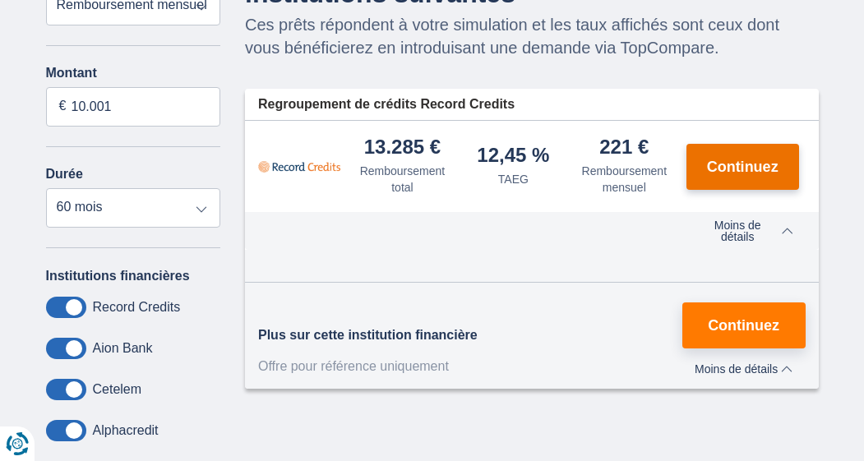
click at [721, 177] on button "Continuez" at bounding box center [742, 167] width 113 height 46
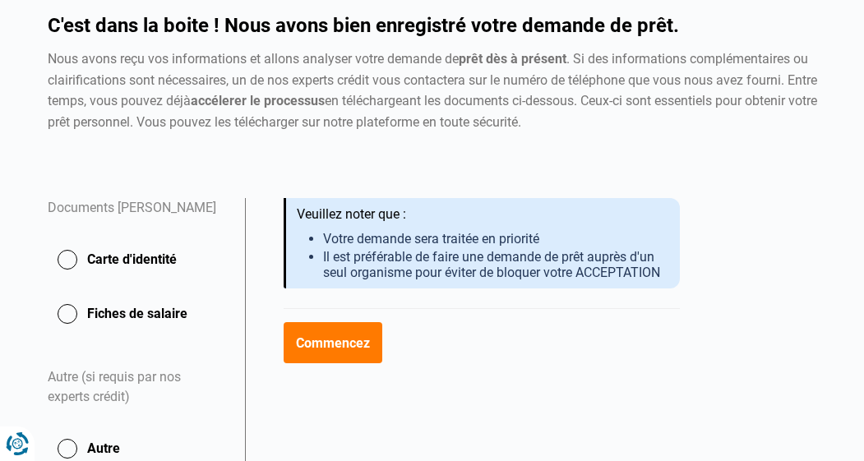
scroll to position [171, 0]
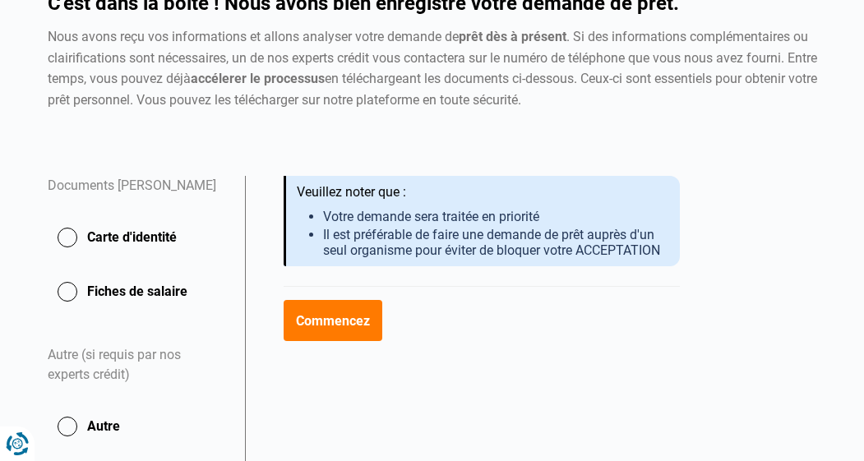
click at [156, 228] on button "Carte d'identité" at bounding box center [136, 237] width 177 height 41
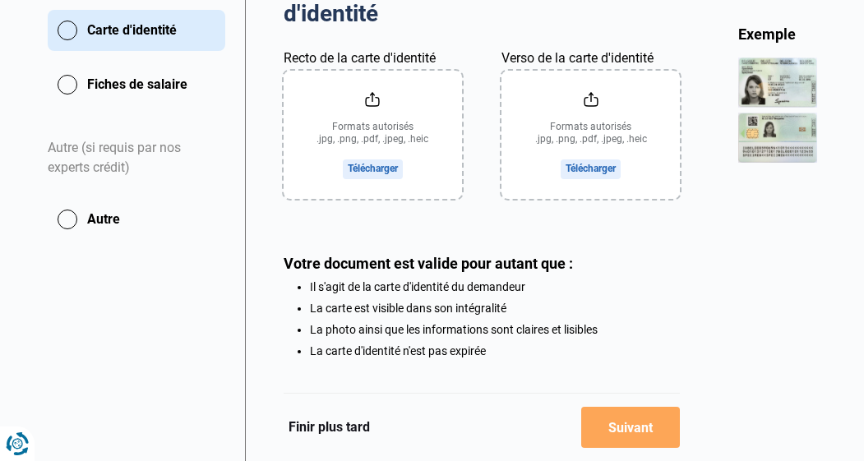
scroll to position [379, 0]
click at [381, 164] on input "Recto de la carte d'identité" at bounding box center [372, 134] width 178 height 128
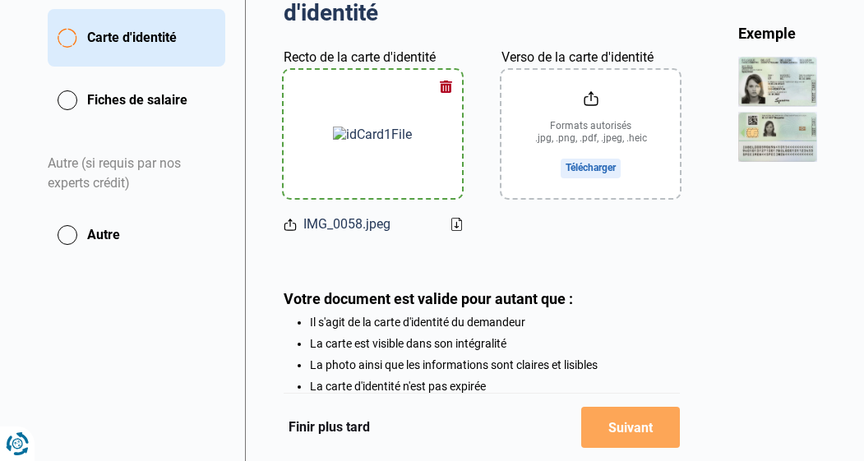
click at [587, 140] on input "Verso de la carte d'identité" at bounding box center [590, 134] width 178 height 128
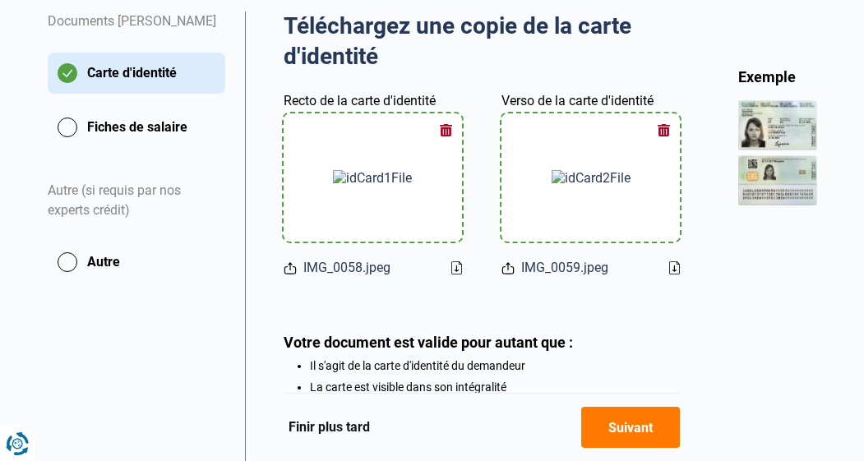
scroll to position [332, 0]
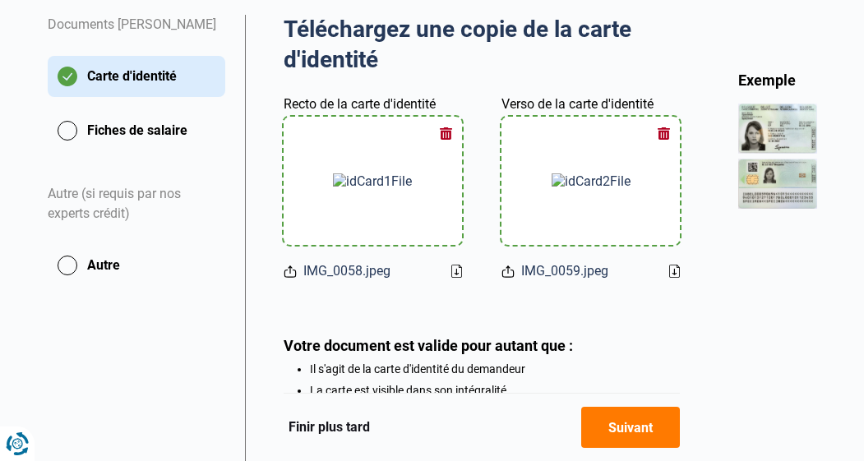
click at [121, 138] on button "Fiches de salaire" at bounding box center [136, 130] width 177 height 41
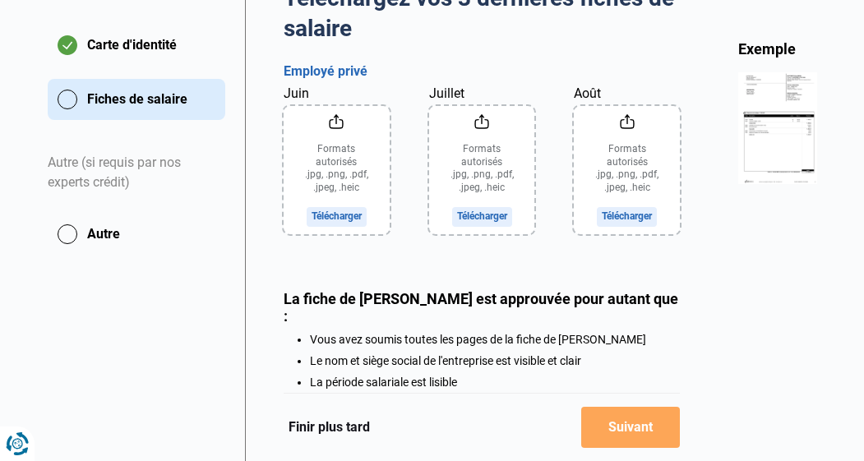
scroll to position [249, 0]
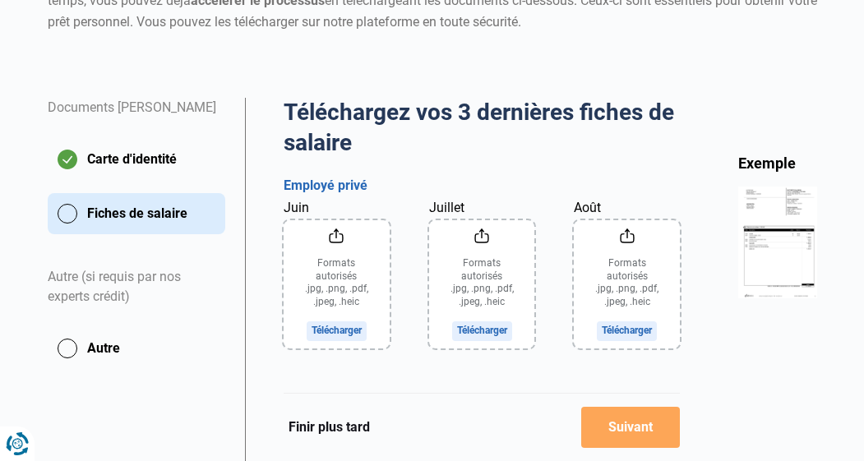
click at [617, 249] on input "Août" at bounding box center [627, 284] width 106 height 128
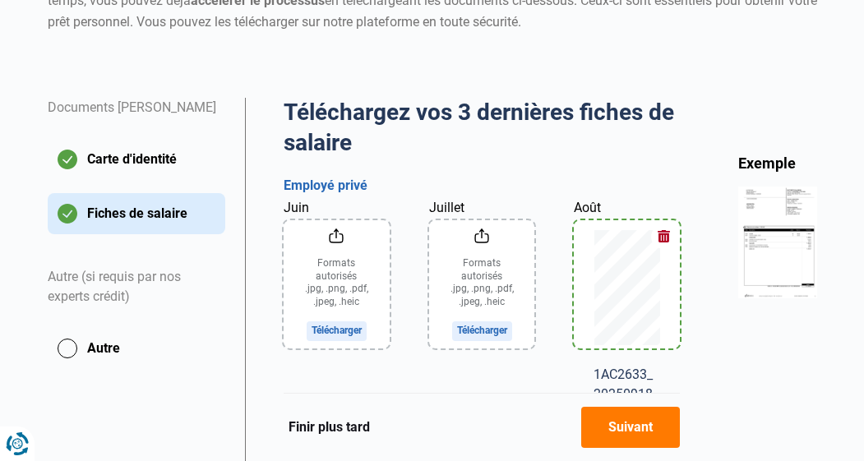
click at [510, 305] on input "Juillet" at bounding box center [482, 284] width 106 height 128
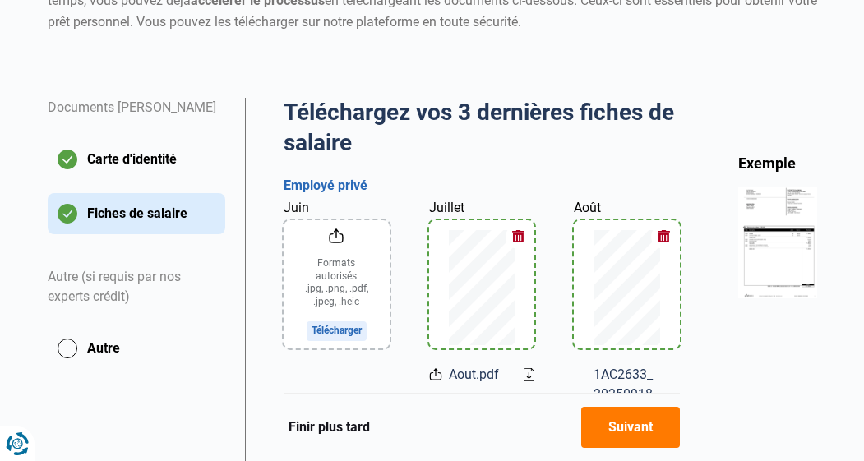
click at [340, 270] on input "Juin" at bounding box center [336, 284] width 106 height 128
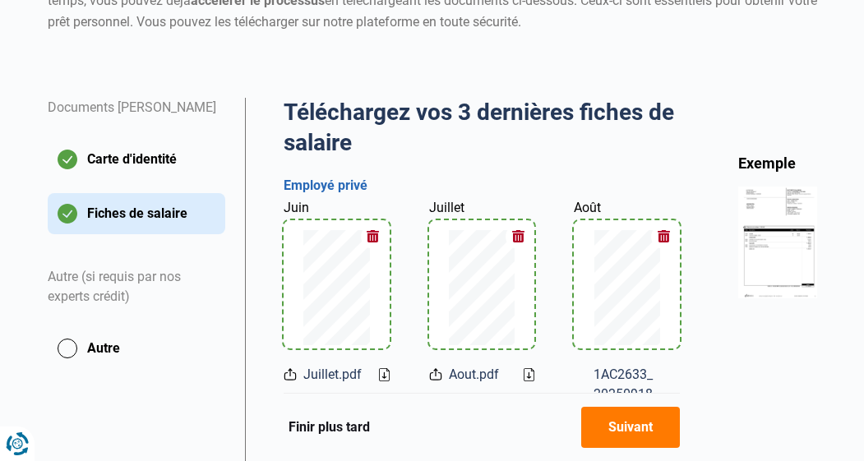
click at [653, 443] on button "Suivant" at bounding box center [630, 427] width 99 height 41
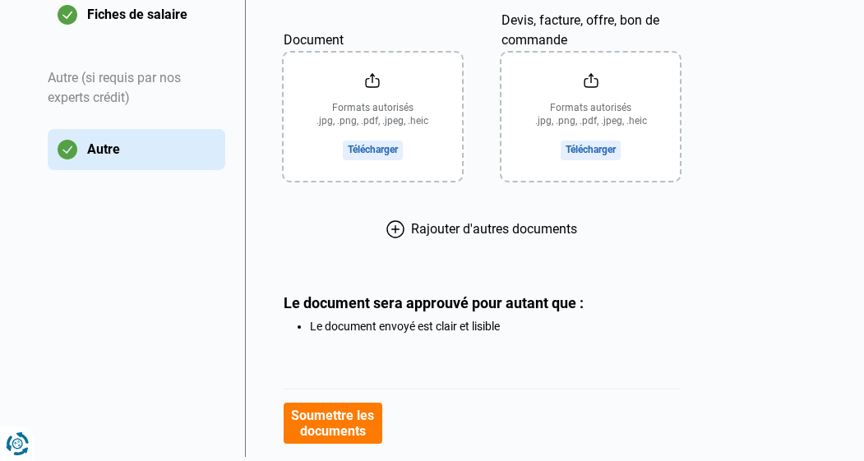
scroll to position [447, 0]
click at [351, 417] on button "Soumettre les documents" at bounding box center [332, 423] width 99 height 41
